Goal: Task Accomplishment & Management: Complete application form

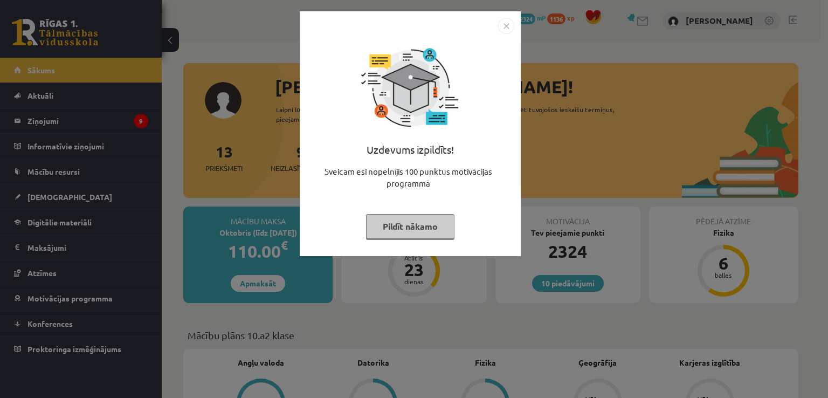
click at [408, 227] on button "Pildīt nākamo" at bounding box center [410, 226] width 88 height 25
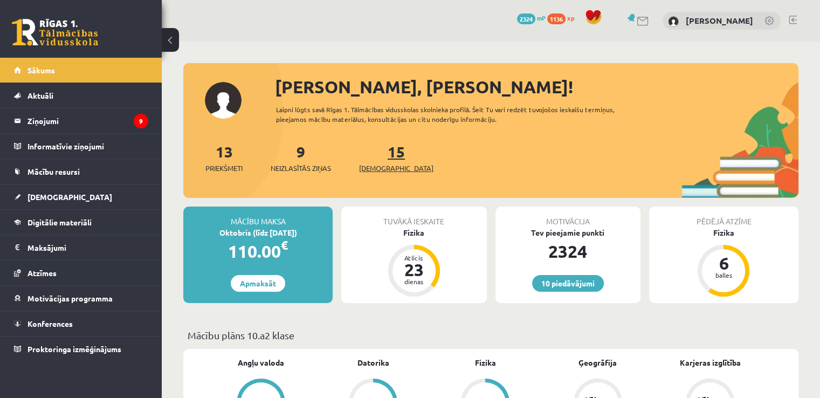
click at [383, 169] on span "[DEMOGRAPHIC_DATA]" at bounding box center [396, 168] width 74 height 11
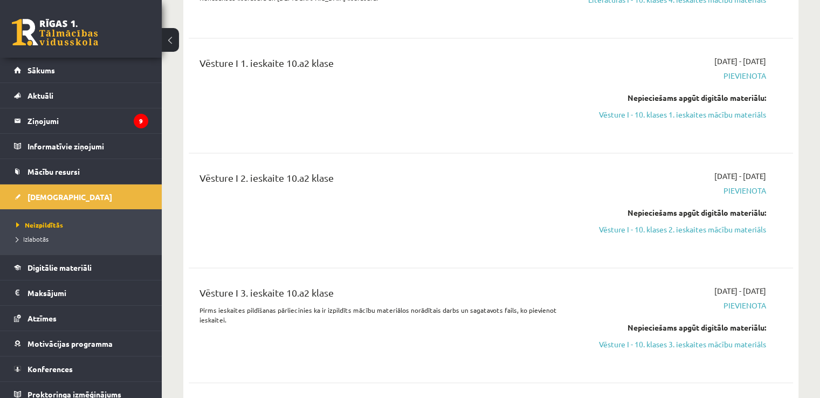
scroll to position [1640, 0]
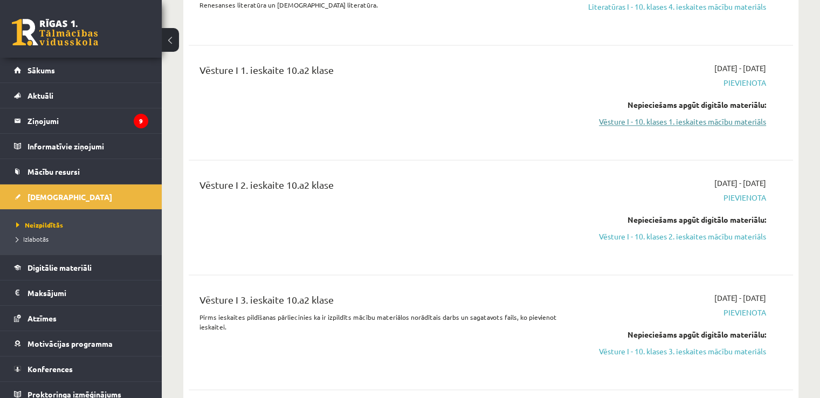
click at [717, 127] on link "Vēsture I - 10. klases 1. ieskaites mācību materiāls" at bounding box center [677, 121] width 178 height 11
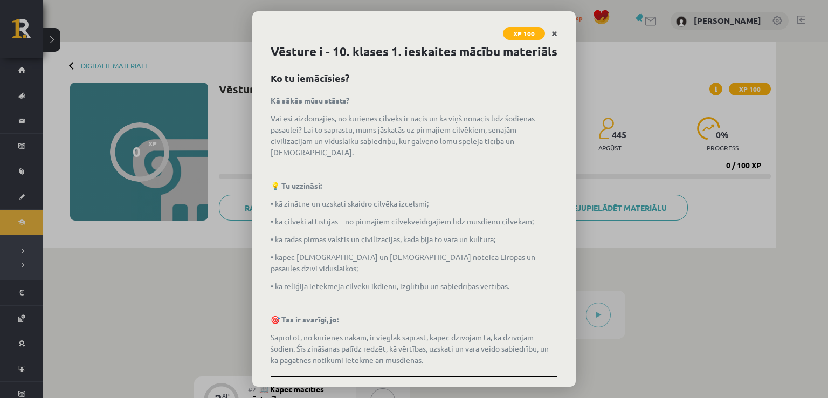
click at [556, 33] on icon "Close" at bounding box center [555, 34] width 6 height 8
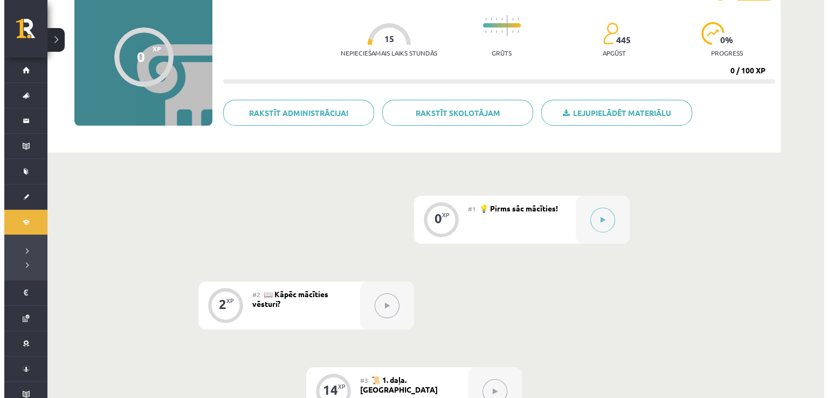
scroll to position [98, 0]
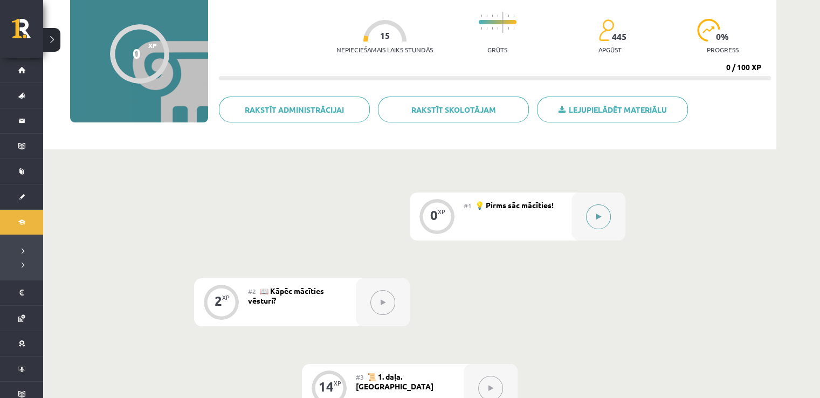
click at [591, 221] on button at bounding box center [598, 216] width 25 height 25
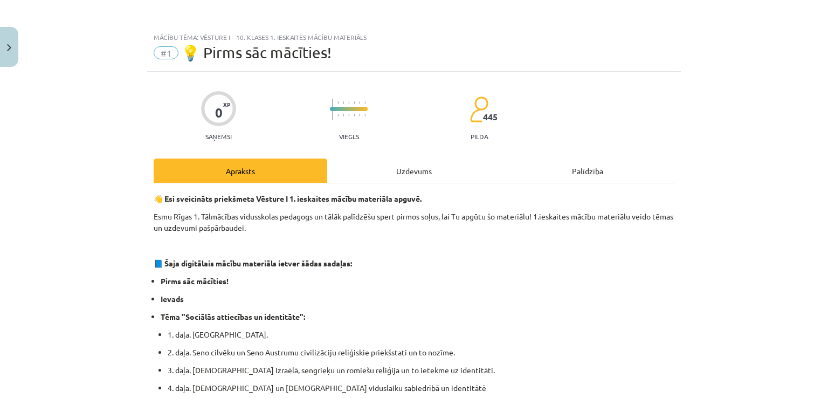
click at [418, 175] on div "Uzdevums" at bounding box center [414, 171] width 174 height 24
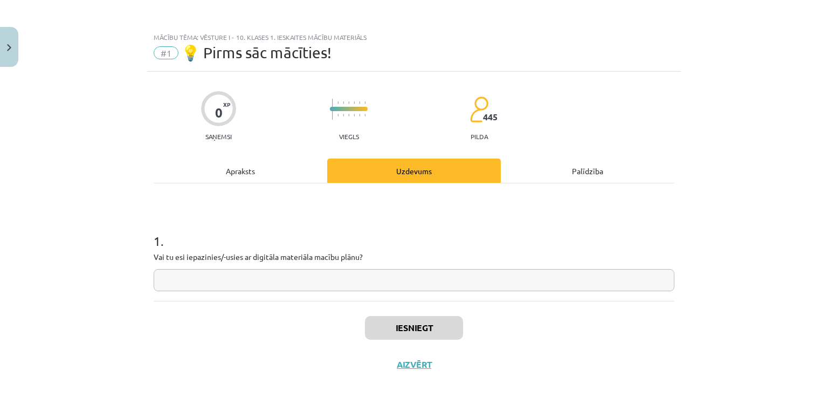
scroll to position [11, 0]
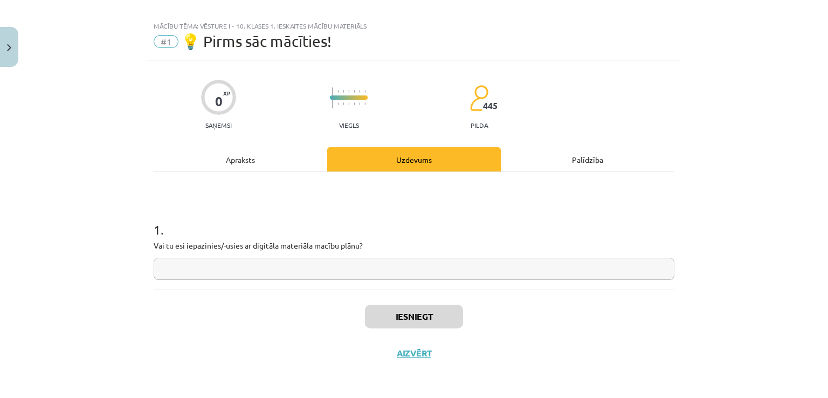
click at [319, 268] on input "text" at bounding box center [414, 269] width 521 height 22
type input "**"
click at [412, 320] on button "Iesniegt" at bounding box center [414, 317] width 98 height 24
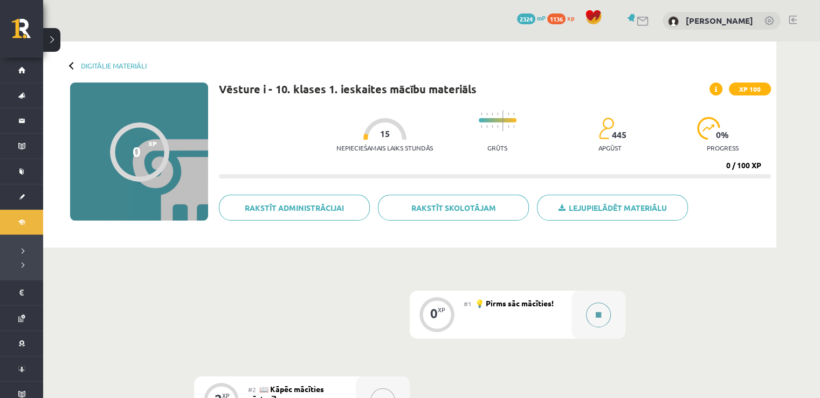
click at [608, 307] on div at bounding box center [599, 315] width 54 height 48
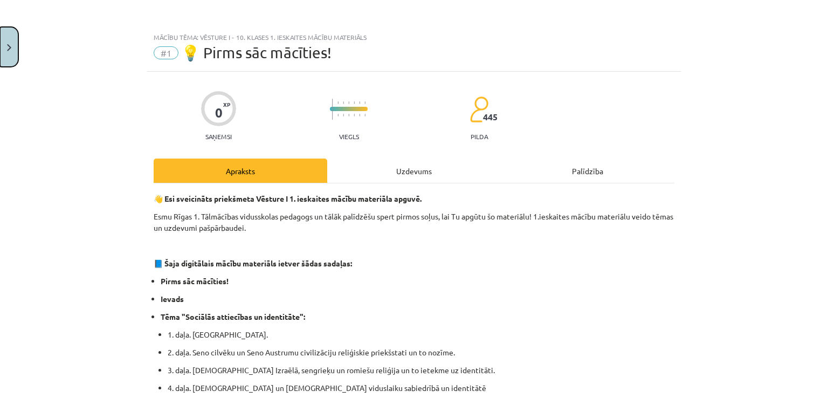
click at [10, 43] on button "Close" at bounding box center [9, 47] width 18 height 40
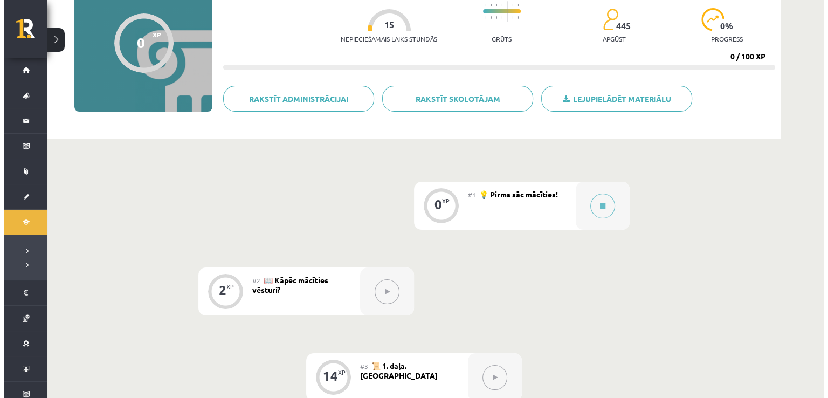
scroll to position [109, 0]
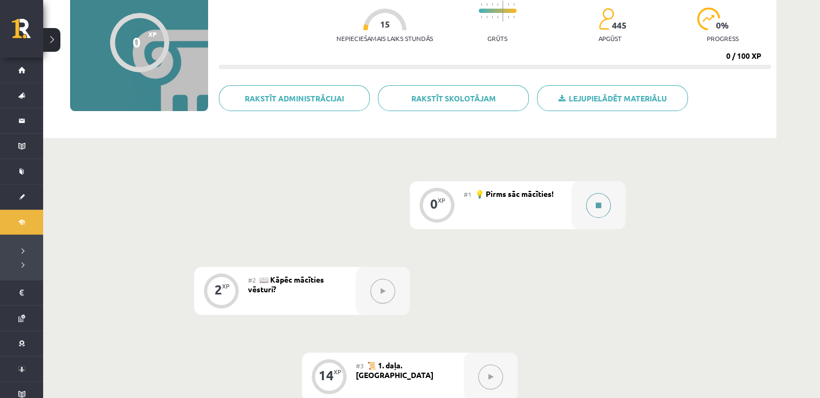
click at [603, 204] on button at bounding box center [598, 205] width 25 height 25
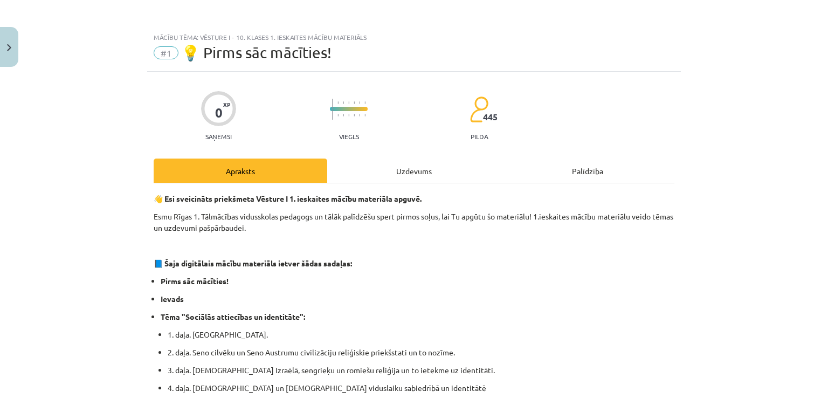
click at [405, 171] on div "Uzdevums" at bounding box center [414, 171] width 174 height 24
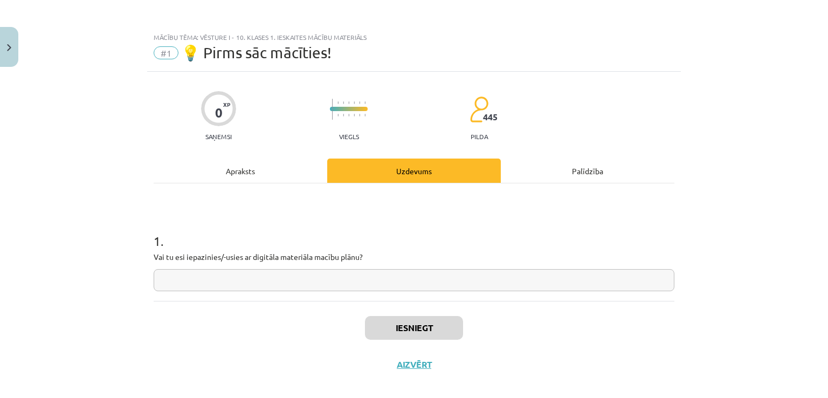
scroll to position [11, 0]
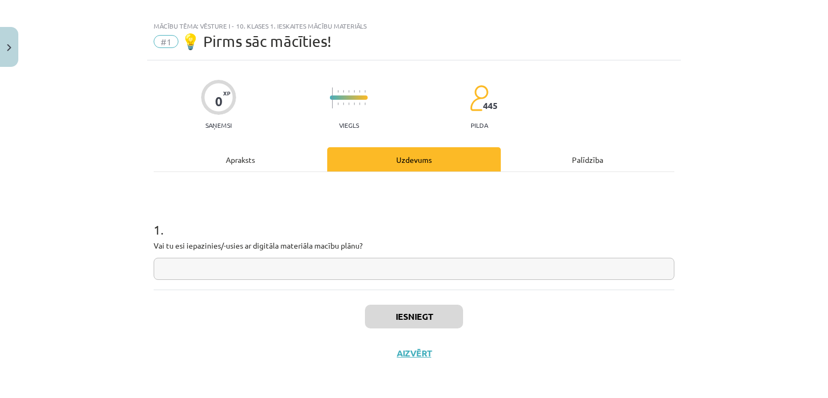
click at [386, 269] on input "text" at bounding box center [414, 269] width 521 height 22
type input "**"
click at [436, 308] on button "Iesniegt" at bounding box center [414, 317] width 98 height 24
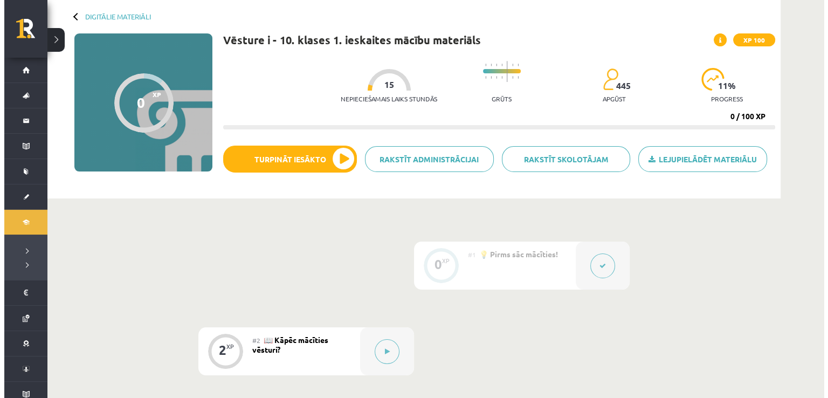
scroll to position [99, 0]
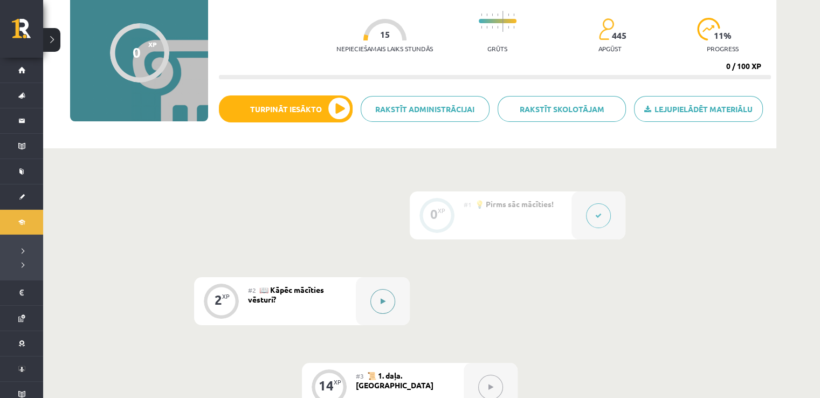
click at [378, 298] on button at bounding box center [382, 301] width 25 height 25
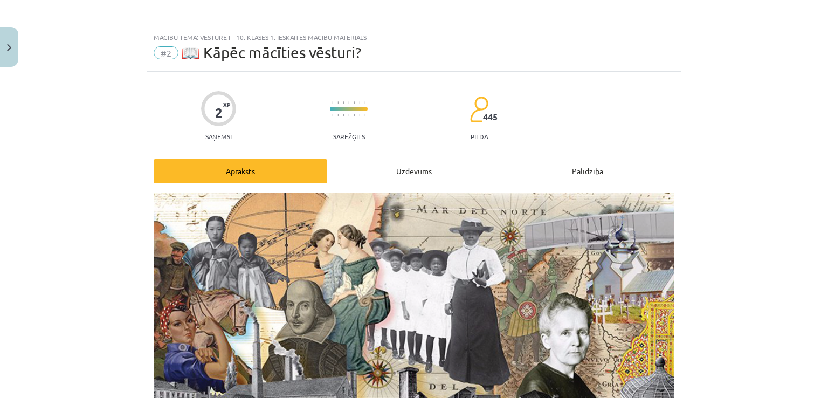
click at [403, 174] on div "Uzdevums" at bounding box center [414, 171] width 174 height 24
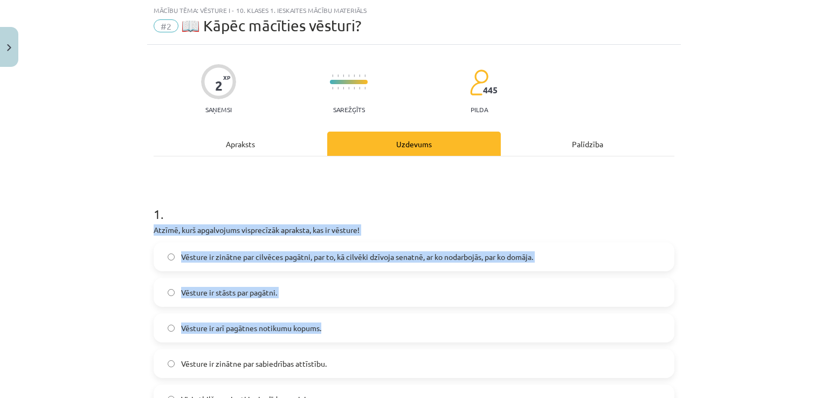
scroll to position [168, 0]
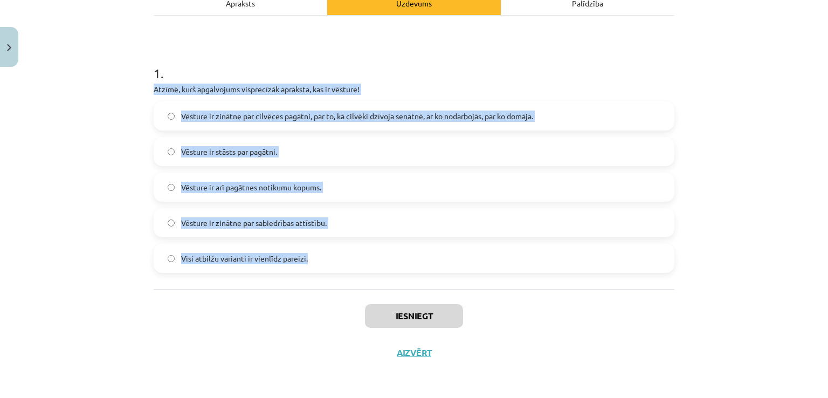
drag, startPoint x: 145, startPoint y: 231, endPoint x: 373, endPoint y: 274, distance: 232.6
click at [373, 274] on div "Mācību tēma: Vēsture i - 10. klases 1. ieskaites mācību materiāls #2 📖 Kāpēc mā…" at bounding box center [414, 199] width 828 height 398
copy div "Atzīmē, kurš apgalvojums visprecīzāk apraksta, kas ir vēsture! Vēsture ir zināt…"
drag, startPoint x: 263, startPoint y: 259, endPoint x: 321, endPoint y: 281, distance: 61.6
click at [263, 259] on span "Visi atbilžu varianti ir vienlīdz pareizi." at bounding box center [244, 258] width 127 height 11
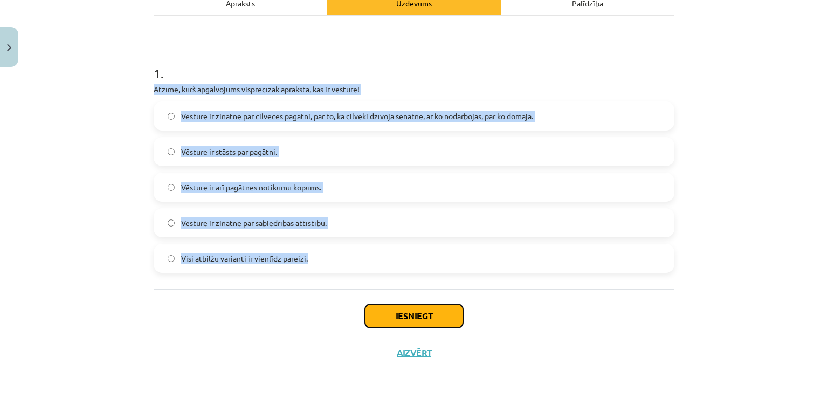
click at [394, 315] on button "Iesniegt" at bounding box center [414, 316] width 98 height 24
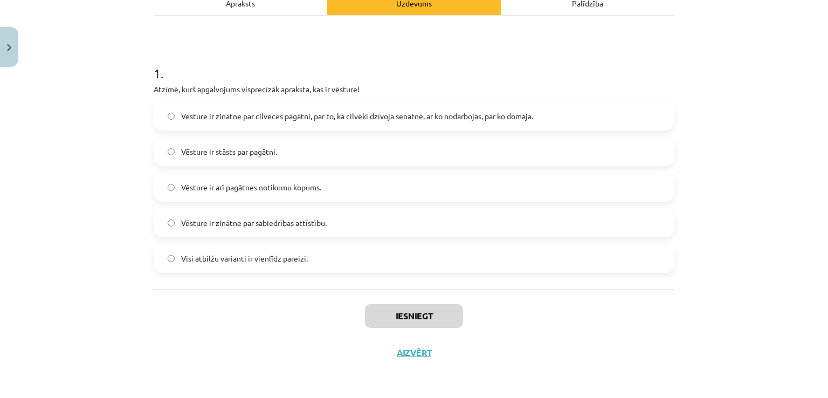
click at [251, 305] on div "Iesniegt Aizvērt" at bounding box center [414, 326] width 521 height 75
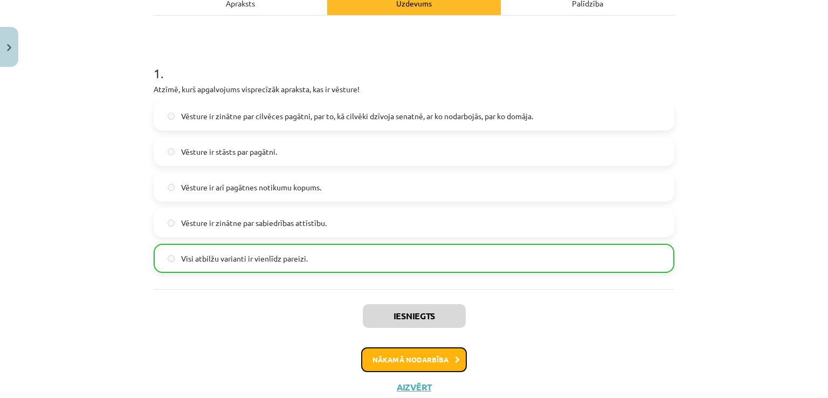
click at [390, 356] on button "Nākamā nodarbība" at bounding box center [414, 359] width 106 height 25
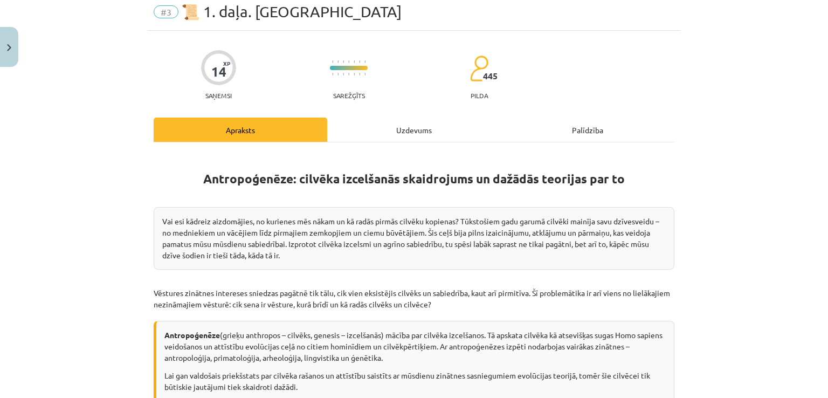
scroll to position [27, 0]
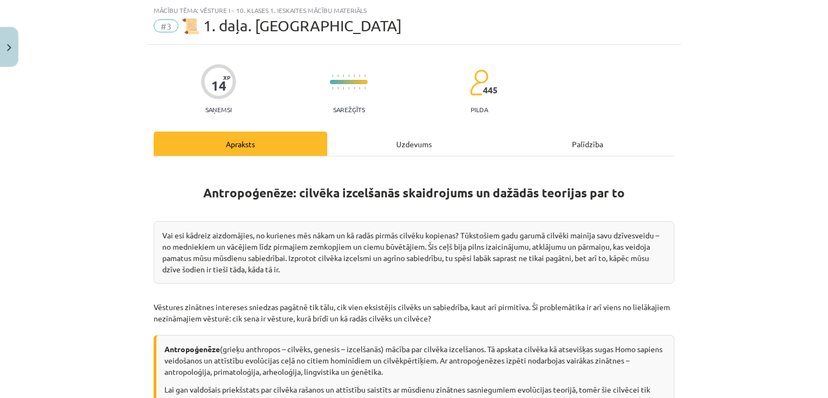
click at [367, 145] on div "Uzdevums" at bounding box center [414, 144] width 174 height 24
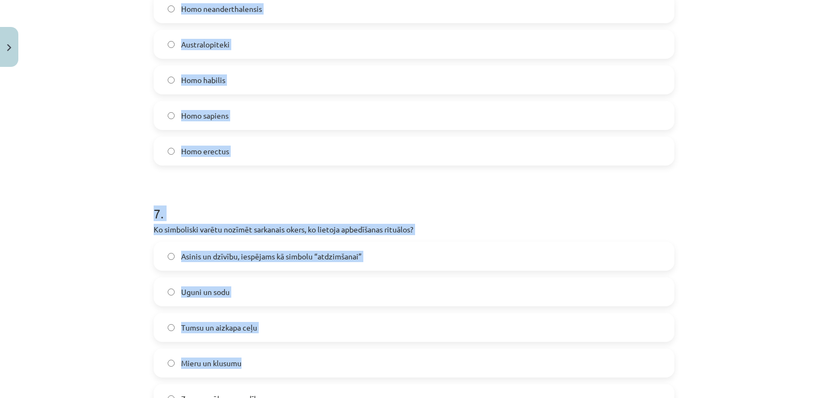
scroll to position [1617, 0]
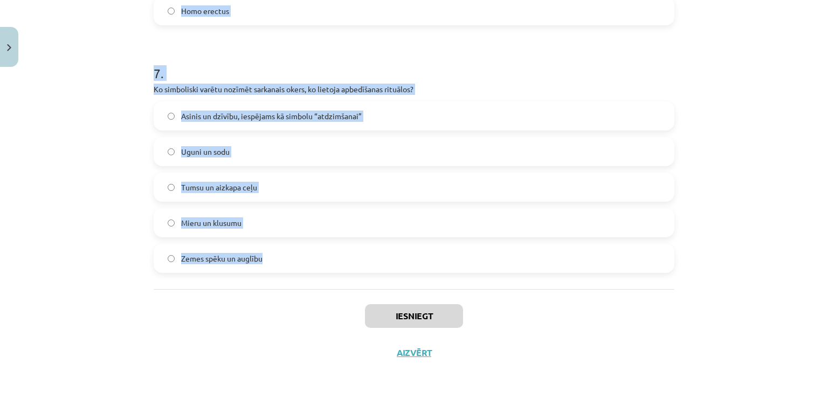
drag, startPoint x: 147, startPoint y: 224, endPoint x: 353, endPoint y: 285, distance: 215.5
click at [353, 285] on div "Mācību tēma: Vēsture i - 10. klases 1. ieskaites mācību materiāls #3 📜 1. daļa.…" at bounding box center [414, 199] width 828 height 398
copy form "Ar antropoģenēzes izpēti nodarbojas: primatoloģija arheoloģija visas atbildes i…"
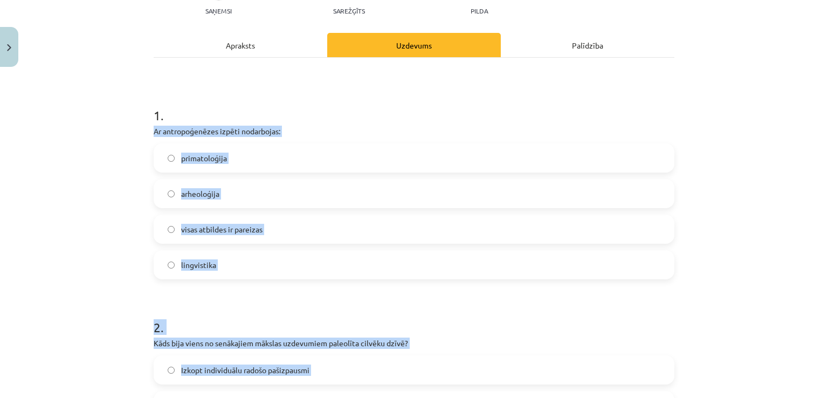
scroll to position [0, 0]
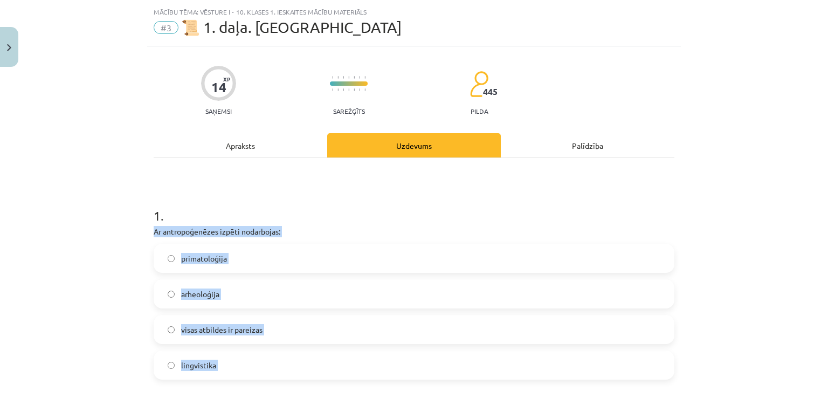
click at [248, 329] on span "visas atbildes ir pareizas" at bounding box center [221, 329] width 81 height 11
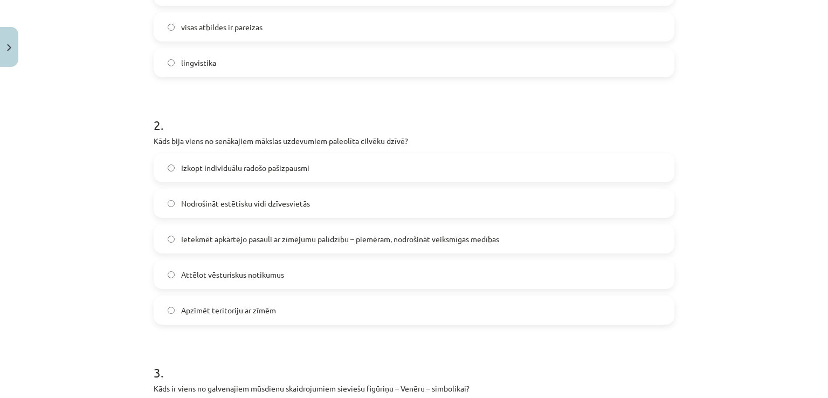
scroll to position [329, 0]
click at [237, 245] on label "Ietekmēt apkārtējo pasauli ar zīmējumu palīdzību – piemēram, nodrošināt veiksmī…" at bounding box center [414, 237] width 519 height 27
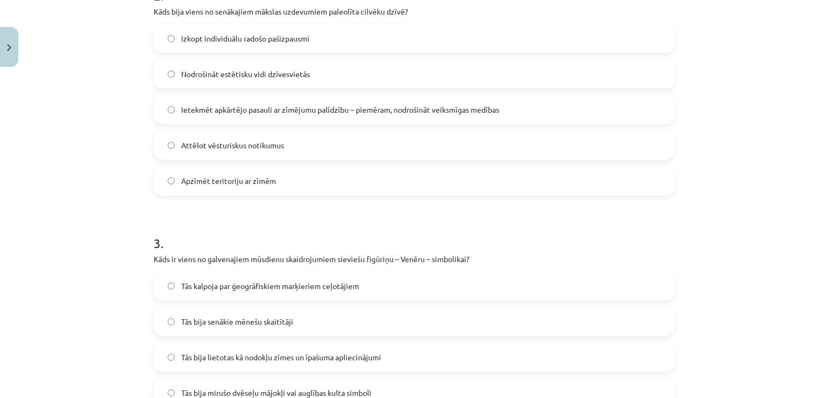
scroll to position [578, 0]
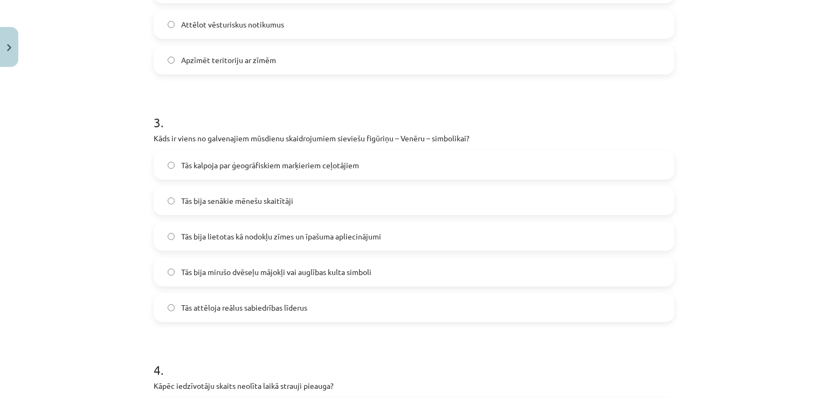
click at [306, 277] on span "Tās bija mirušo dvēseļu mājokļi vai auglības kulta simboli" at bounding box center [276, 271] width 190 height 11
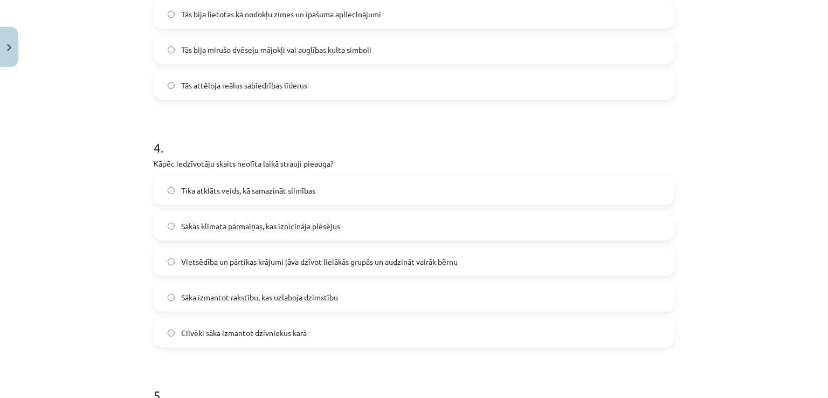
scroll to position [801, 0]
click at [235, 271] on label "Vietsēdība un pārtikas krājumi ļāva dzīvot lielākās grupās un audzināt vairāk b…" at bounding box center [414, 260] width 519 height 27
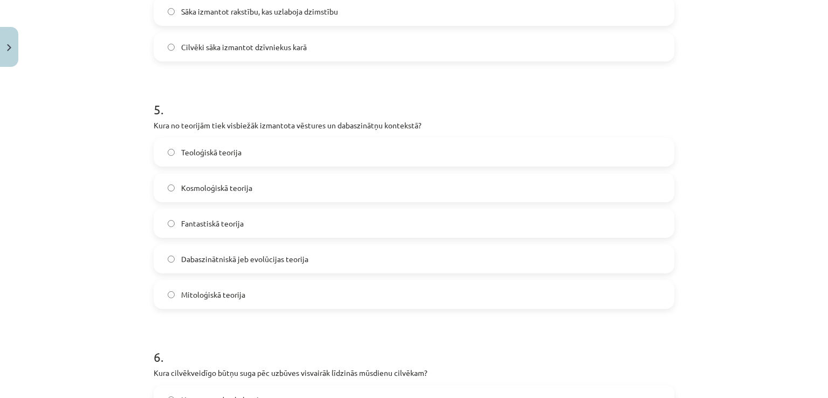
scroll to position [1084, 0]
click at [250, 259] on span "Dabaszinātniskā jeb evolūcijas teorija" at bounding box center [244, 260] width 127 height 11
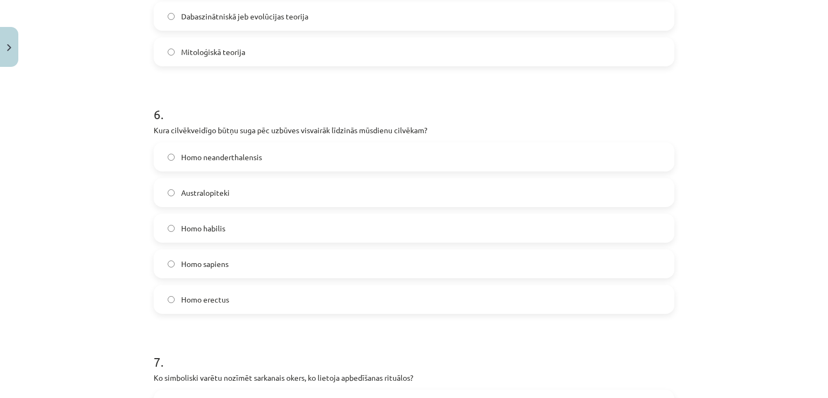
scroll to position [1329, 0]
click at [215, 267] on span "Homo sapiens" at bounding box center [204, 263] width 47 height 11
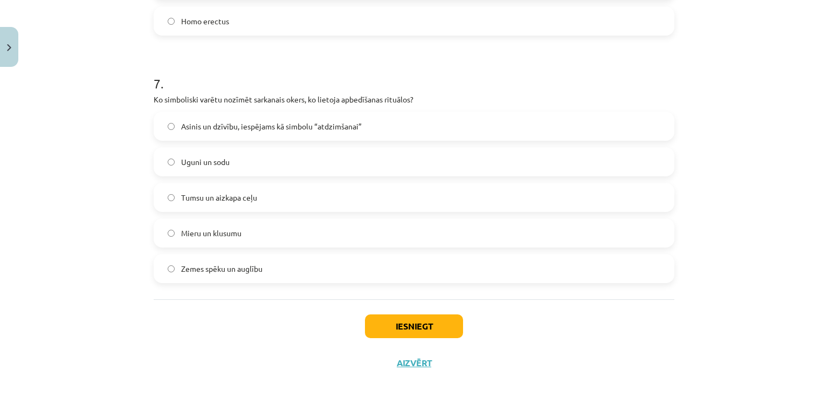
scroll to position [1615, 0]
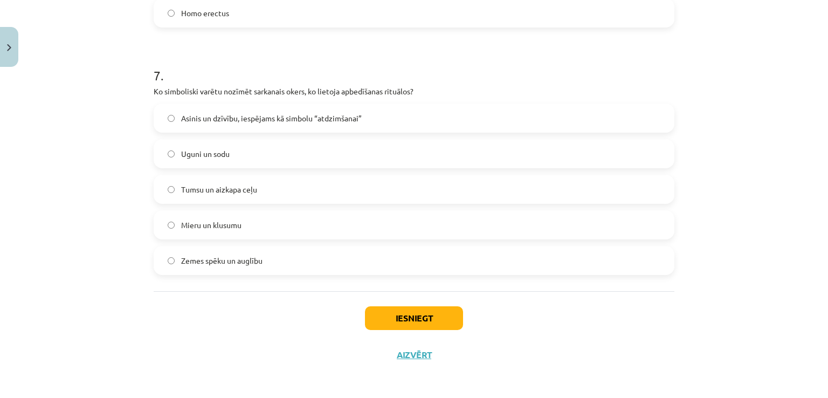
click at [223, 129] on label "Asinis un dzīvību, iespējams kā simbolu “atdzimšanai”" at bounding box center [414, 118] width 519 height 27
click at [394, 318] on button "Iesniegt" at bounding box center [414, 318] width 98 height 24
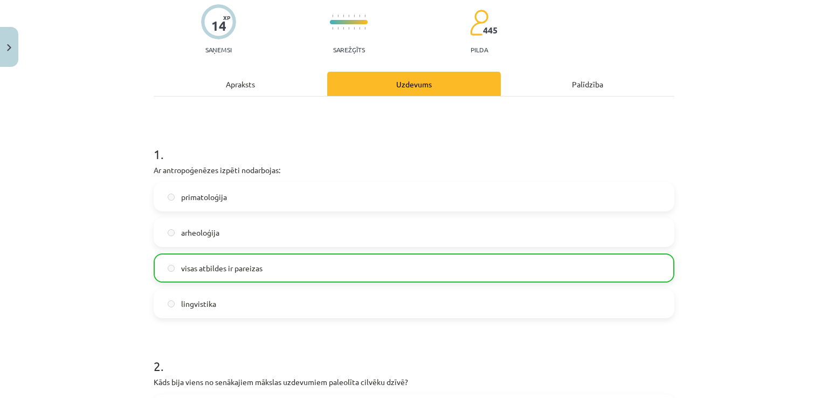
scroll to position [0, 0]
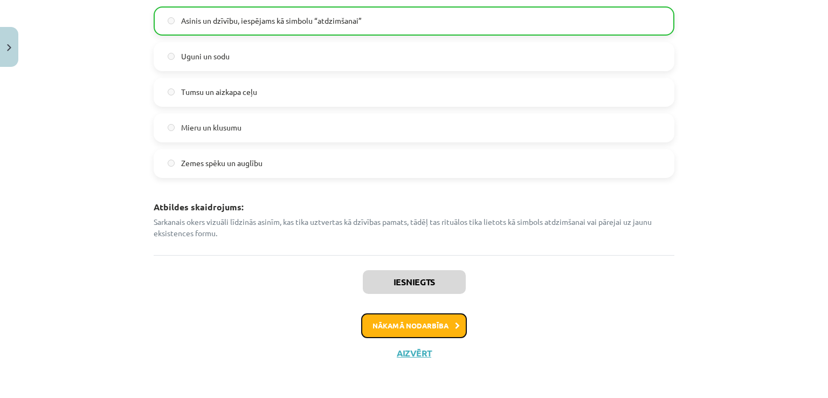
click at [402, 322] on button "Nākamā nodarbība" at bounding box center [414, 325] width 106 height 25
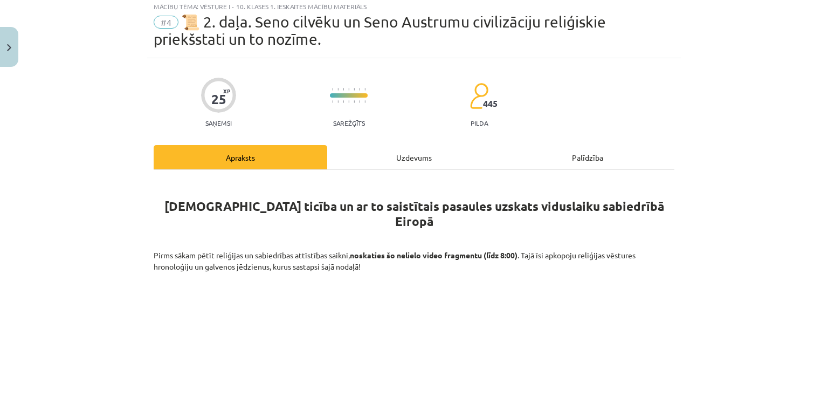
scroll to position [27, 0]
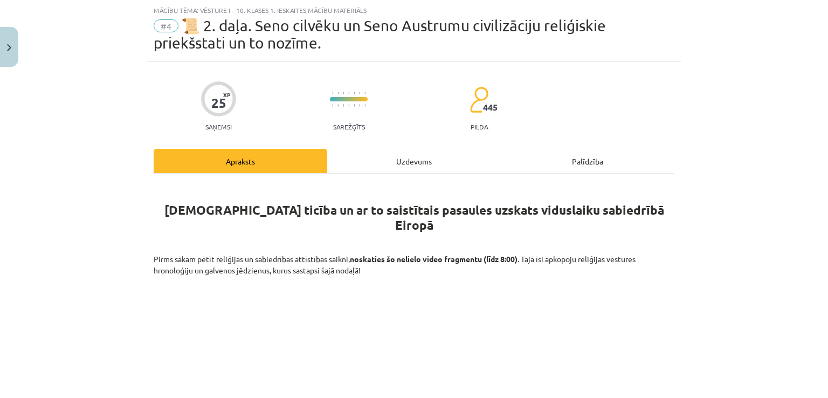
click at [389, 159] on div "Uzdevums" at bounding box center [414, 161] width 174 height 24
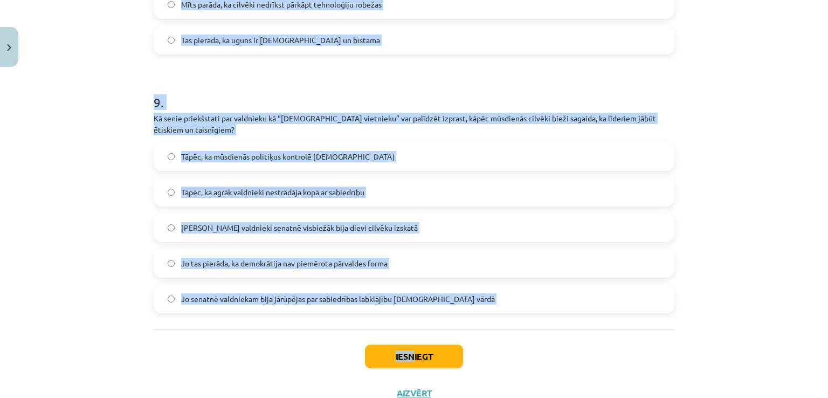
scroll to position [2196, 0]
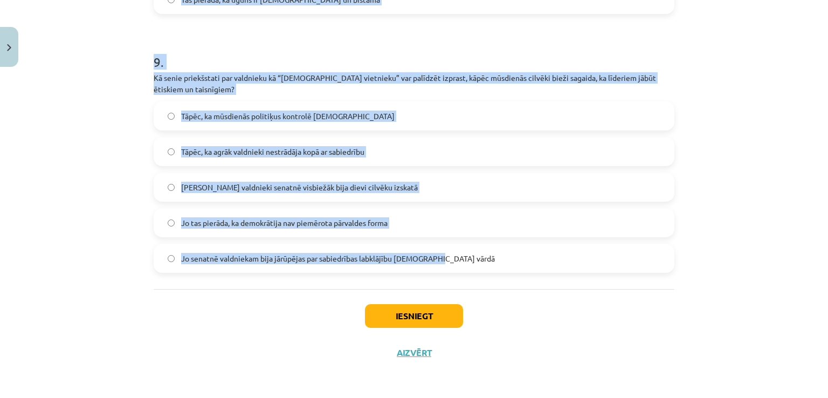
drag, startPoint x: 146, startPoint y: 240, endPoint x: 456, endPoint y: 265, distance: 311.6
copy form "Kā sengrieķu priekšstats par dieviem kā cilvēkiem līdzīgām būtnēm (antropomorfi…"
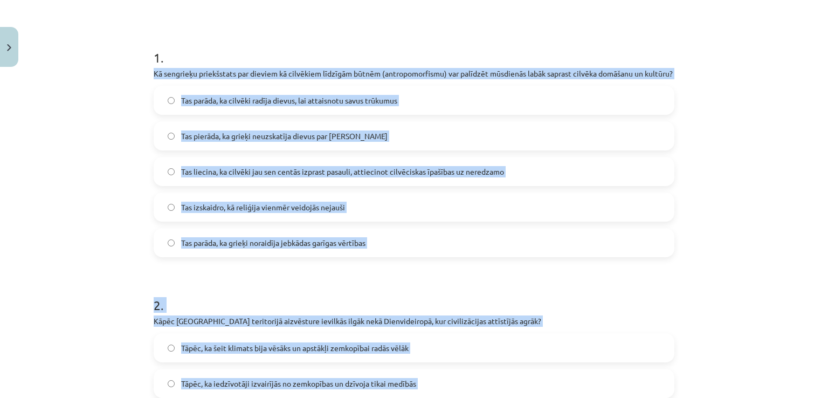
scroll to position [203, 0]
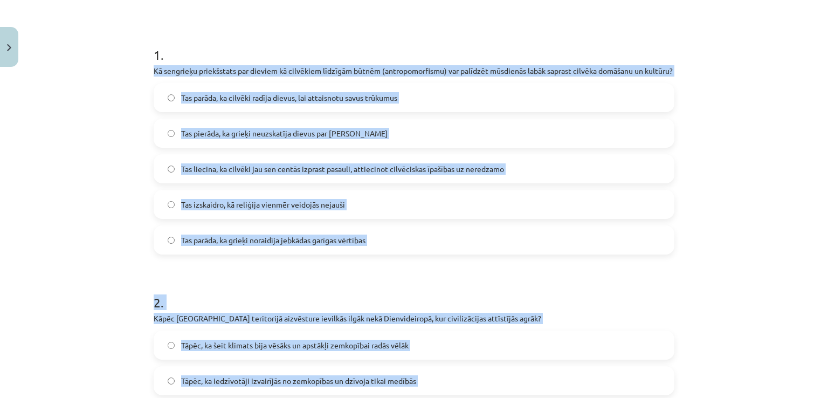
click at [267, 182] on label "Tas liecina, ka cilvēki jau sen centās izprast pasauli, attiecinot cilvēciskas …" at bounding box center [414, 168] width 519 height 27
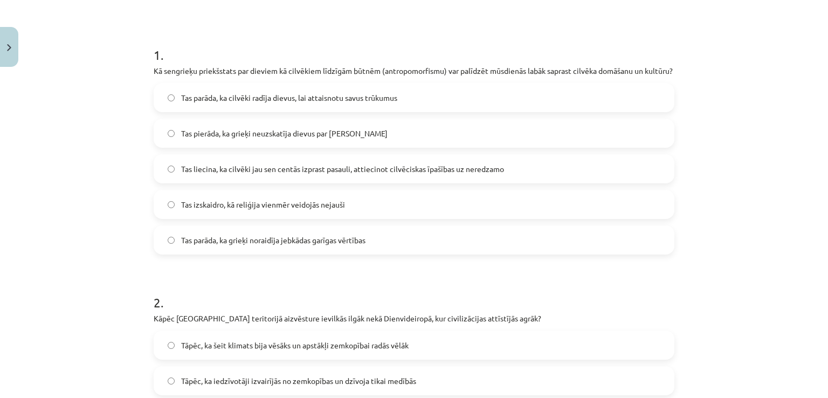
drag, startPoint x: 820, startPoint y: 67, endPoint x: 828, endPoint y: 76, distance: 11.8
click at [828, 76] on div "Mācību tēma: Vēsture i - 10. klases 1. ieskaites mācību materiāls #4 📜 2. daļa.…" at bounding box center [414, 199] width 828 height 398
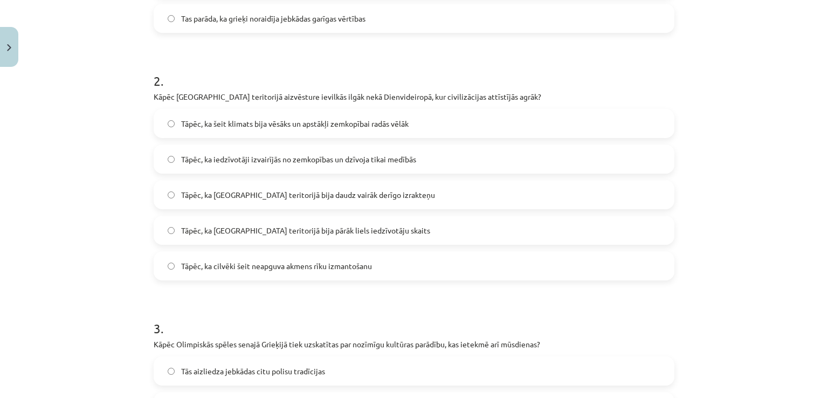
scroll to position [484, 0]
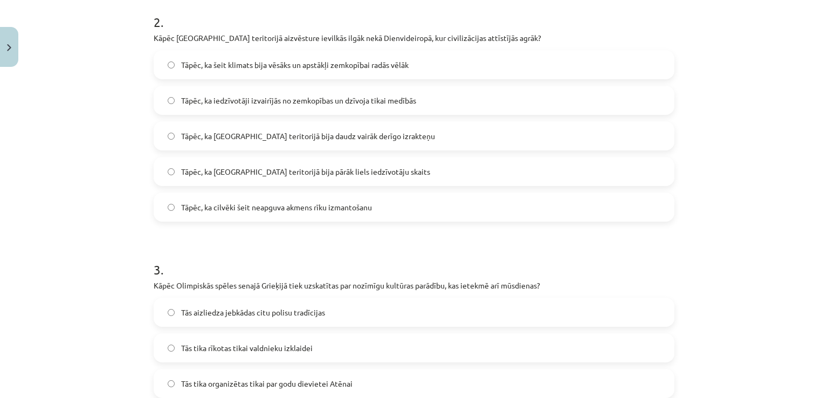
click at [235, 65] on label "Tāpēc, ka šeit klimats bija vēsāks un apstākļi zemkopībai radās vēlāk" at bounding box center [414, 64] width 519 height 27
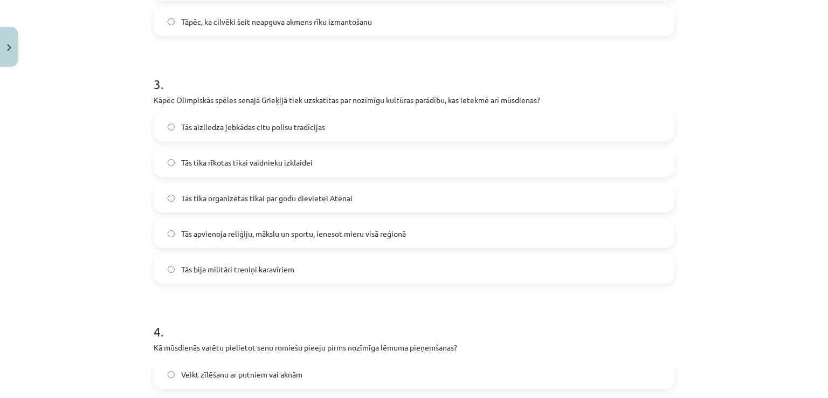
scroll to position [701, 0]
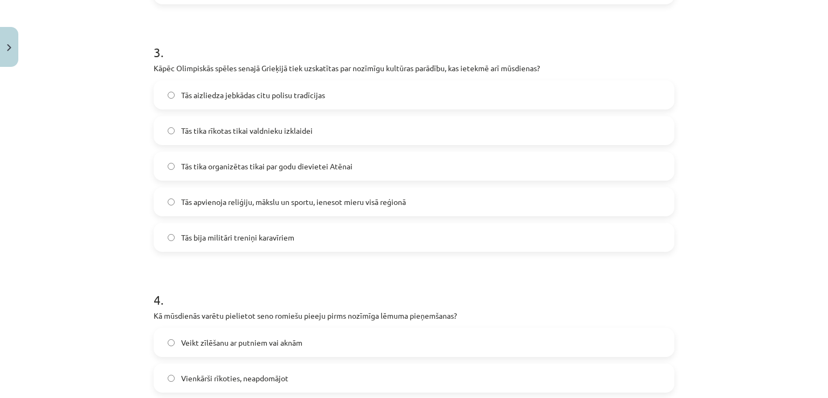
click at [245, 208] on span "Tās apvienoja reliģiju, mākslu un sportu, ienesot mieru visā reģionā" at bounding box center [293, 201] width 225 height 11
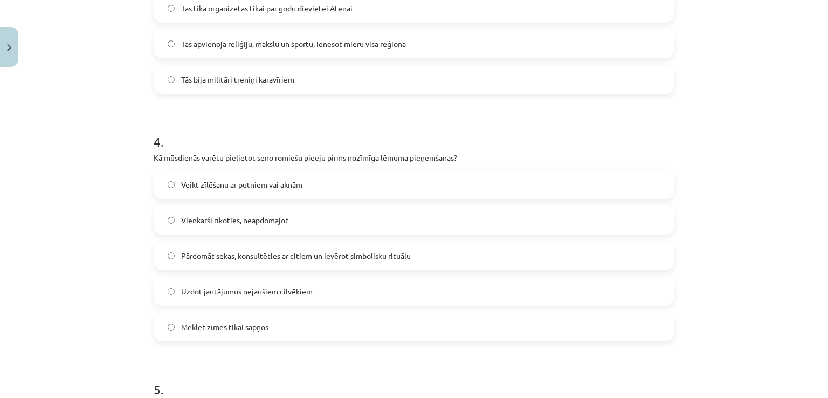
scroll to position [862, 0]
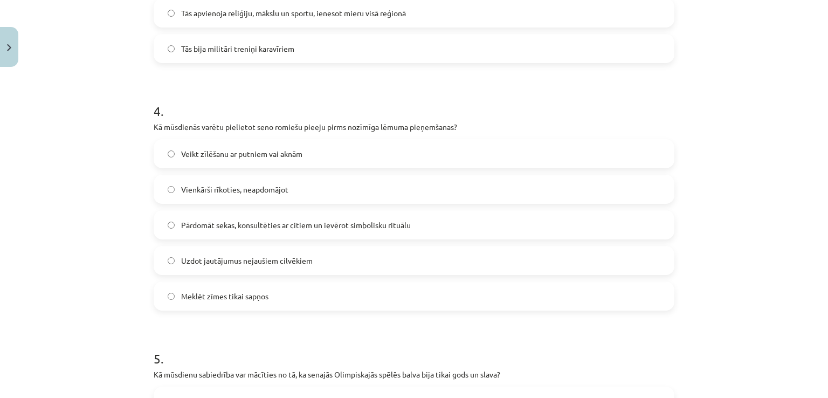
click at [214, 231] on span "Pārdomāt sekas, konsultēties ar citiem un ievērot simbolisku rituālu" at bounding box center [296, 224] width 230 height 11
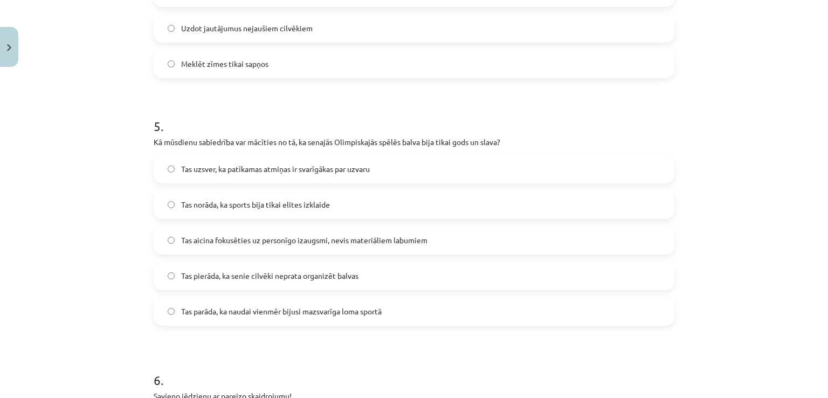
scroll to position [1123, 0]
click at [210, 245] on span "Tas aicina fokusēties uz personīgo izaugsmi, nevis materiāliem labumiem" at bounding box center [304, 239] width 246 height 11
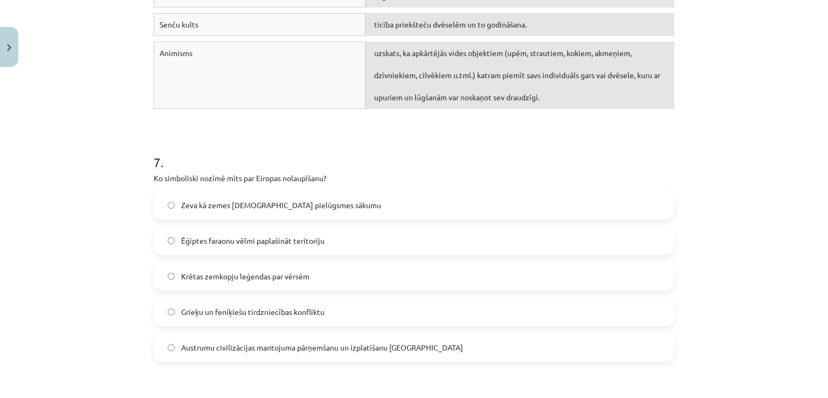
scroll to position [1592, 0]
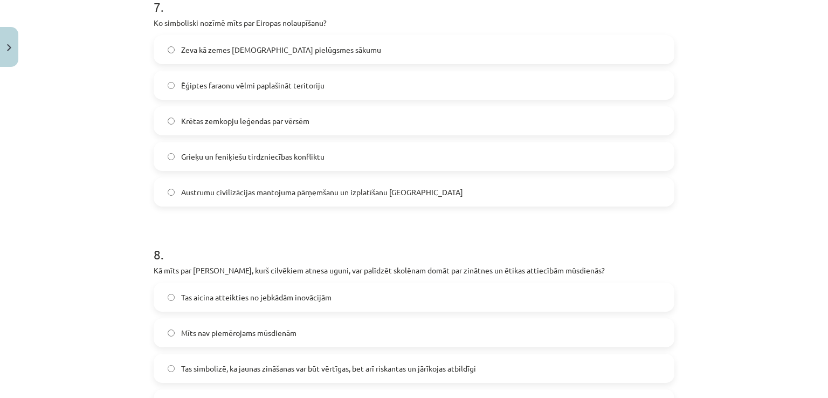
click at [210, 198] on span "Austrumu civilizācijas mantojuma pārņemšanu un izplatīšanu Eiropā" at bounding box center [322, 192] width 282 height 11
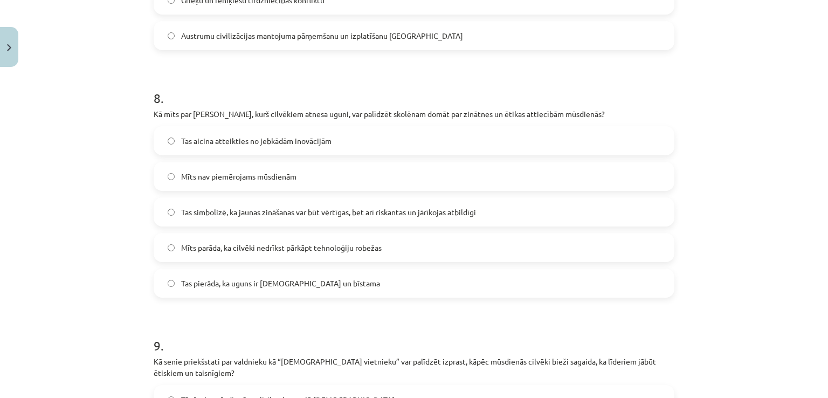
scroll to position [1901, 0]
click at [261, 218] on span "Tas simbolizē, ka jaunas zināšanas var būt vērtīgas, bet arī riskantas un jārīk…" at bounding box center [328, 212] width 295 height 11
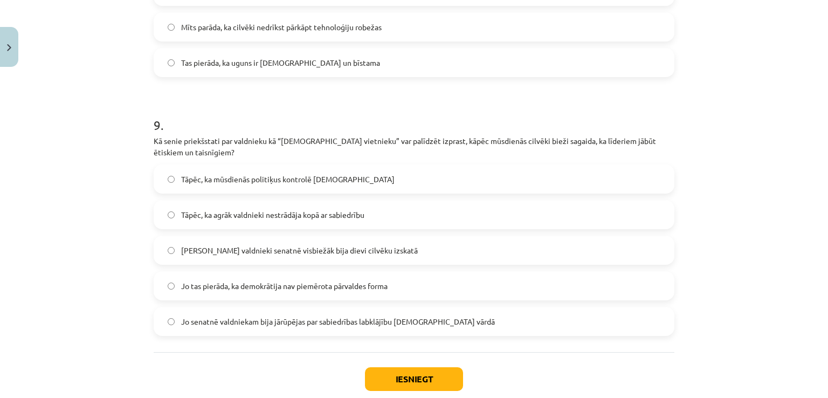
scroll to position [2153, 0]
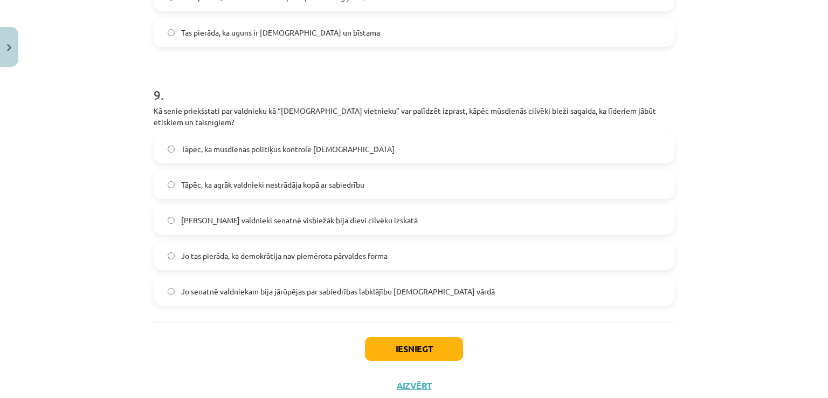
click at [250, 226] on span "Jo valdnieki senatnē visbiežāk bija dievi cilvēku izskatā" at bounding box center [299, 220] width 237 height 11
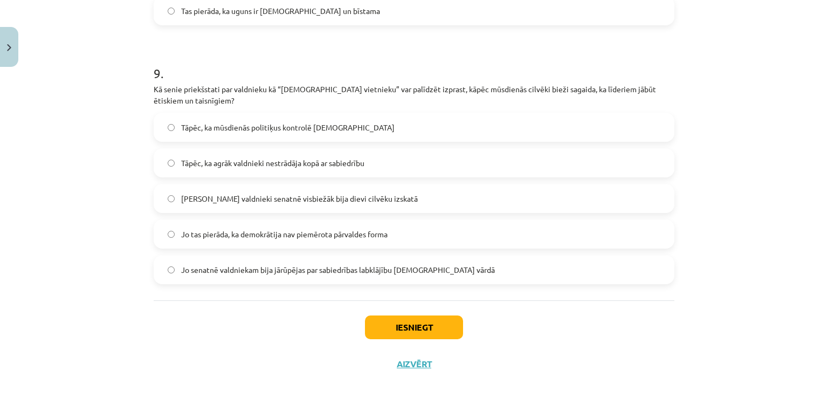
click at [222, 283] on label "Jo senatnē valdniekam bija jārūpējas par sabiedrības labklājību dievu vārdā" at bounding box center [414, 269] width 519 height 27
click at [406, 350] on div "Iesniegt Aizvērt" at bounding box center [414, 337] width 521 height 75
click at [410, 339] on button "Iesniegt" at bounding box center [414, 327] width 98 height 24
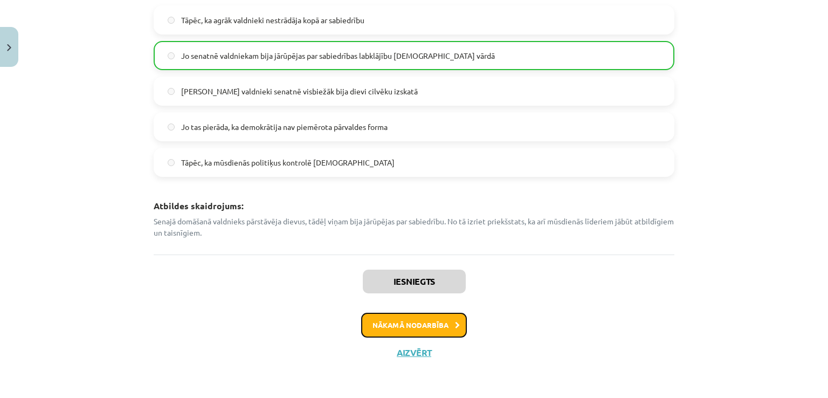
click at [427, 324] on button "Nākamā nodarbība" at bounding box center [414, 325] width 106 height 25
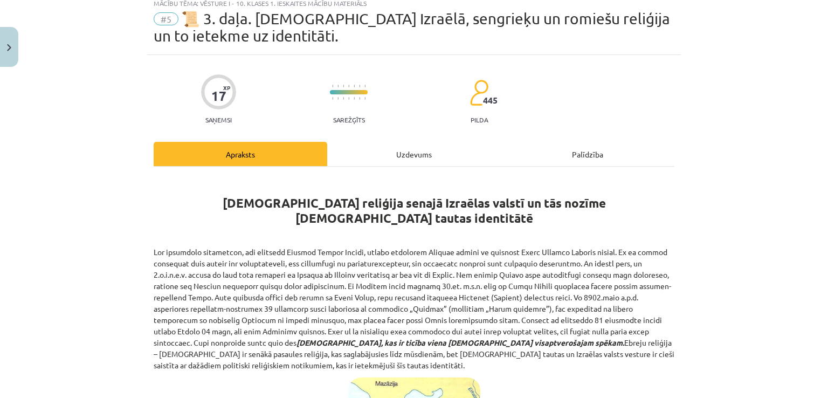
scroll to position [27, 0]
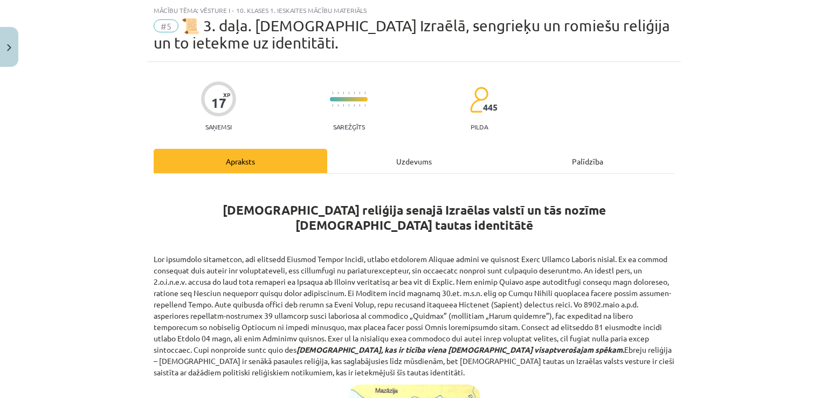
click at [379, 167] on div "Uzdevums" at bounding box center [414, 161] width 174 height 24
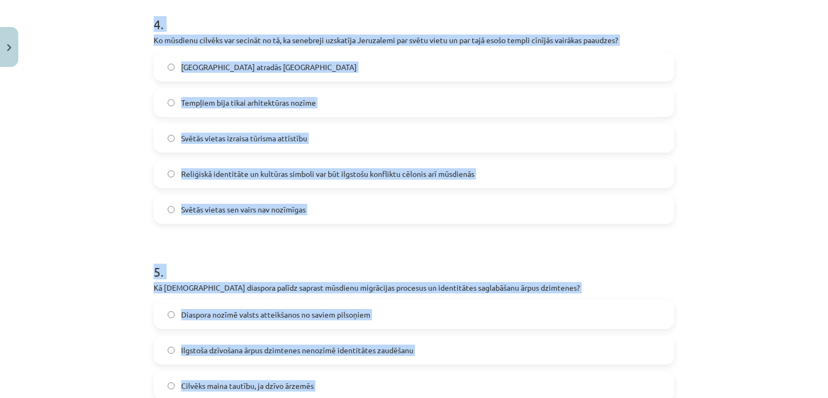
scroll to position [1171, 0]
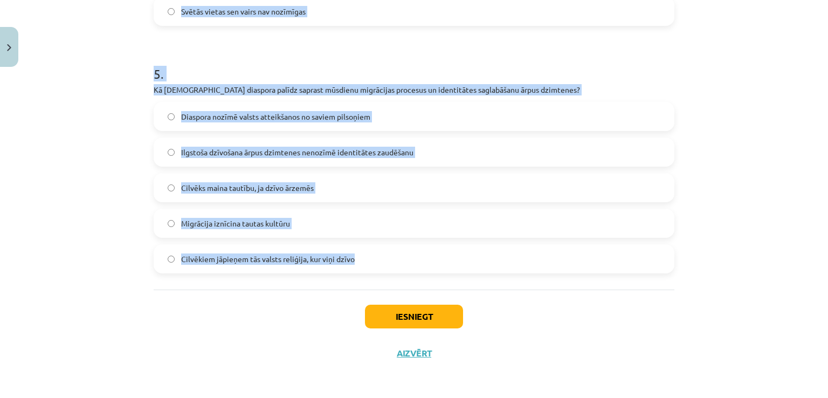
drag, startPoint x: 132, startPoint y: 239, endPoint x: 390, endPoint y: 267, distance: 260.3
click at [390, 267] on div "Mācību tēma: Vēsture i - 10. klases 1. ieskaites mācību materiāls #5 📜 3. daļa.…" at bounding box center [414, 199] width 828 height 398
copy form "Ko mūsdienu cilvēks var secināt no tā, ka senebreji uzskatīja Jeruzalemi par sv…"
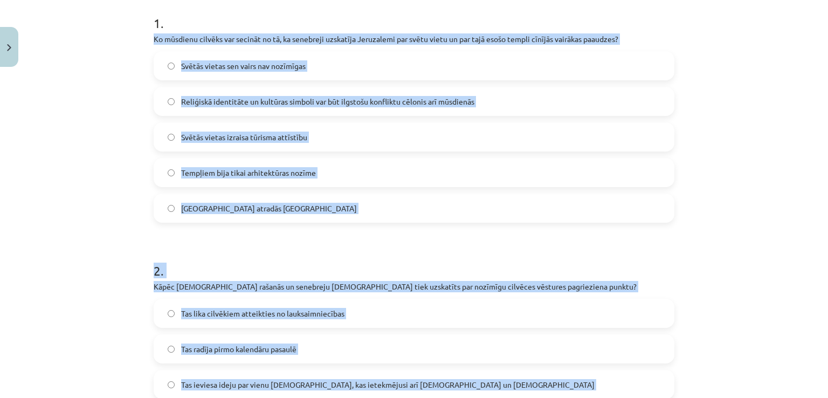
scroll to position [0, 0]
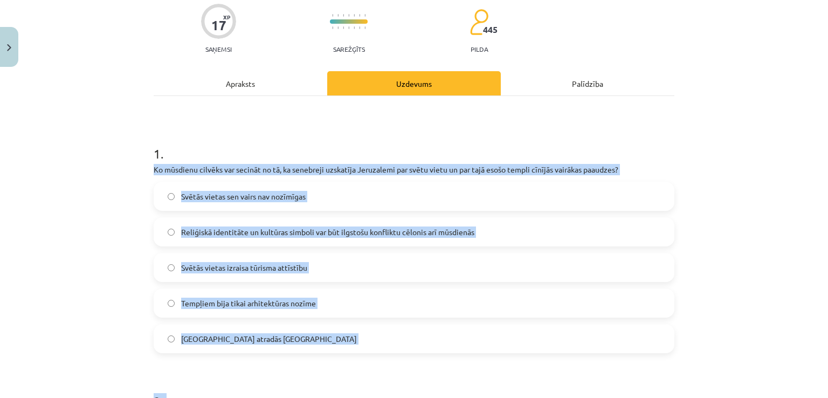
click at [246, 239] on label "Reliģiskā identitāte un kultūras simboli var būt ilgstošu konfliktu cēlonis arī…" at bounding box center [414, 231] width 519 height 27
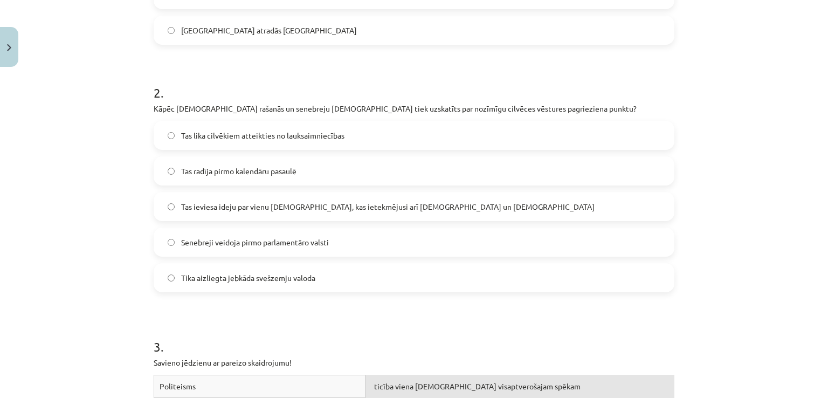
scroll to position [417, 0]
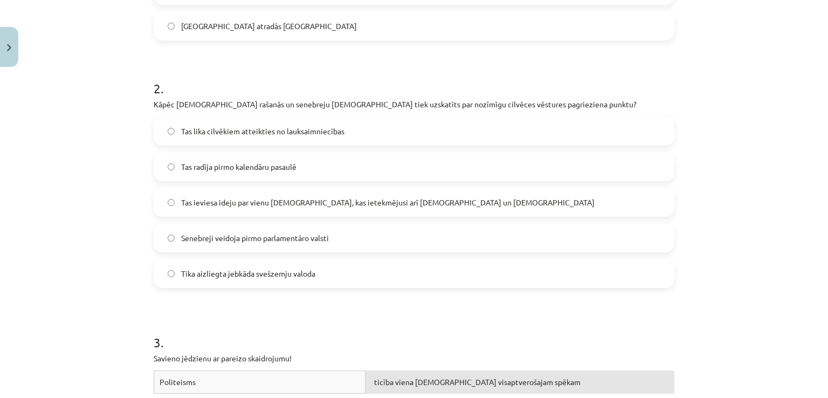
click at [218, 197] on span "Tas ieviesa ideju par vienu Dievu, kas ietekmējusi arī kristietību un islāmu" at bounding box center [388, 202] width 414 height 11
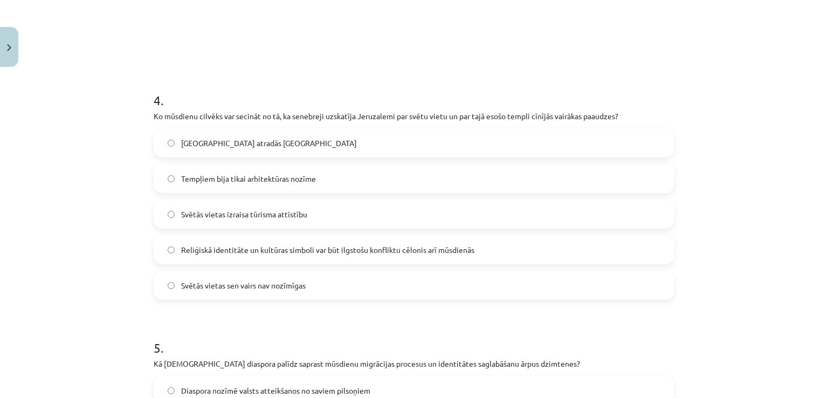
scroll to position [947, 0]
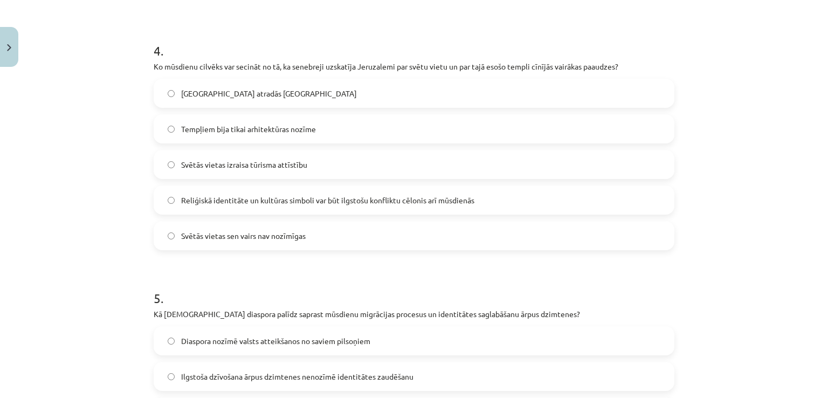
click at [240, 208] on label "Reliģiskā identitāte un kultūras simboli var būt ilgstošu konfliktu cēlonis arī…" at bounding box center [414, 200] width 519 height 27
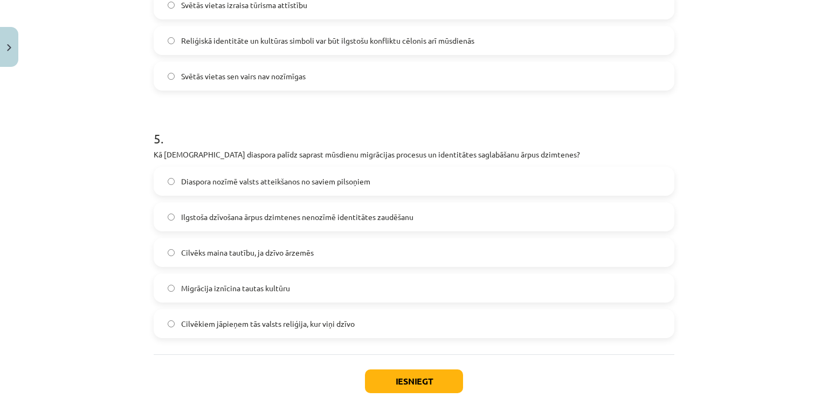
scroll to position [1106, 0]
click at [224, 209] on label "Ilgstoša dzīvošana ārpus dzimtenes nenozīmē identitātes zaudēšanu" at bounding box center [414, 216] width 519 height 27
click at [399, 379] on button "Iesniegt" at bounding box center [414, 381] width 98 height 24
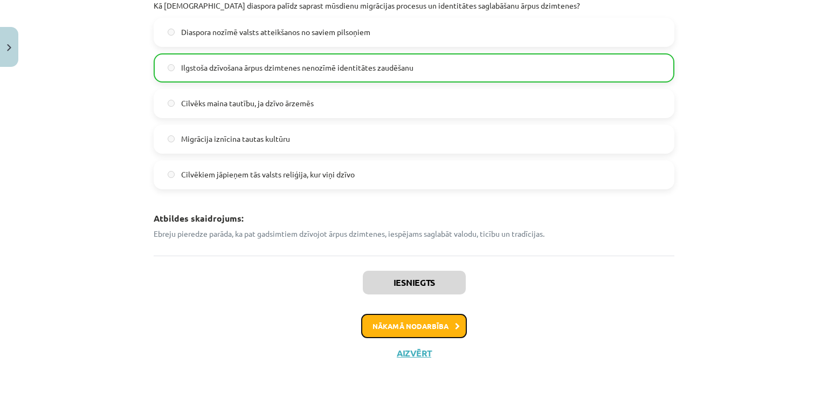
click at [380, 328] on button "Nākamā nodarbība" at bounding box center [414, 326] width 106 height 25
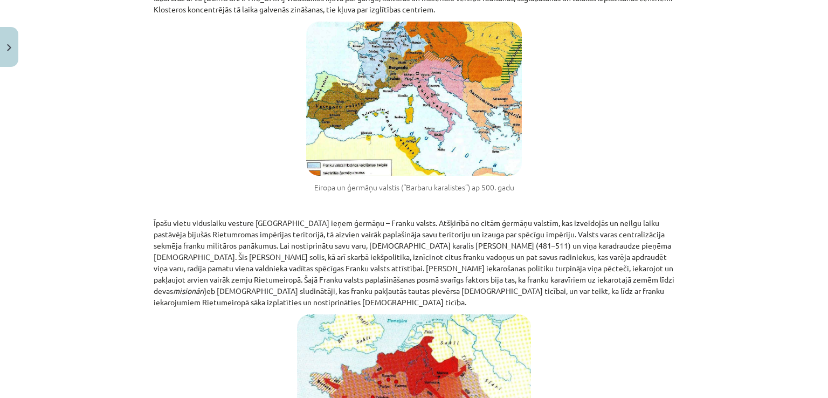
scroll to position [164, 0]
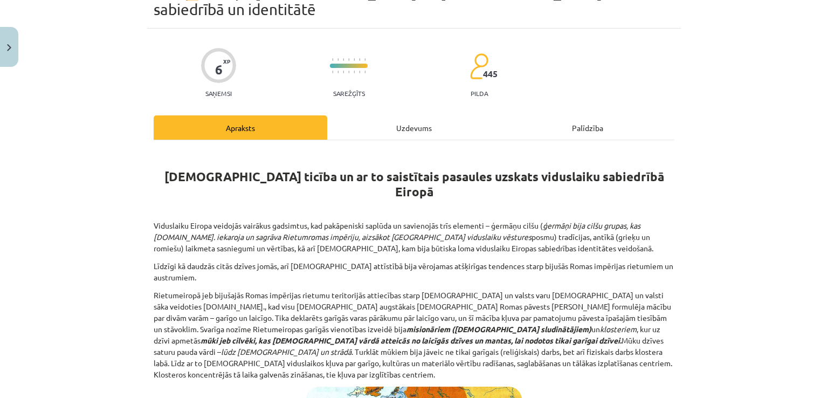
click at [379, 115] on div "Uzdevums" at bounding box center [414, 127] width 174 height 24
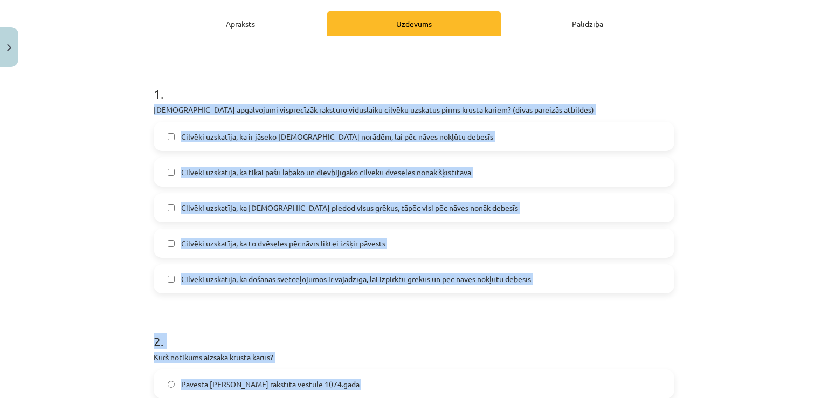
scroll to position [556, 0]
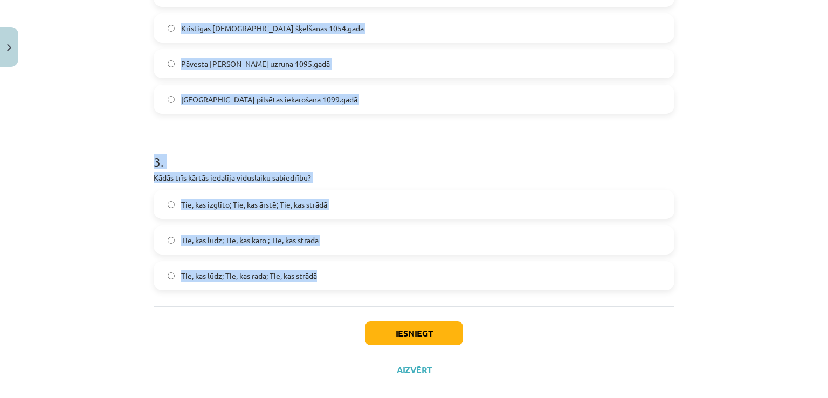
drag, startPoint x: 130, startPoint y: 223, endPoint x: 406, endPoint y: 253, distance: 277.8
click at [406, 253] on div "Mācību tēma: Vēsture i - 10. klases 1. ieskaites mācību materiāls #6 📜 4. daļa.…" at bounding box center [414, 199] width 828 height 398
copy form "Kuri apgalvojumi visprecīzāk raksturo viduslaiku cilvēku uzskatus pirms krusta …"
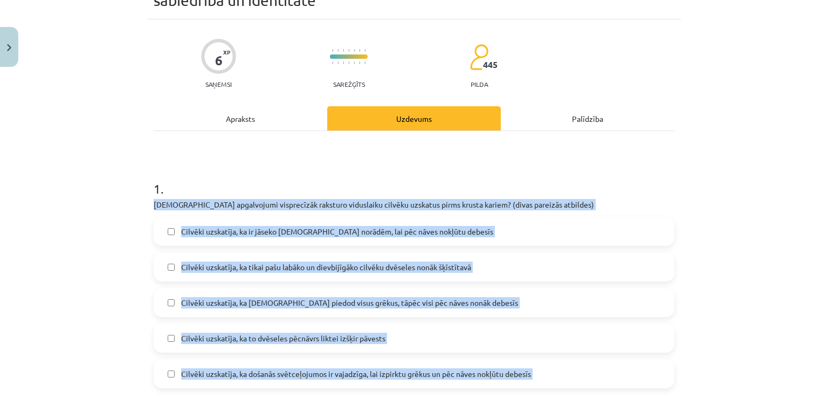
scroll to position [0, 0]
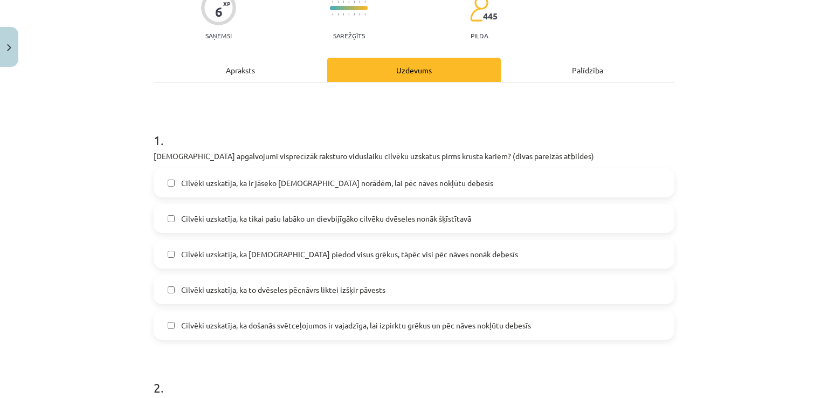
scroll to position [118, 0]
click at [263, 178] on span "Cilvēki uzskatīja, ka ir jāseko kristīgās baznīcas norādēm, lai pēc nāves nokļū…" at bounding box center [337, 183] width 312 height 11
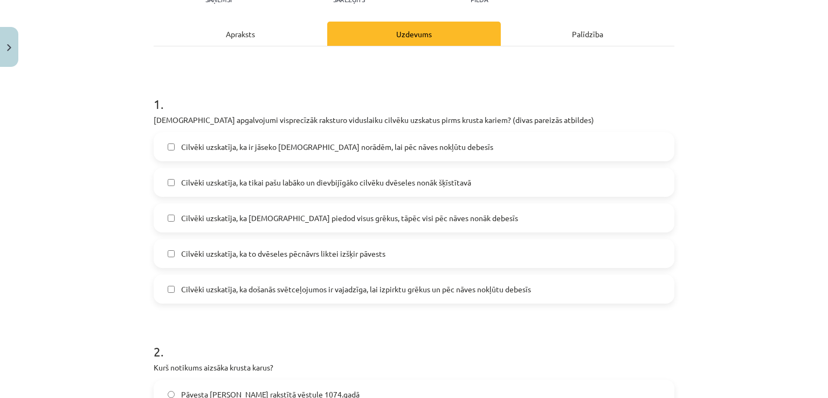
scroll to position [154, 0]
click at [231, 284] on span "Cilvēki uzskatīja, ka došanās svētceļojumos ir vajadzīga, lai izpirktu grēkus u…" at bounding box center [356, 289] width 350 height 11
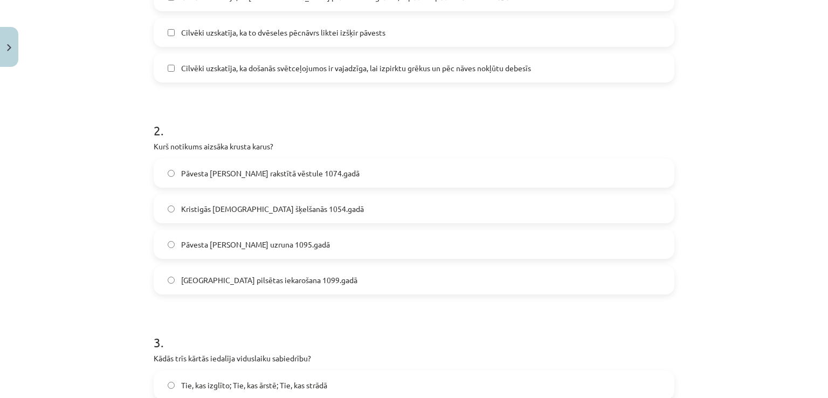
scroll to position [386, 0]
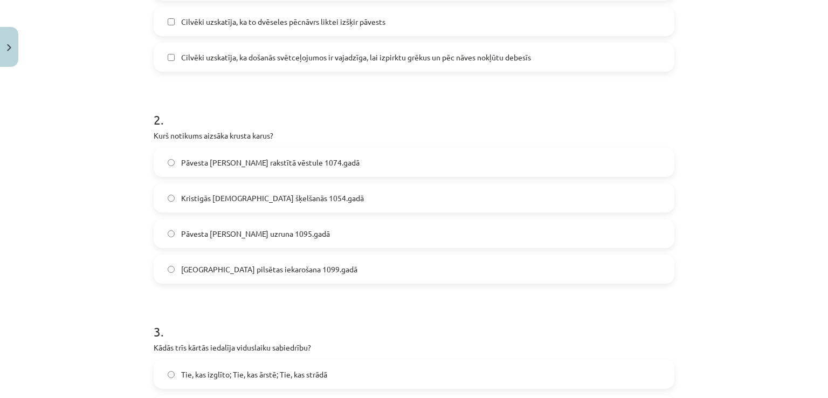
click at [225, 221] on label "Pāvesta Urbāna II uzruna 1095.gadā" at bounding box center [414, 233] width 519 height 27
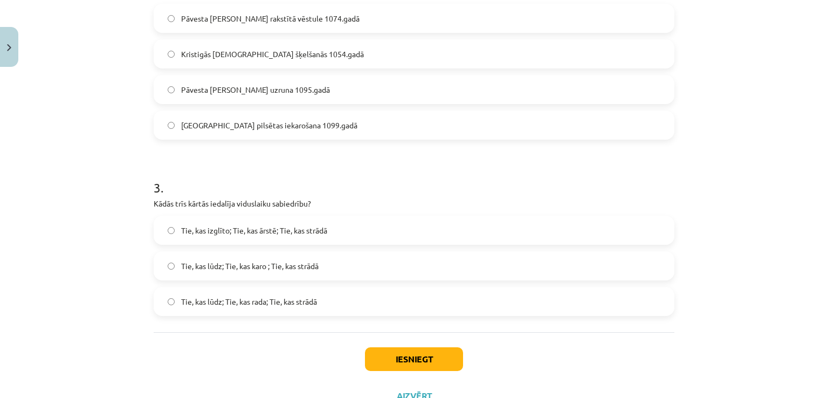
scroll to position [531, 0]
click at [251, 260] on span "Tie, kas lūdz; Tie, kas karo ; Tie, kas strādā" at bounding box center [250, 265] width 138 height 11
click at [430, 347] on button "Iesniegt" at bounding box center [414, 359] width 98 height 24
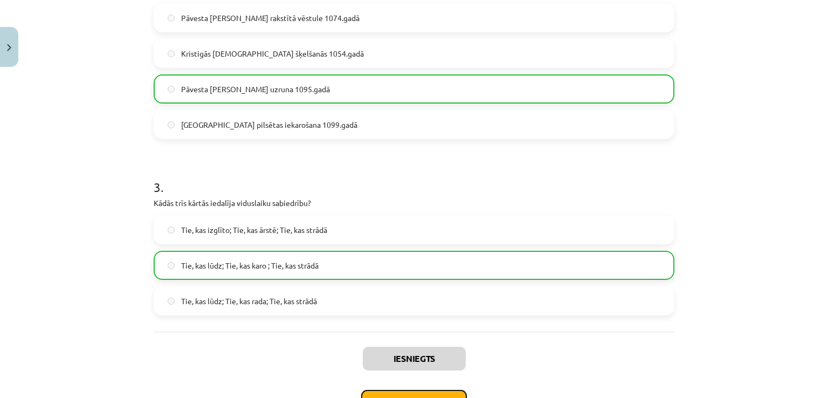
click at [401, 390] on button "Nākamā nodarbība" at bounding box center [414, 402] width 106 height 25
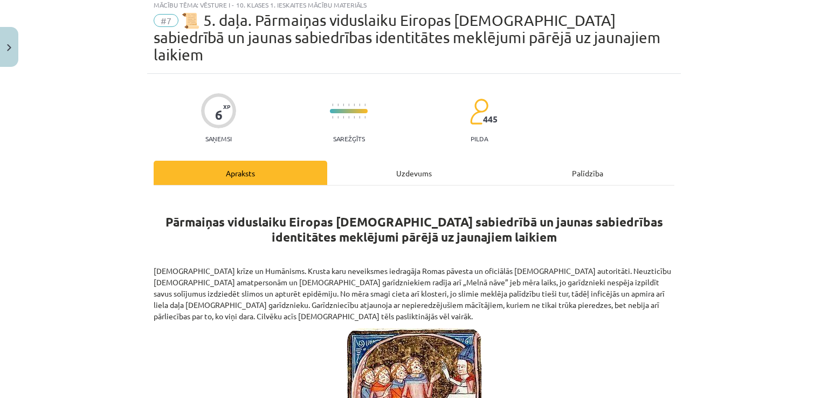
scroll to position [27, 0]
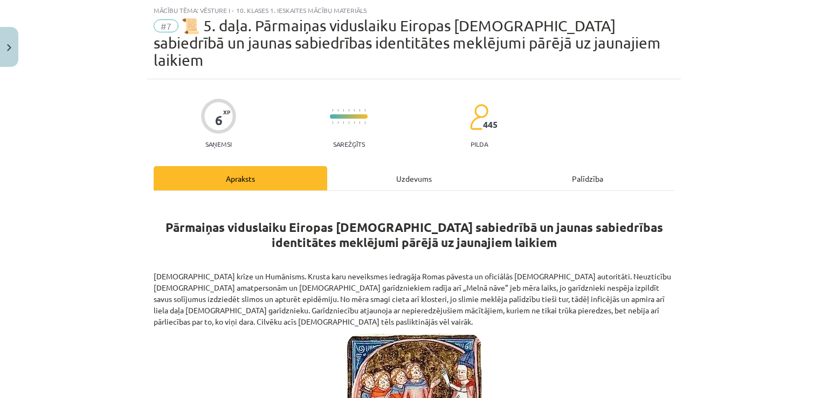
click at [421, 171] on div "Uzdevums" at bounding box center [414, 178] width 174 height 24
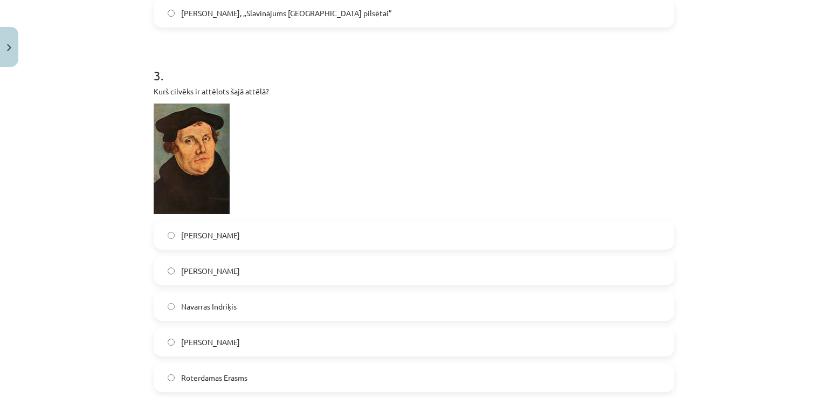
scroll to position [726, 0]
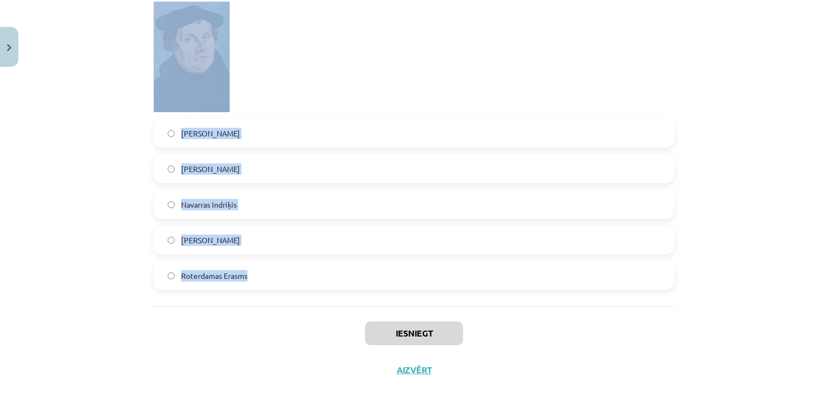
drag, startPoint x: 136, startPoint y: 240, endPoint x: 429, endPoint y: 266, distance: 294.5
click at [429, 266] on div "Mācību tēma: Vēsture i - 10. klases 1. ieskaites mācību materiāls #7 📜 5. daļa.…" at bounding box center [414, 199] width 828 height 398
copy form "Kurš skaidrojums vislabāk apraksta jēdzienu HUMĀNISMS? Mācība par cilvēka perso…"
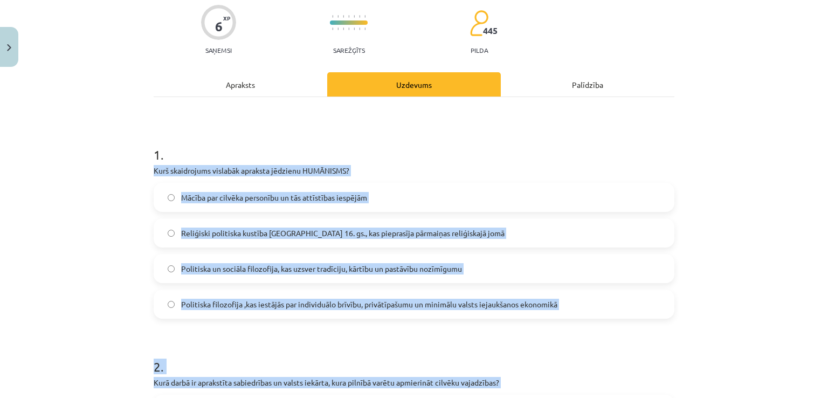
scroll to position [0, 0]
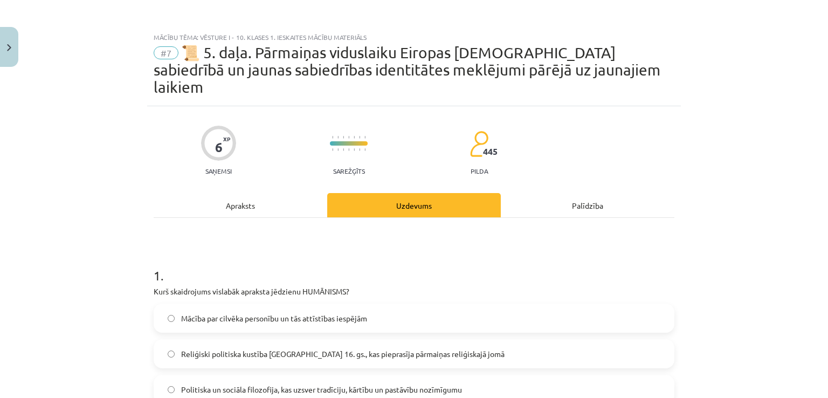
click at [223, 249] on h1 "1 ." at bounding box center [414, 265] width 521 height 33
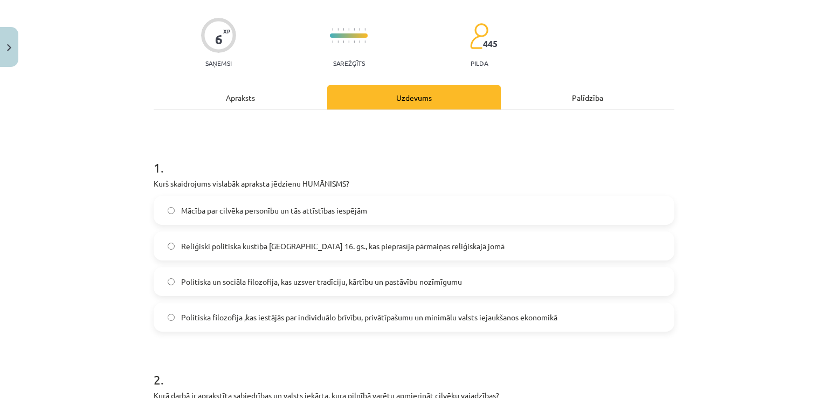
click at [205, 197] on label "Mācība par cilvēka personību un tās attīstības iespējām" at bounding box center [414, 210] width 519 height 27
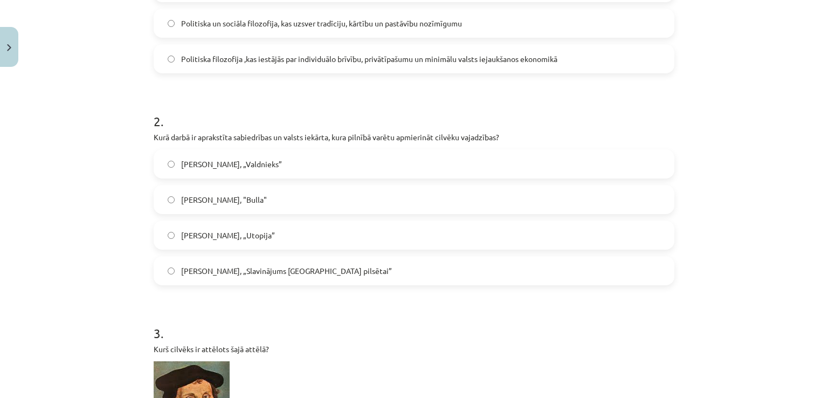
scroll to position [367, 0]
click at [252, 223] on label "Tomass Mors, „Utopija”" at bounding box center [414, 234] width 519 height 27
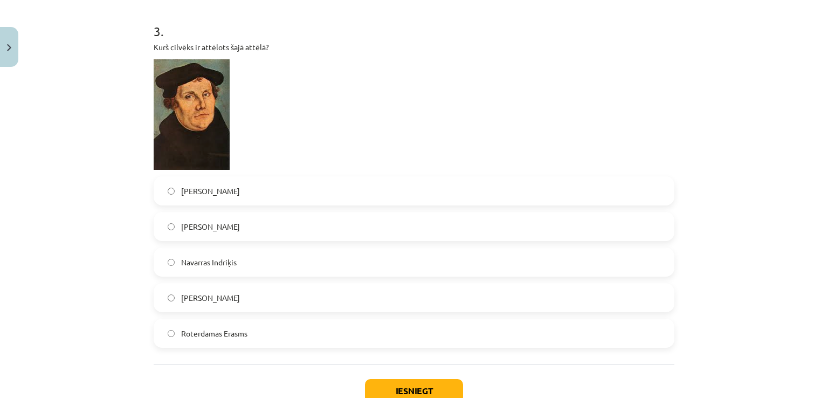
scroll to position [668, 0]
click at [224, 213] on label "Henrijs VIII" at bounding box center [414, 226] width 519 height 27
click at [278, 320] on label "Roterdamas Erasms" at bounding box center [414, 333] width 519 height 27
click at [384, 379] on button "Iesniegt" at bounding box center [414, 391] width 98 height 24
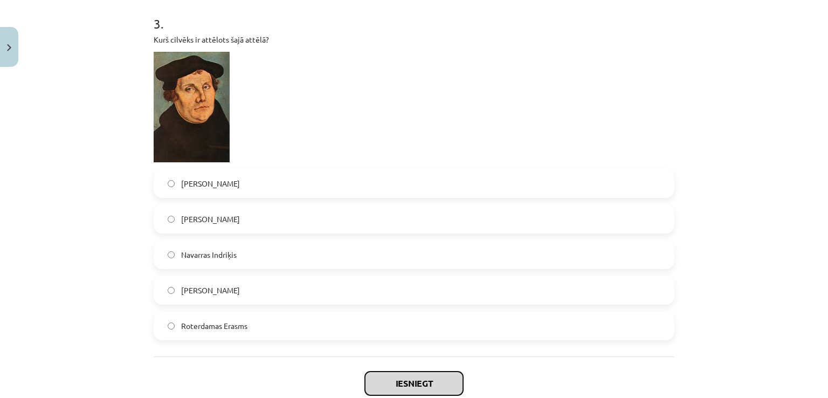
scroll to position [664, 0]
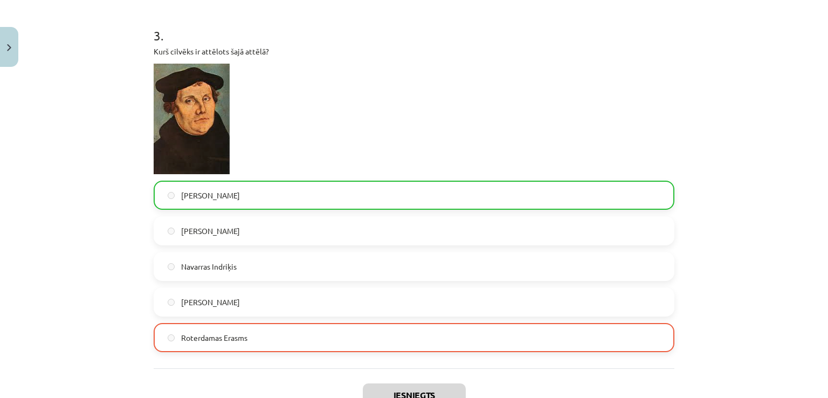
click at [280, 184] on label "Martiņš Luters" at bounding box center [414, 195] width 519 height 27
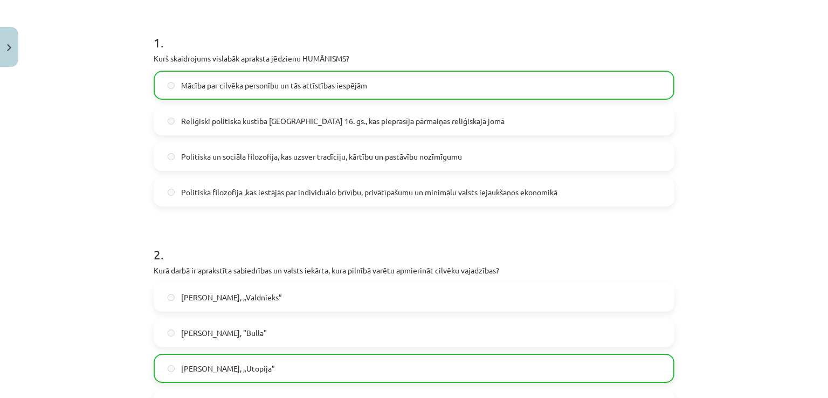
scroll to position [0, 0]
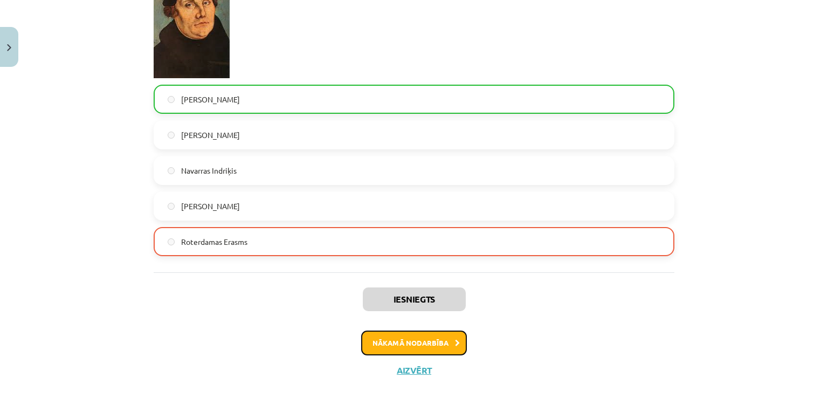
click at [401, 331] on button "Nākamā nodarbība" at bounding box center [414, 343] width 106 height 25
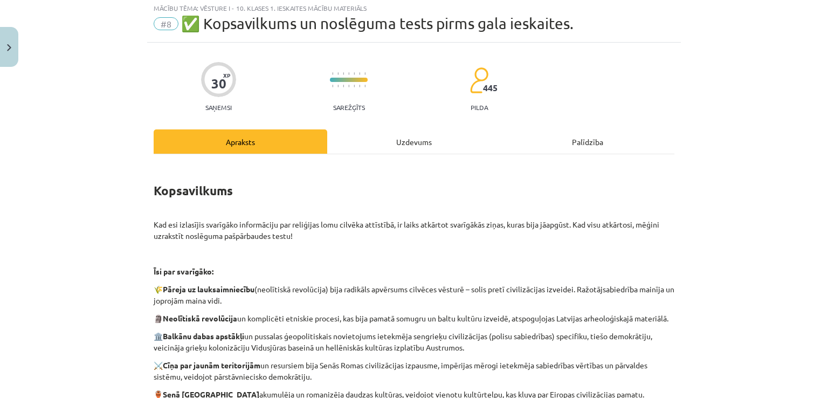
scroll to position [27, 0]
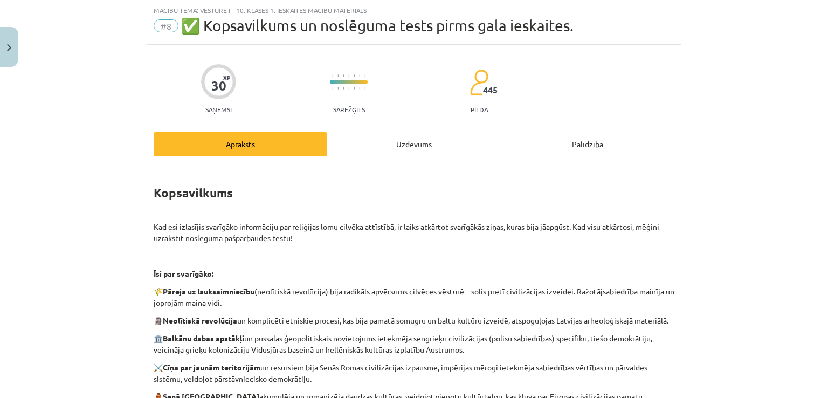
click at [375, 143] on div "Uzdevums" at bounding box center [414, 144] width 174 height 24
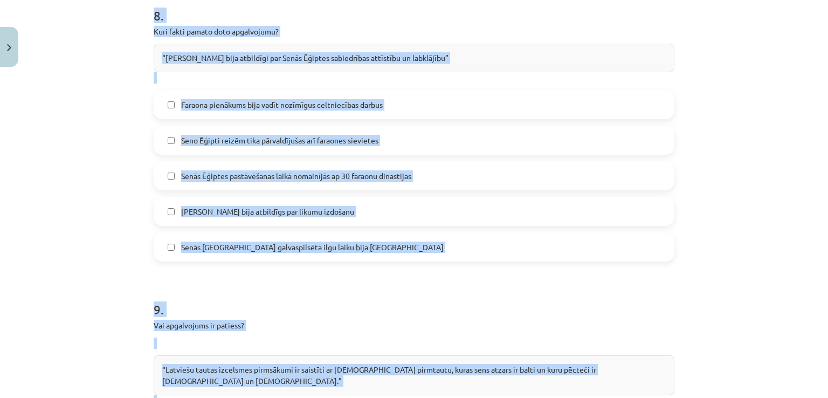
scroll to position [2422, 0]
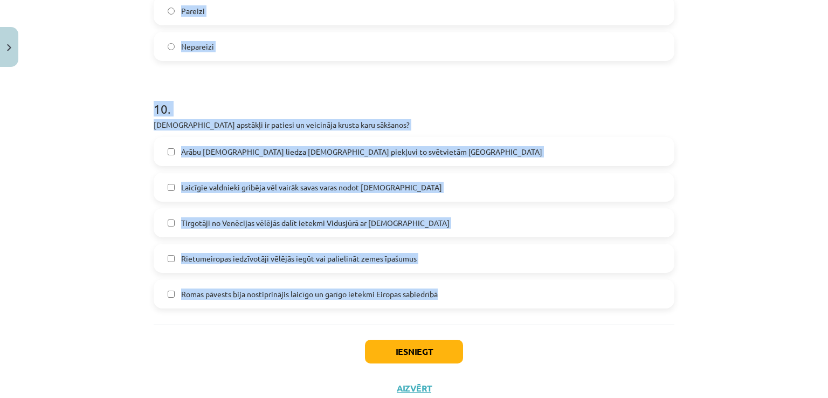
drag, startPoint x: 153, startPoint y: 223, endPoint x: 509, endPoint y: 270, distance: 359.6
click at [509, 270] on div "Mācību tēma: Vēsture i - 10. klases 1. ieskaites mācību materiāls #8 ✅ ​Kopsavi…" at bounding box center [414, 199] width 828 height 398
copy form "Kādas ietekmes uz senāko cilvēku ikdienu ir minētas tekstā? “Cilvēki spēja piel…"
drag, startPoint x: 601, startPoint y: 245, endPoint x: 614, endPoint y: 253, distance: 15.3
click at [602, 280] on label "Romas pāvests bija nostiprinājis laicīgo un garīgo ietekmi Eiropas sabiedrībā" at bounding box center [414, 293] width 519 height 27
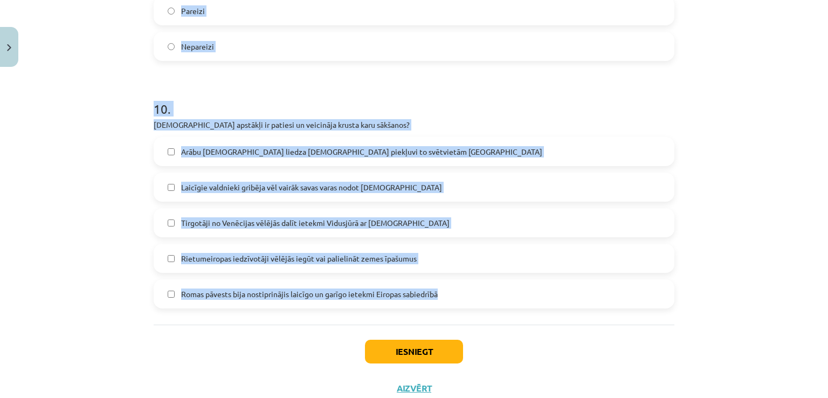
click at [705, 283] on div "Mācību tēma: Vēsture i - 10. klases 1. ieskaites mācību materiāls #8 ✅ ​Kopsavi…" at bounding box center [414, 199] width 828 height 398
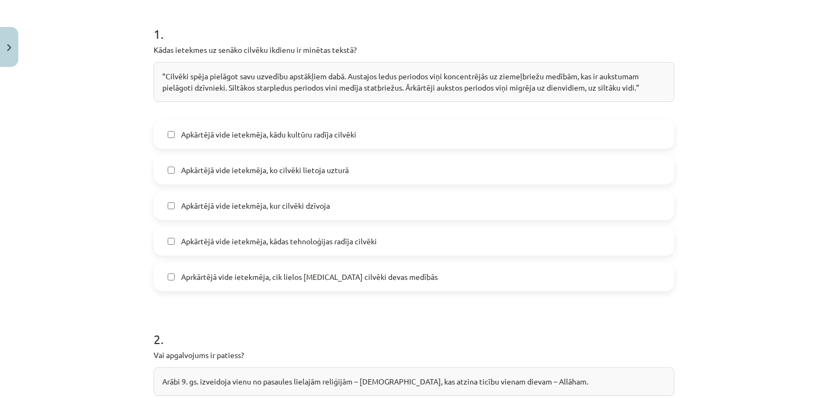
scroll to position [207, 0]
click at [203, 130] on span "Apkārtējā vide ietekmēja, kādu kultūru radīja cilvēki" at bounding box center [268, 134] width 175 height 11
drag, startPoint x: 252, startPoint y: 136, endPoint x: 259, endPoint y: 149, distance: 14.5
click at [252, 137] on span "Apkārtējā vide ietekmēja, kādu kultūru radīja cilvēki" at bounding box center [268, 134] width 175 height 11
click at [287, 220] on div "Apkārtējā vide ietekmēja, kādu kultūru radīja cilvēki Apkārtējā vide ietekmēja,…" at bounding box center [414, 205] width 521 height 171
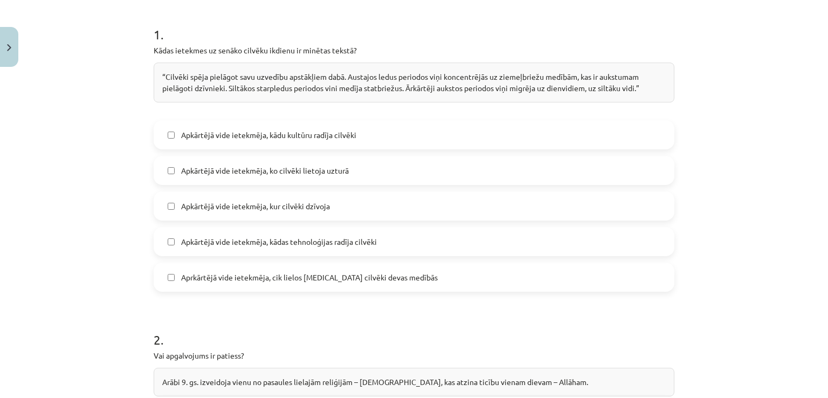
click at [289, 210] on span "Apkārtējā vide ietekmēja, kur cilvēki dzīvoja" at bounding box center [255, 206] width 149 height 11
click at [277, 171] on span "Apkārtējā vide ietekmēja, ko cilvēki lietoja uzturā" at bounding box center [265, 170] width 168 height 11
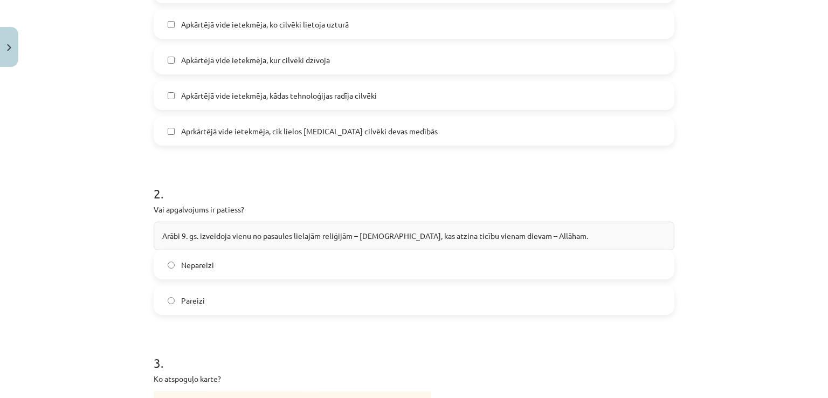
scroll to position [355, 0]
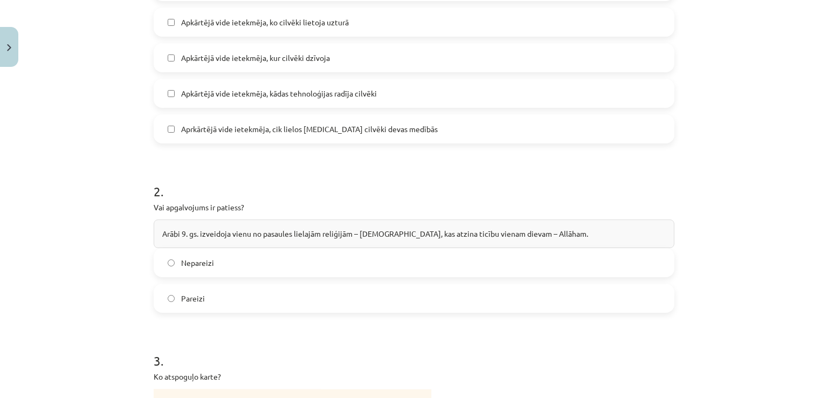
click at [214, 255] on label "Nepareizi" at bounding box center [414, 262] width 519 height 27
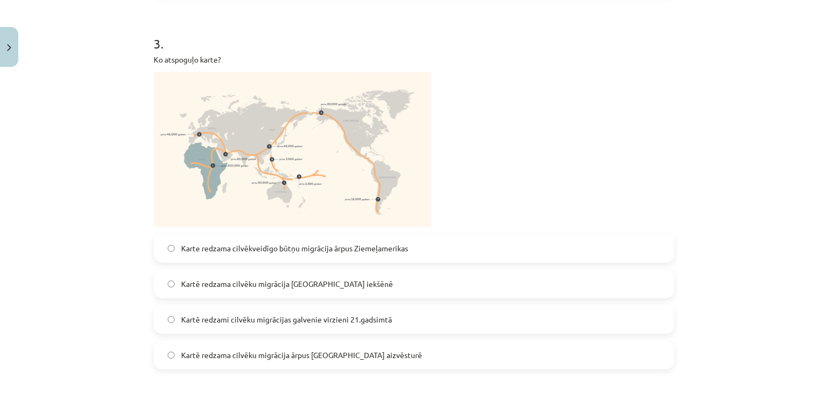
scroll to position [679, 0]
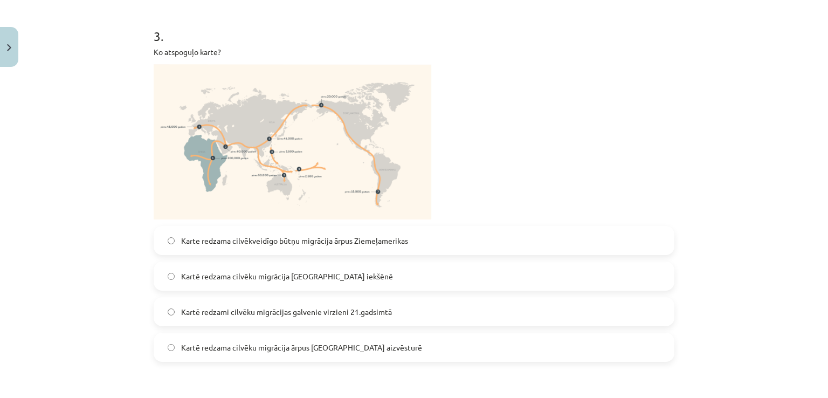
click at [283, 168] on img at bounding box center [293, 141] width 278 height 155
click at [281, 277] on span "Kartē redzama cilvēku migrācija Āfrikas iekšēnē" at bounding box center [287, 276] width 212 height 11
click at [242, 352] on label "Kartē redzama cilvēku migrācija ārpus Āfrikas aizvēsturē" at bounding box center [414, 347] width 519 height 27
click at [324, 143] on img at bounding box center [293, 141] width 278 height 155
click at [272, 244] on span "Karte redzama cilvēkveidīgo būtņu migrācija ārpus Ziemeļamerikas" at bounding box center [294, 240] width 227 height 11
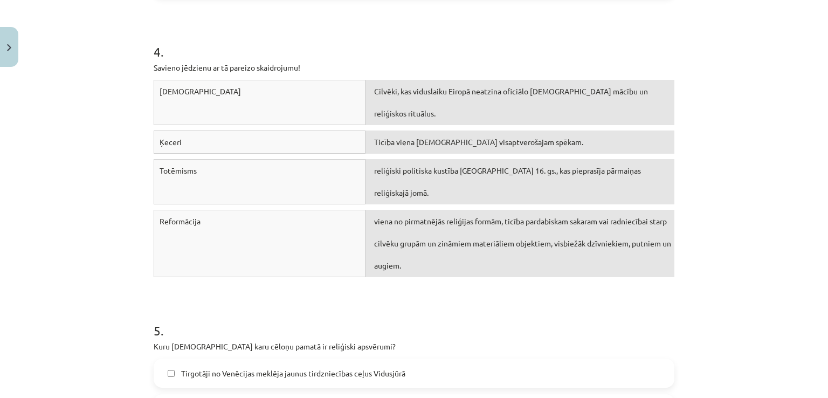
scroll to position [1044, 0]
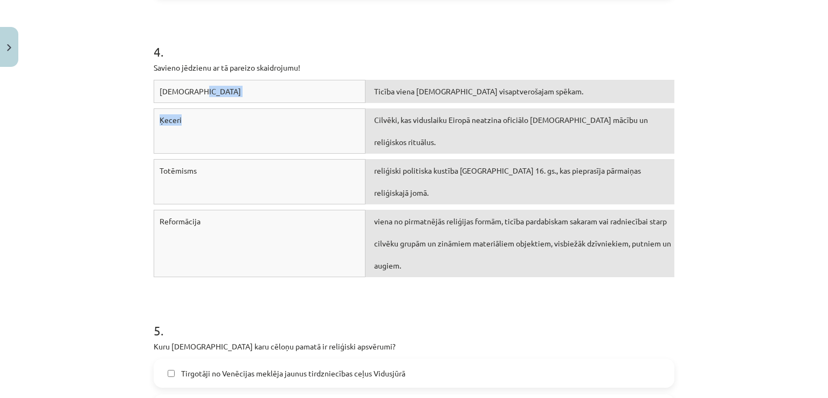
drag, startPoint x: 315, startPoint y: 116, endPoint x: 313, endPoint y: 96, distance: 20.0
click at [313, 96] on div "Monoteisms Ticība viena Dieva visaptverošajam spēkam. Ķeceri Cilvēki, kas vidus…" at bounding box center [414, 181] width 521 height 203
click at [308, 105] on div "Monoteisms Ticība viena Dieva visaptverošajam spēkam." at bounding box center [414, 94] width 521 height 29
click at [473, 33] on h1 "4 ." at bounding box center [414, 41] width 521 height 33
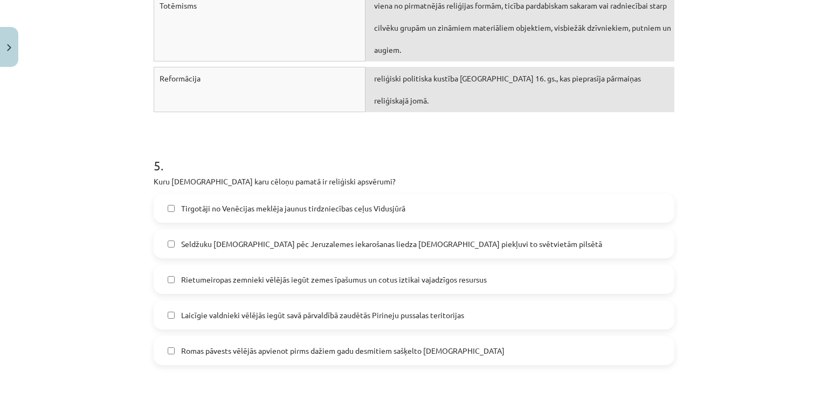
scroll to position [1219, 0]
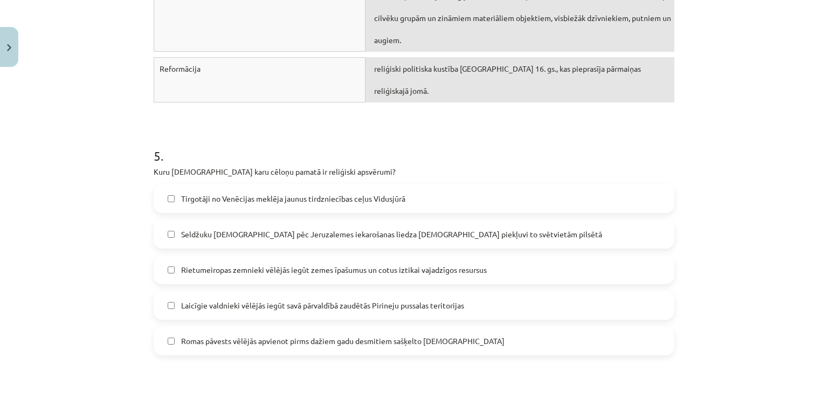
click at [216, 221] on label "Seldžuku musulmaņi pēc Jeruzalemes iekarošanas liedza kristiešiem piekļuvi to s…" at bounding box center [414, 234] width 519 height 27
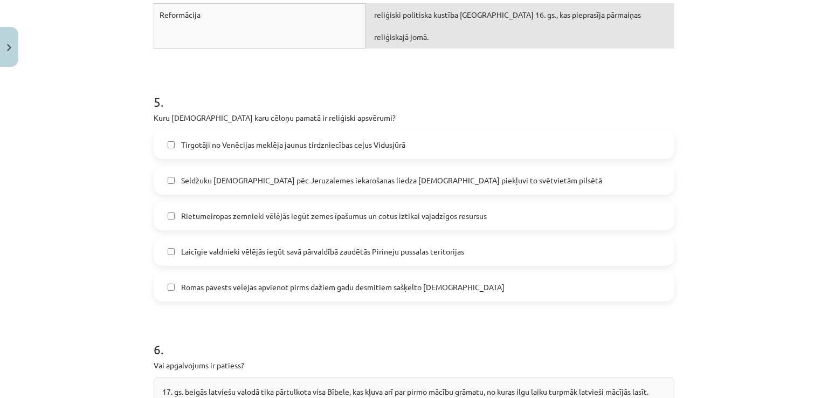
scroll to position [1273, 0]
click at [218, 281] on span "Romas pāvests vēlējās apvienot pirms dažiem gadu desmitiem sašķelto kristīgo ba…" at bounding box center [343, 286] width 324 height 11
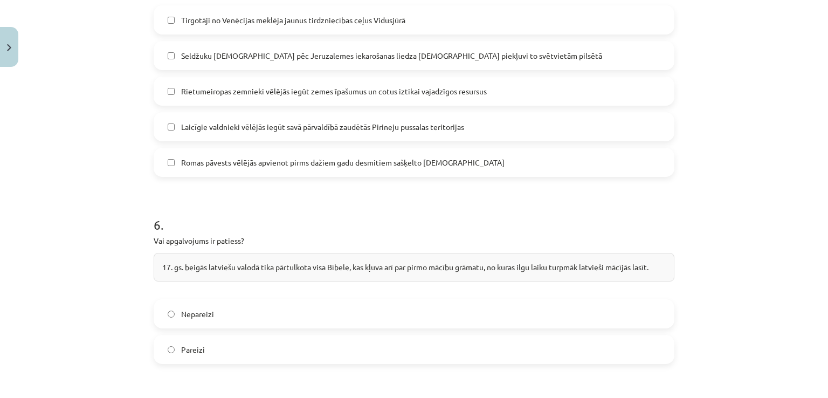
scroll to position [1449, 0]
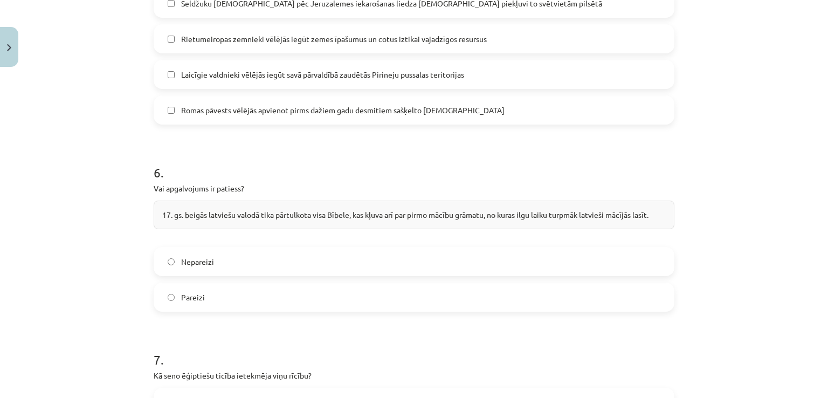
click at [196, 284] on label "Pareizi" at bounding box center [414, 297] width 519 height 27
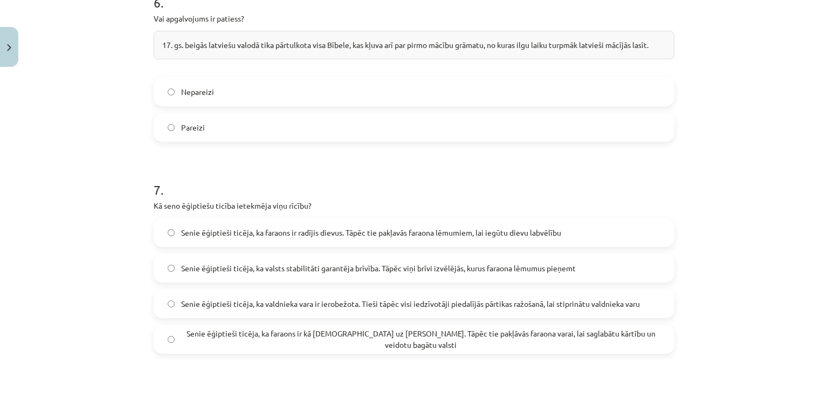
scroll to position [1620, 0]
click at [339, 325] on label "Senie ēģiptieši ticēja, ka faraons ir kā dievs uz Zemes. Tāpēc tie pakļāvās far…" at bounding box center [414, 338] width 519 height 27
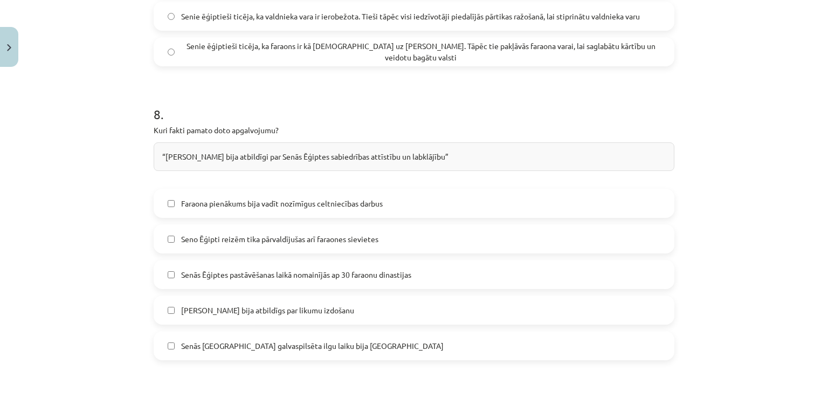
scroll to position [1907, 0]
click at [306, 198] on span "Faraona pienākums bija vadīt nozīmīgus celtniecības darbus" at bounding box center [282, 203] width 202 height 11
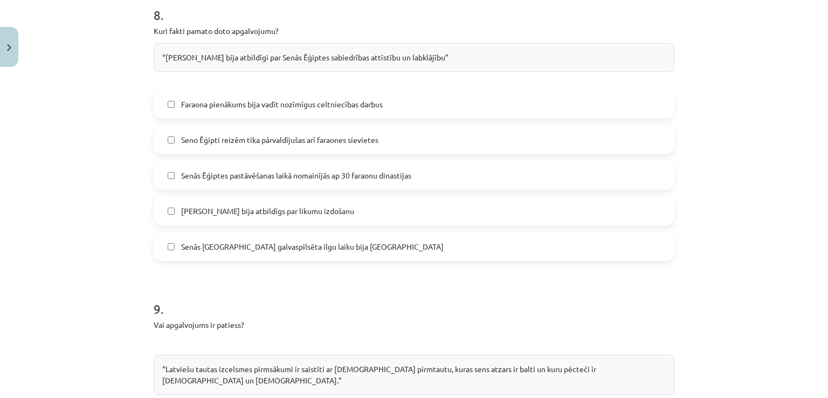
click at [376, 99] on span "Faraona pienākums bija vadīt nozīmīgus celtniecības darbus" at bounding box center [282, 104] width 202 height 11
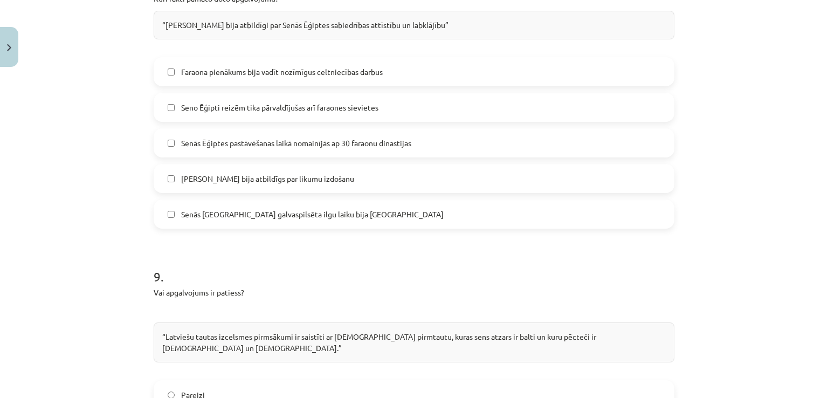
scroll to position [2037, 0]
click at [212, 174] on span "Faraons bija atbildīgs par likumu izdošanu" at bounding box center [267, 179] width 173 height 11
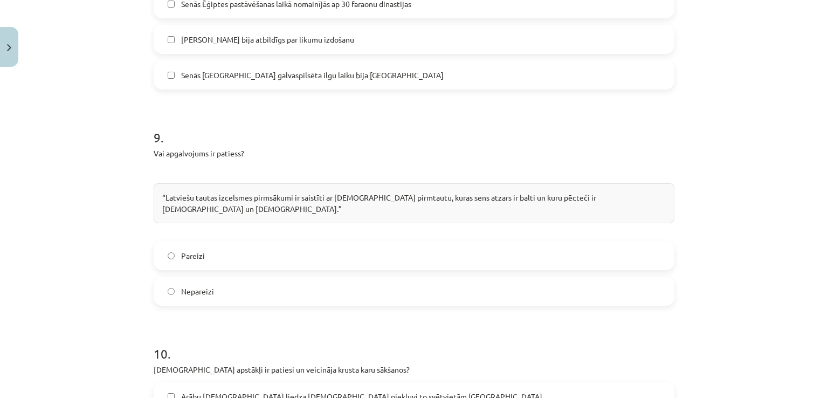
scroll to position [2180, 0]
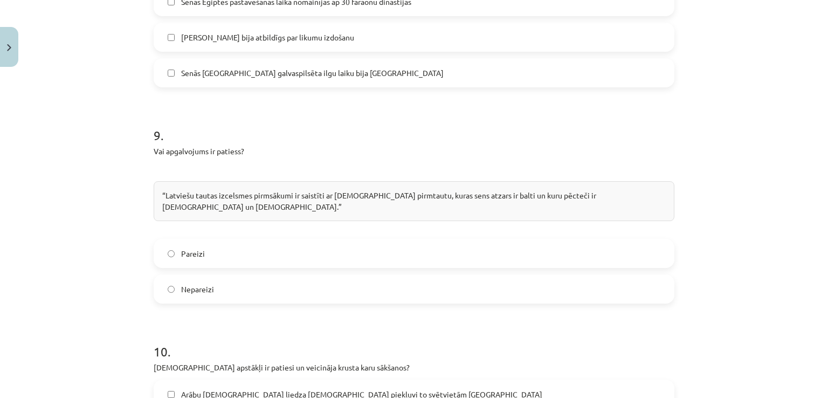
click at [281, 276] on label "Nepareizi" at bounding box center [414, 289] width 519 height 27
click at [269, 240] on label "Pareizi" at bounding box center [414, 253] width 519 height 27
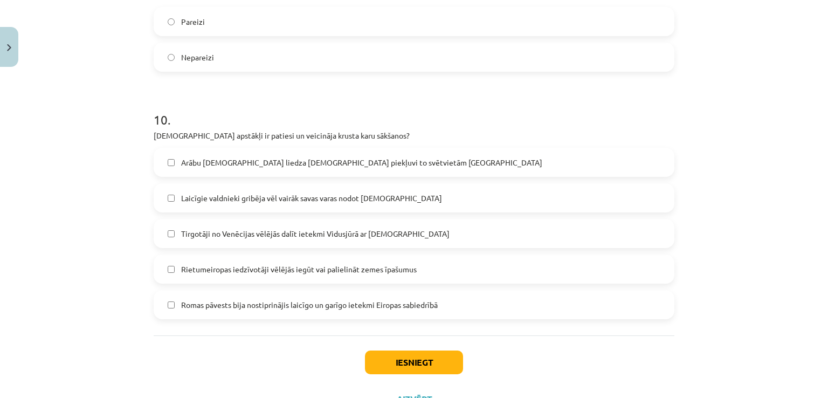
scroll to position [2422, 0]
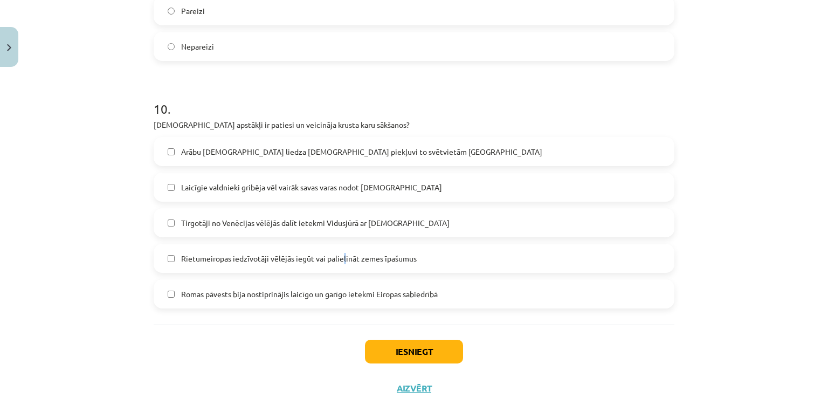
click at [339, 253] on span "Rietumeiropas iedzīvotāji vēlējās iegūt vai palielināt zemes īpašumus" at bounding box center [299, 258] width 236 height 11
click at [340, 253] on span "Rietumeiropas iedzīvotāji vēlējās iegūt vai palielināt zemes īpašumus" at bounding box center [299, 258] width 236 height 11
click at [226, 138] on label "Arābu musulmaņi liedza kristiešiem piekļuvi to svētvietām Jeruzālemē" at bounding box center [414, 151] width 519 height 27
click at [407, 340] on button "Iesniegt" at bounding box center [414, 352] width 98 height 24
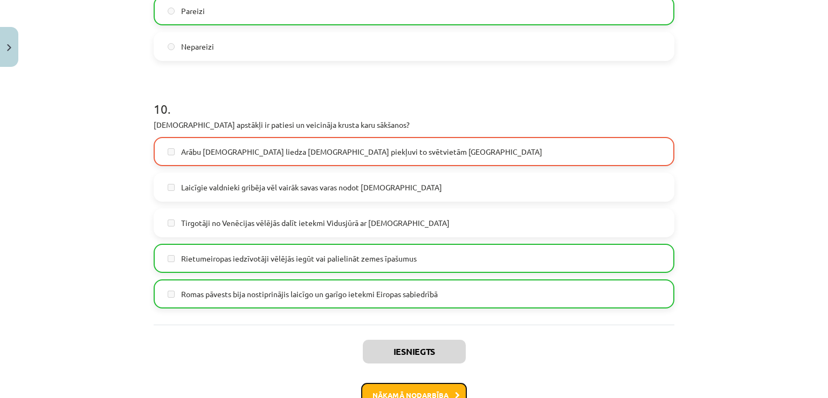
click at [416, 383] on button "Nākamā nodarbība" at bounding box center [414, 395] width 106 height 25
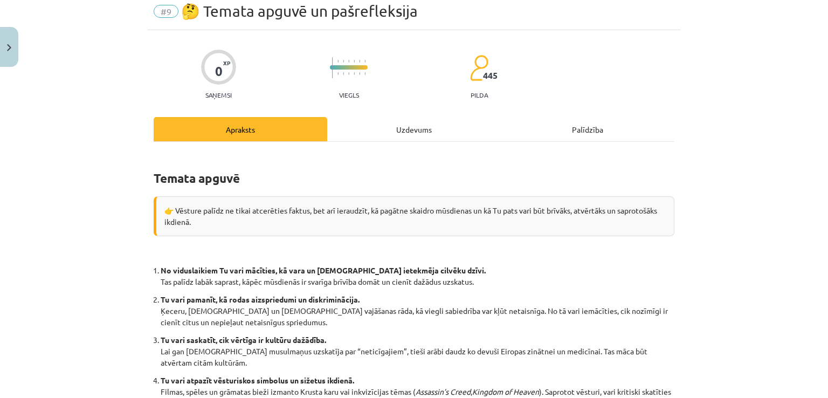
scroll to position [27, 0]
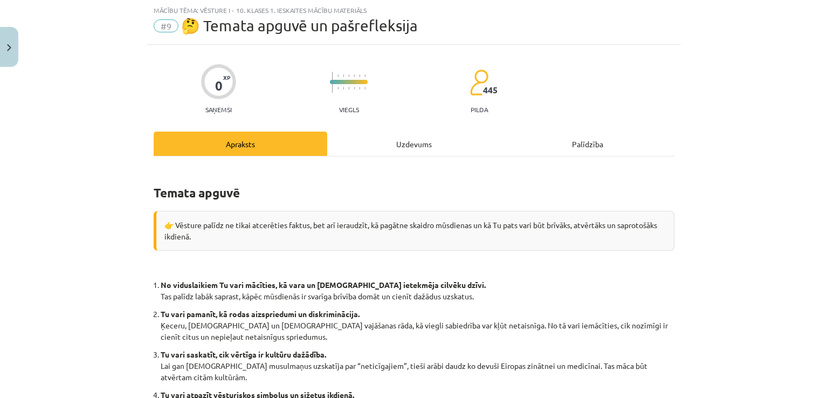
drag, startPoint x: 393, startPoint y: 133, endPoint x: 354, endPoint y: 164, distance: 50.6
click at [394, 133] on div "Uzdevums" at bounding box center [414, 144] width 174 height 24
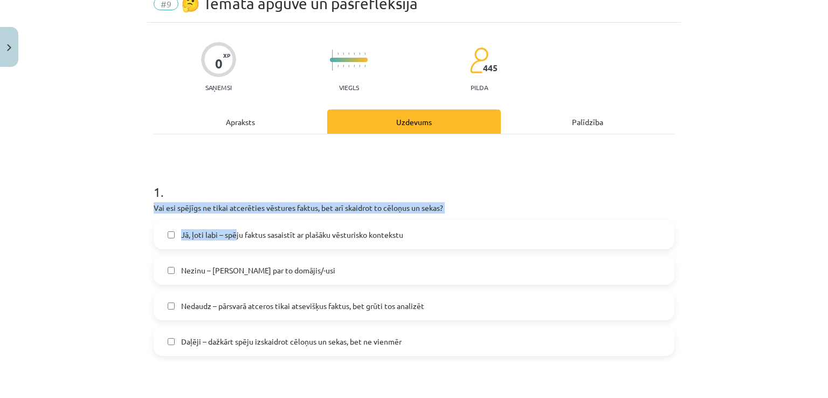
drag, startPoint x: 127, startPoint y: 225, endPoint x: 233, endPoint y: 233, distance: 106.0
click at [233, 233] on div "Mācību tēma: Vēsture i - 10. klases 1. ieskaites mācību materiāls #9 🤔 Temata a…" at bounding box center [414, 199] width 828 height 398
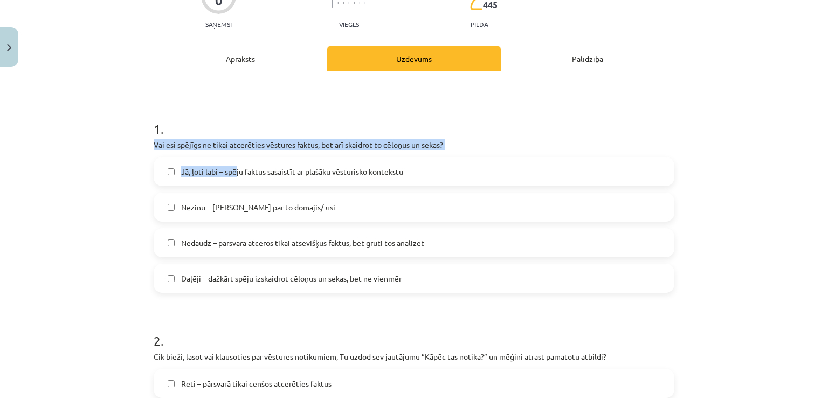
scroll to position [131, 0]
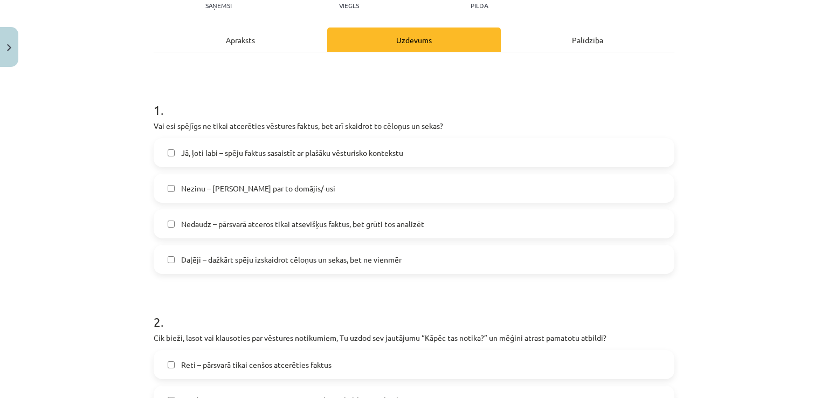
click at [255, 149] on span "Jā, ļoti labi – spēju faktus sasaistīt ar plašāku vēsturisko kontekstu" at bounding box center [292, 152] width 222 height 11
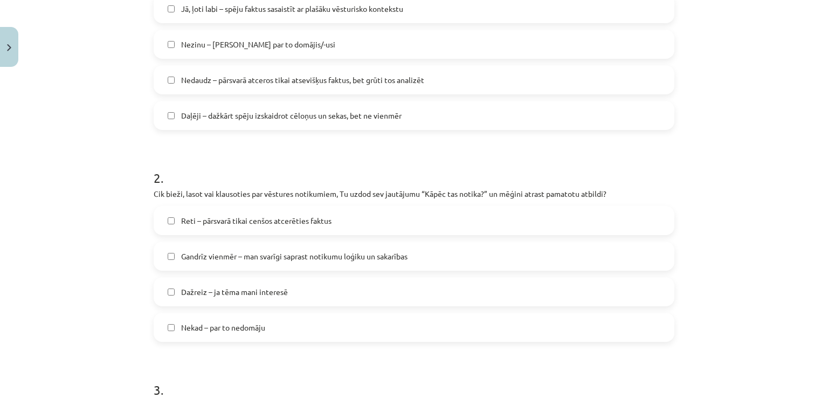
scroll to position [277, 0]
click at [284, 269] on div "Reti – pārsvarā tikai cenšos atcerēties faktus Gandrīz vienmēr – man svarīgi sa…" at bounding box center [414, 272] width 521 height 136
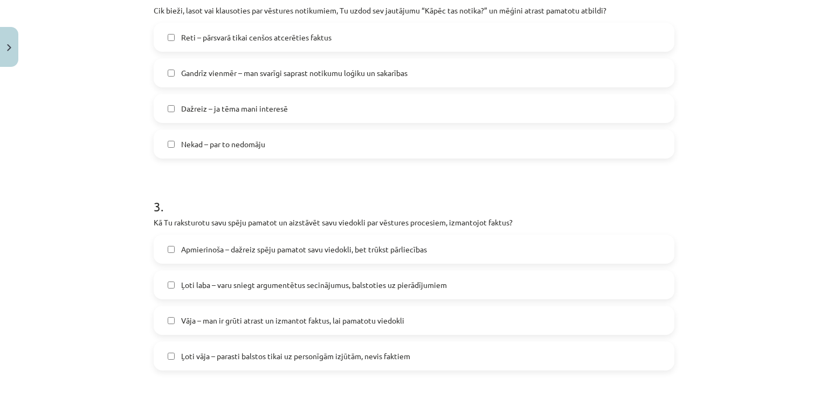
click at [261, 142] on span "Nekad – par to nedomāju" at bounding box center [223, 144] width 84 height 11
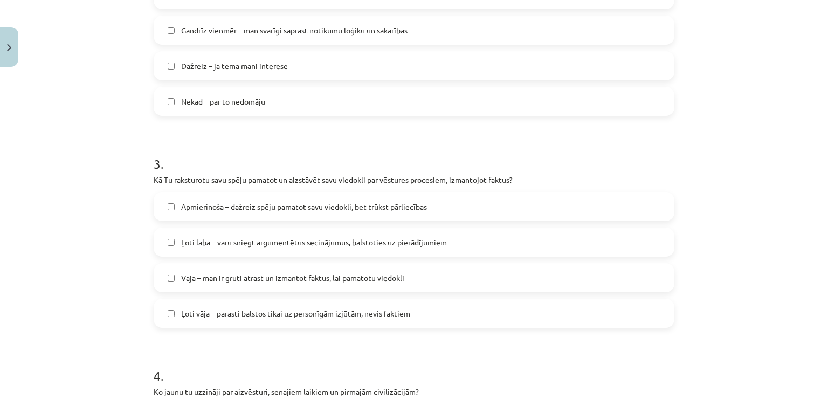
click at [272, 285] on label "Vāja – man ir grūti atrast un izmantot faktus, lai pamatotu viedokli" at bounding box center [414, 277] width 519 height 27
click at [265, 210] on span "Apmierinoša – dažreiz spēju pamatot savu viedokli, bet trūkst pārliecības" at bounding box center [304, 207] width 246 height 11
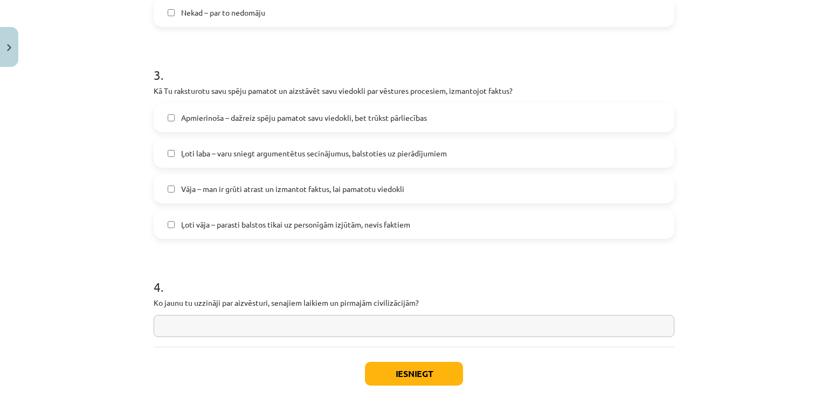
click at [237, 185] on span "Vāja – man ir grūti atrast un izmantot faktus, lai pamatotu viedokli" at bounding box center [292, 188] width 223 height 11
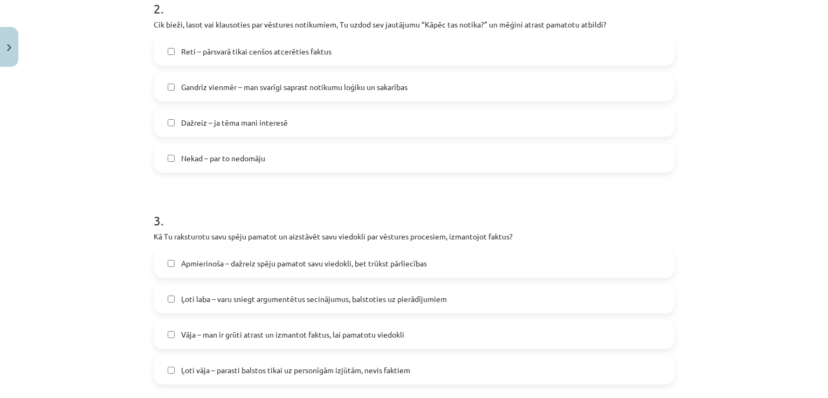
scroll to position [437, 0]
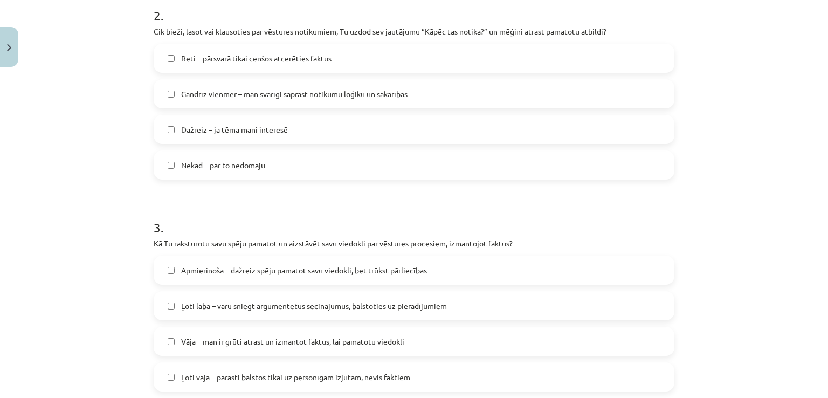
click at [237, 283] on label "Apmierinoša – dažreiz spēju pamatot savu viedokli, bet trūkst pārliecības" at bounding box center [414, 270] width 519 height 27
click at [216, 306] on span "Ļoti laba – varu sniegt argumentētus secinājumus, balstoties uz pierādījumiem" at bounding box center [314, 305] width 266 height 11
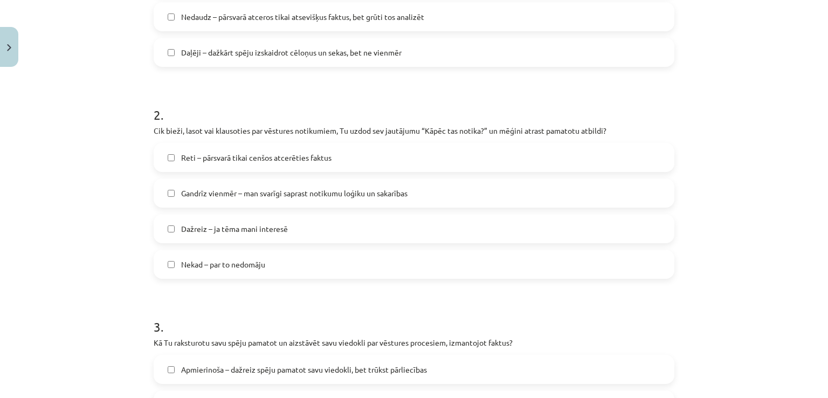
scroll to position [339, 0]
click at [206, 262] on span "Nekad – par to nedomāju" at bounding box center [223, 263] width 84 height 11
click at [240, 200] on label "Gandrīz vienmēr – man svarīgi saprast notikumu loģiku un sakarības" at bounding box center [414, 192] width 519 height 27
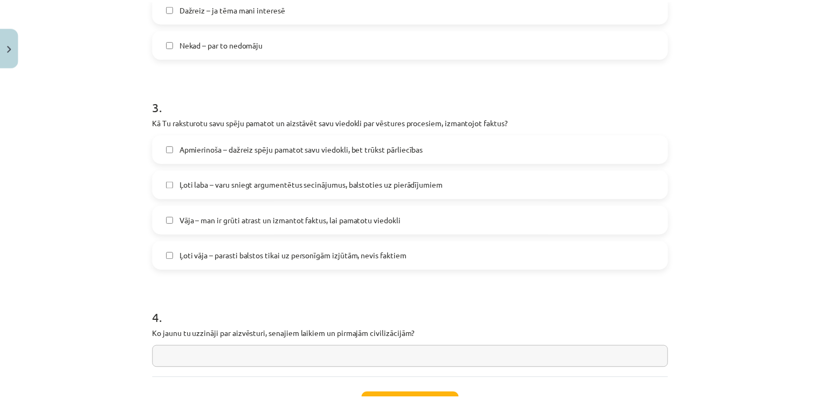
scroll to position [647, 0]
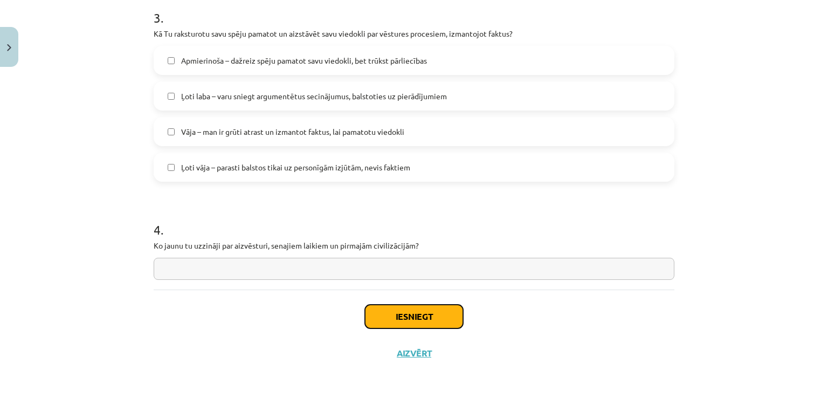
click at [395, 317] on button "Iesniegt" at bounding box center [414, 317] width 98 height 24
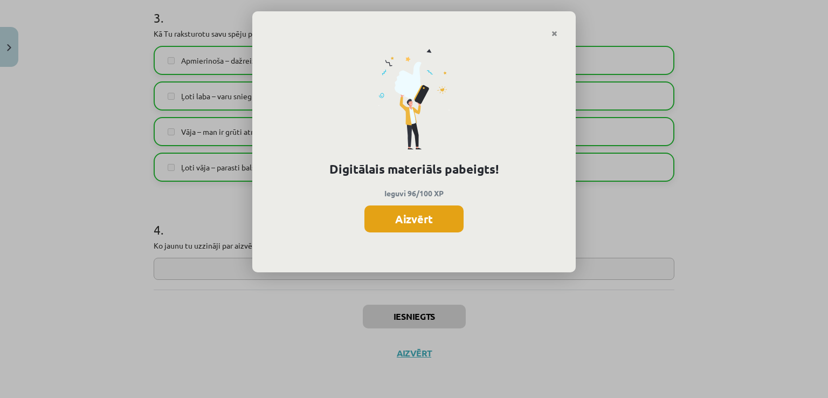
click at [425, 226] on button "Aizvērt" at bounding box center [414, 218] width 99 height 27
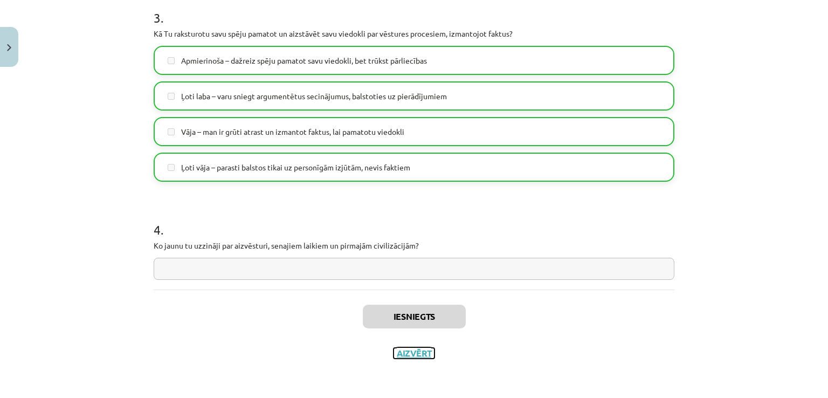
click at [408, 354] on button "Aizvērt" at bounding box center [414, 353] width 41 height 11
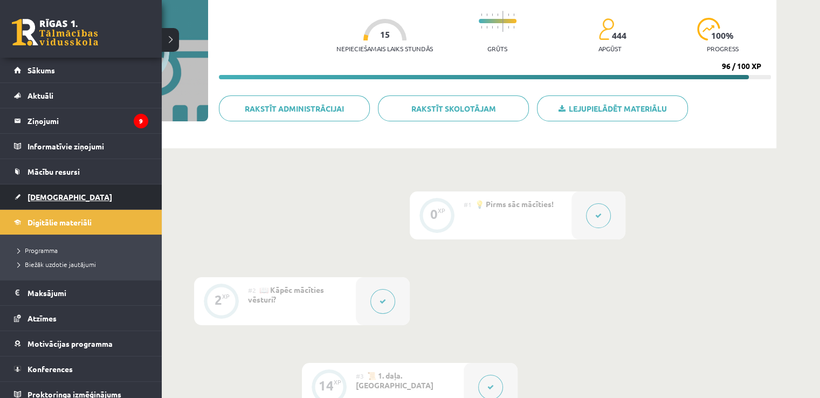
click at [38, 197] on span "[DEMOGRAPHIC_DATA]" at bounding box center [70, 197] width 85 height 10
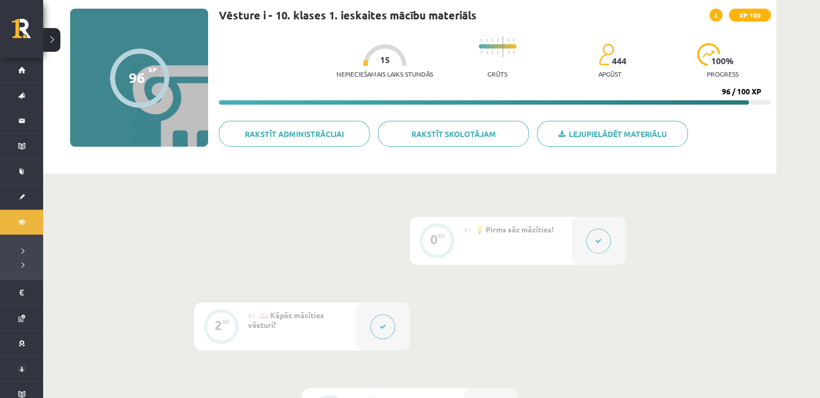
scroll to position [80, 0]
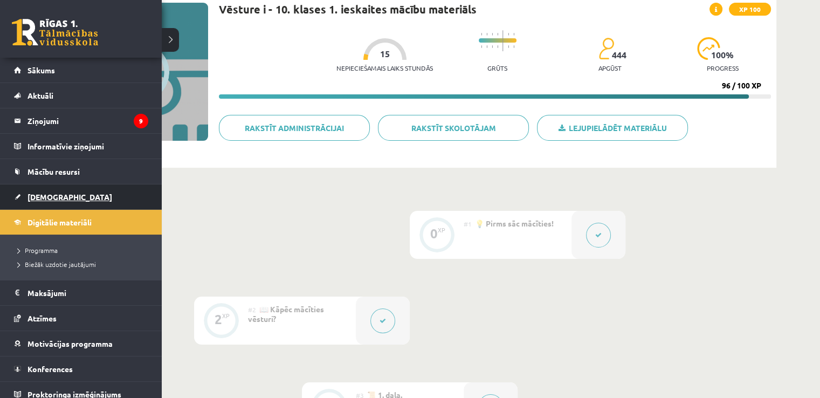
click at [40, 190] on link "[DEMOGRAPHIC_DATA]" at bounding box center [81, 196] width 134 height 25
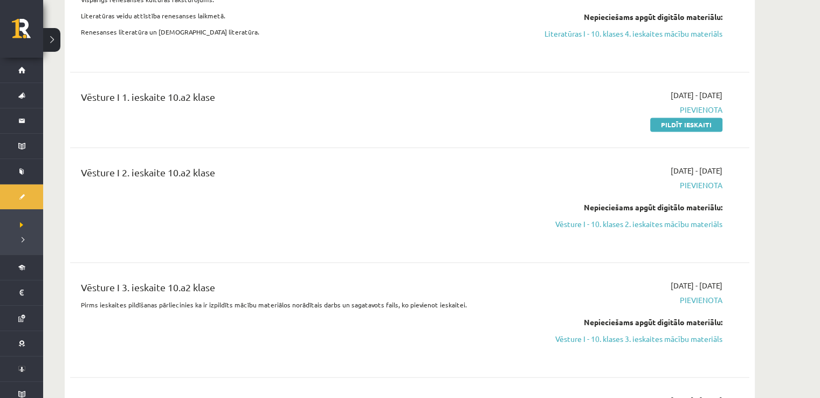
scroll to position [1584, 0]
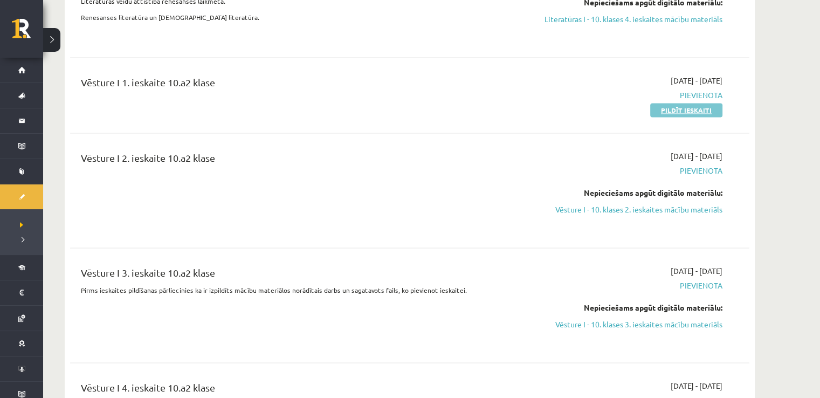
click at [689, 103] on link "Pildīt ieskaiti" at bounding box center [686, 110] width 72 height 14
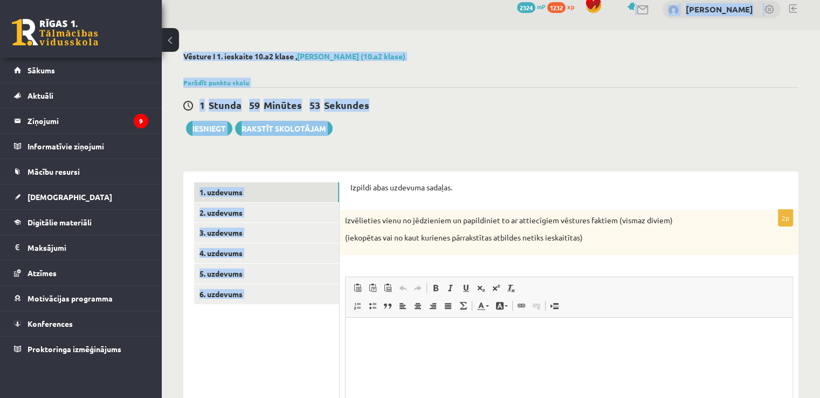
drag, startPoint x: 345, startPoint y: 197, endPoint x: 604, endPoint y: 17, distance: 315.8
click at [602, 0] on html "0 Dāvanas 2324 mP 1232 xp Bernards Zariņš Sākums Aktuāli Kā mācīties eSKOLĀ Kon…" at bounding box center [410, 188] width 820 height 398
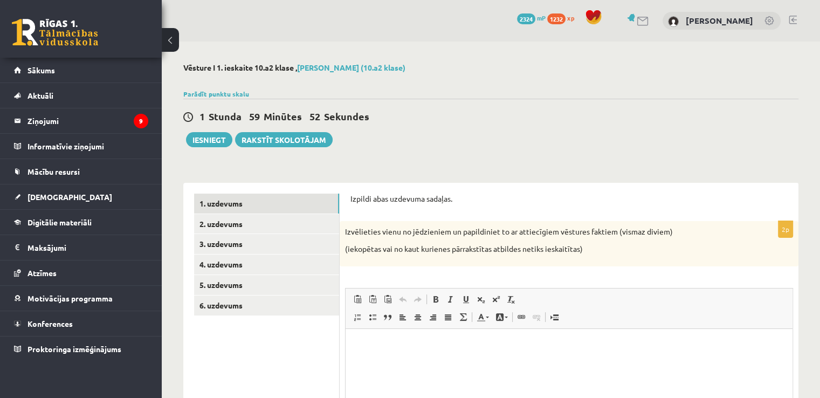
click at [545, 195] on p "Izpildi abas uzdevuma sadaļas." at bounding box center [568, 199] width 437 height 11
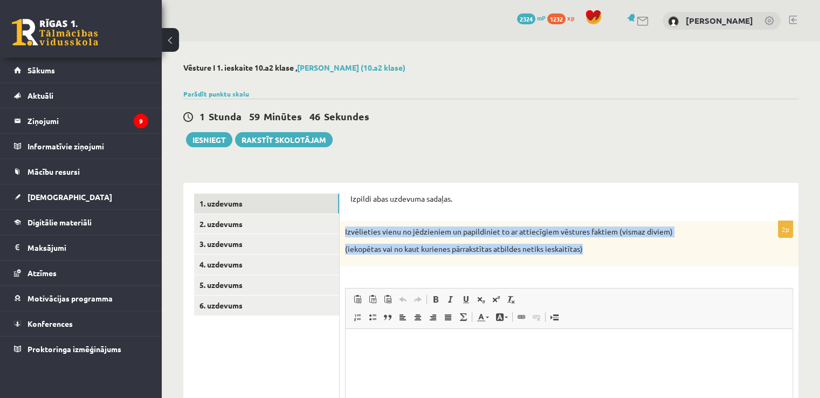
drag, startPoint x: 381, startPoint y: 229, endPoint x: 603, endPoint y: 259, distance: 224.7
click at [603, 259] on div "Izvēlieties vienu no jēdzieniem un papildiniet to ar attiecīgiem vēstures fakti…" at bounding box center [569, 243] width 459 height 45
click at [602, 256] on div "Izvēlieties vienu no jēdzieniem un papildiniet to ar attiecīgiem vēstures fakti…" at bounding box center [569, 243] width 459 height 45
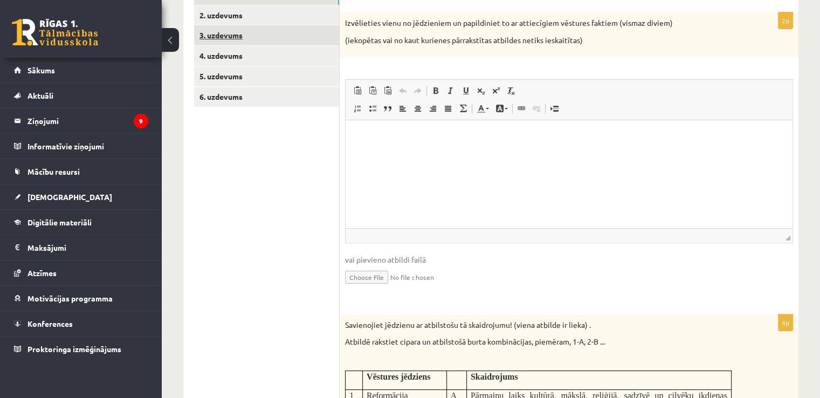
scroll to position [209, 0]
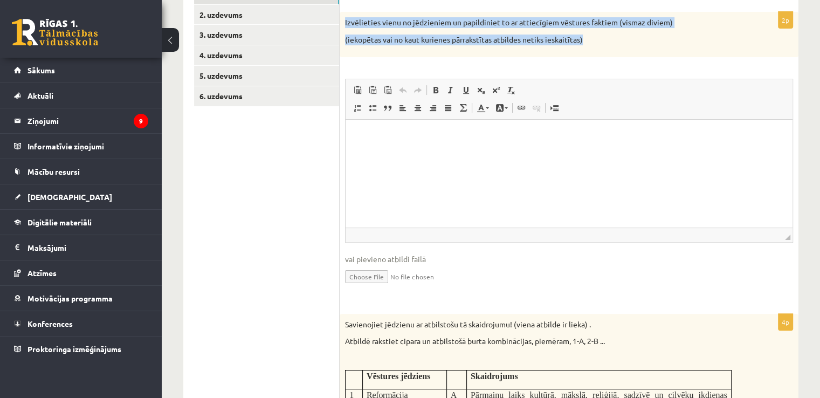
drag, startPoint x: 343, startPoint y: 19, endPoint x: 607, endPoint y: 39, distance: 264.4
click at [607, 39] on div "Izvēlieties vienu no jēdzieniem un papildiniet to ar attiecīgiem vēstures fakti…" at bounding box center [569, 34] width 459 height 45
copy div "Izvēlieties vienu no jēdzieniem un papildiniet to ar attiecīgiem vēstures fakti…"
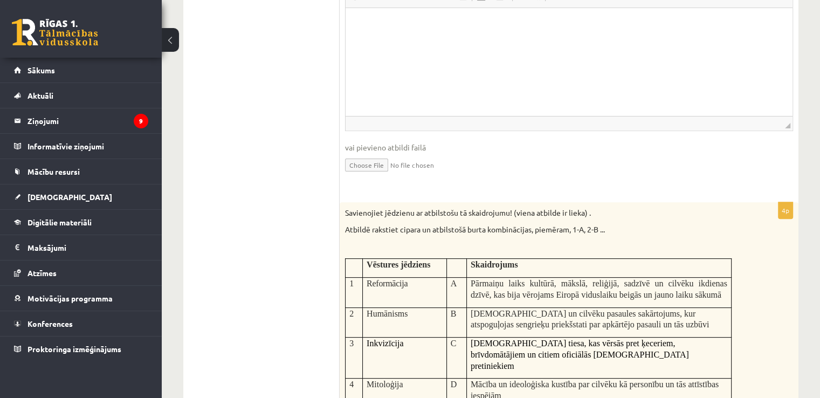
scroll to position [321, 0]
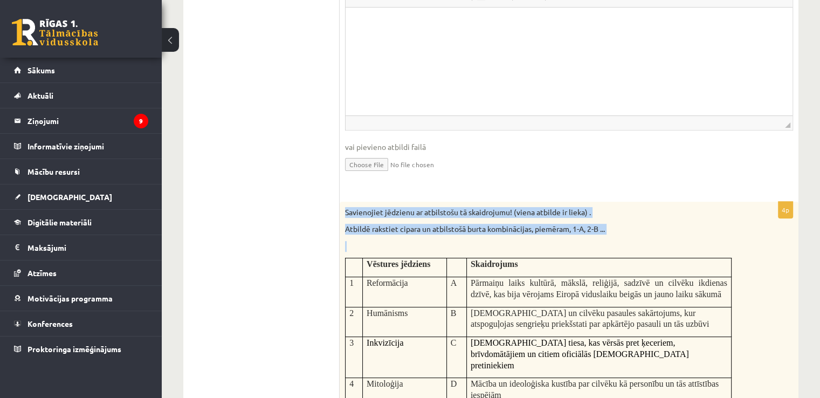
drag, startPoint x: 344, startPoint y: 208, endPoint x: 495, endPoint y: 236, distance: 153.5
click at [490, 236] on div "Savienojiet jēdzienu ar atbilstošu tā skaidrojumu! (viena atbilde ir lieka) . A…" at bounding box center [569, 323] width 459 height 242
click at [530, 243] on p at bounding box center [542, 246] width 394 height 11
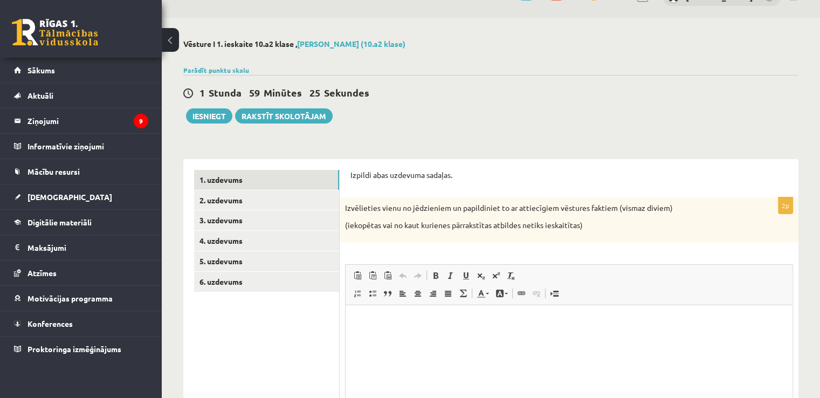
scroll to position [0, 0]
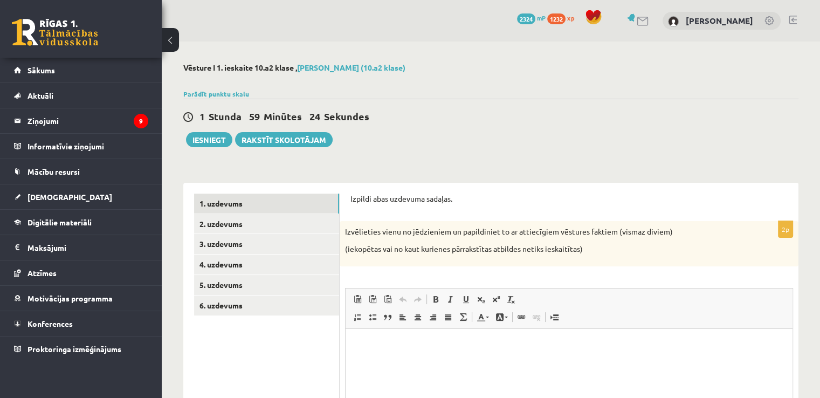
click at [386, 228] on p "Izvēlieties vienu no jēdzieniem un papildiniet to ar attiecīgiem vēstures fakti…" at bounding box center [542, 231] width 394 height 11
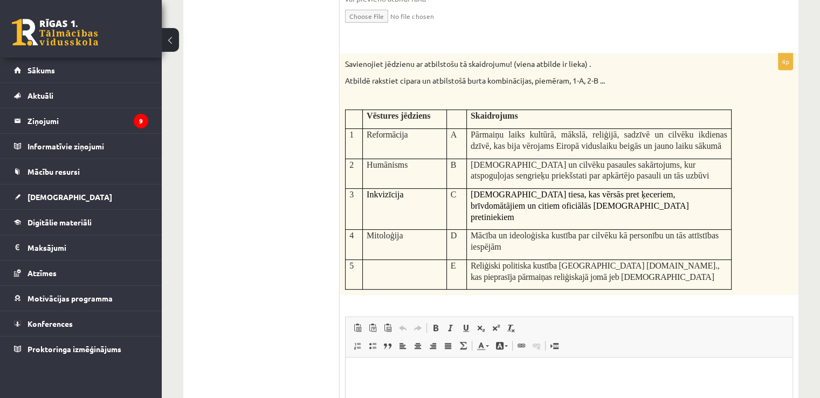
scroll to position [450, 0]
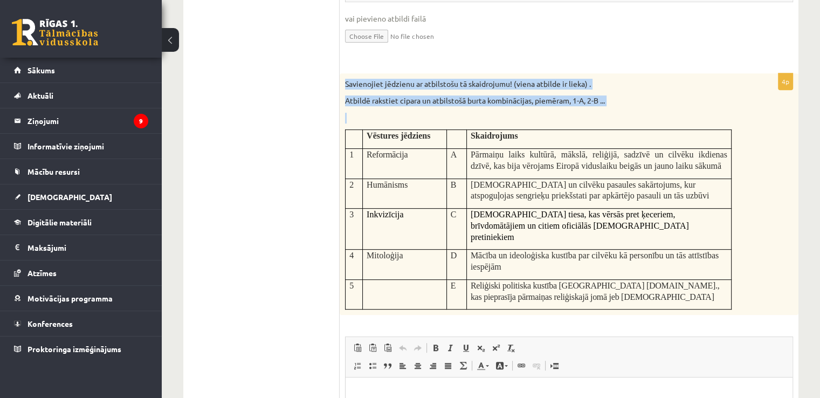
drag, startPoint x: 346, startPoint y: 80, endPoint x: 446, endPoint y: 122, distance: 108.8
click at [446, 122] on div "Savienojiet jēdzienu ar atbilstošu tā skaidrojumu! (viena atbilde ir lieka) . A…" at bounding box center [569, 194] width 459 height 242
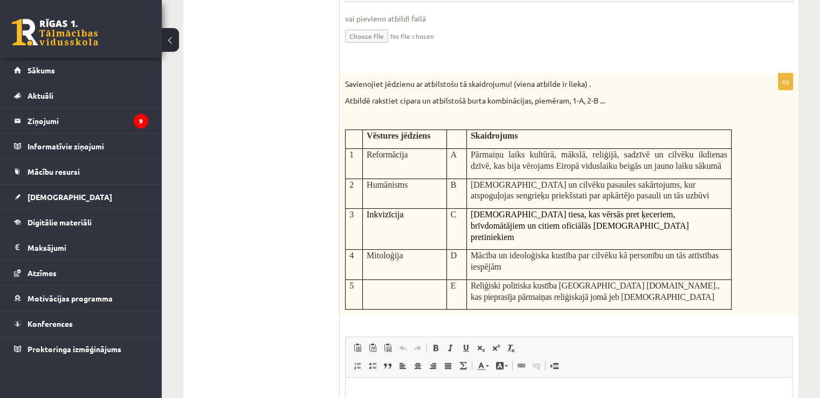
click at [373, 156] on span "Reformācija" at bounding box center [387, 154] width 41 height 9
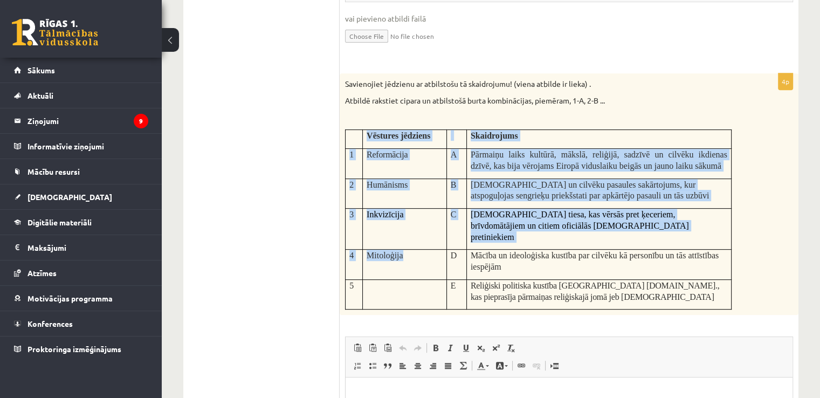
drag, startPoint x: 367, startPoint y: 132, endPoint x: 408, endPoint y: 251, distance: 125.5
click at [408, 251] on tbody "Vēstures jēdziens Skaidrojums 1 Reformācija A Pārmaiņu laiks kultūrā, mākslā, r…" at bounding box center [539, 220] width 386 height 180
click at [408, 251] on td "Mitoloģija" at bounding box center [404, 265] width 84 height 30
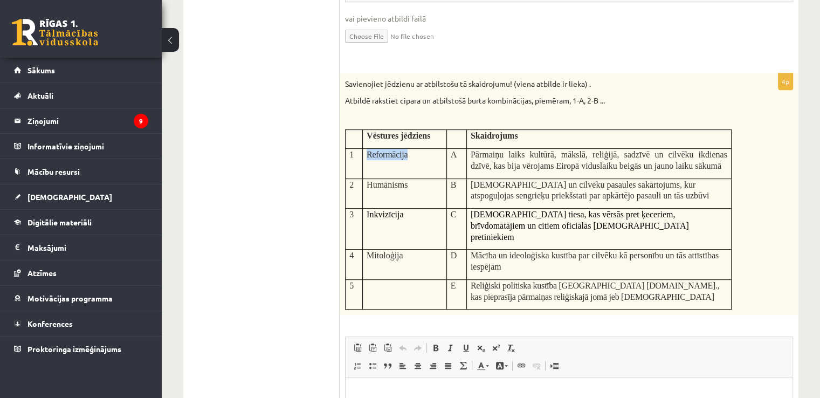
drag, startPoint x: 367, startPoint y: 152, endPoint x: 421, endPoint y: 157, distance: 54.1
click at [421, 157] on p "Reformācija" at bounding box center [404, 154] width 75 height 11
copy span "Reformācija"
drag, startPoint x: 368, startPoint y: 184, endPoint x: 409, endPoint y: 185, distance: 41.0
click at [409, 185] on p "Humānisms" at bounding box center [404, 184] width 75 height 11
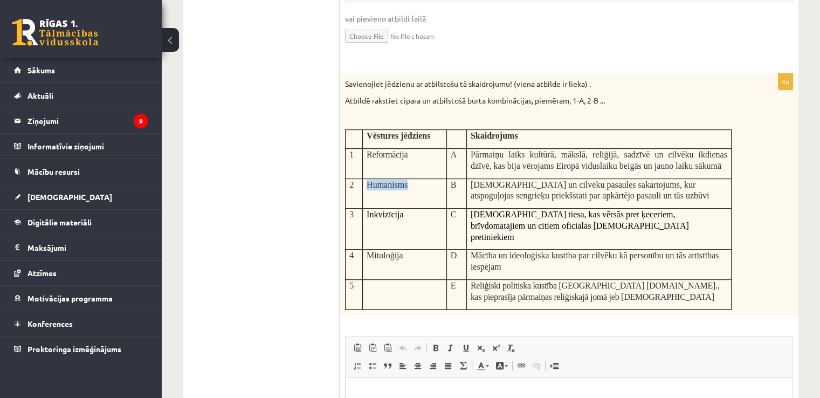
copy span "Humānisms"
drag, startPoint x: 383, startPoint y: 213, endPoint x: 408, endPoint y: 214, distance: 24.3
click at [408, 214] on td "Inkvizīcija" at bounding box center [404, 229] width 84 height 41
copy span "Inkvizīcija"
drag, startPoint x: 366, startPoint y: 244, endPoint x: 419, endPoint y: 245, distance: 52.9
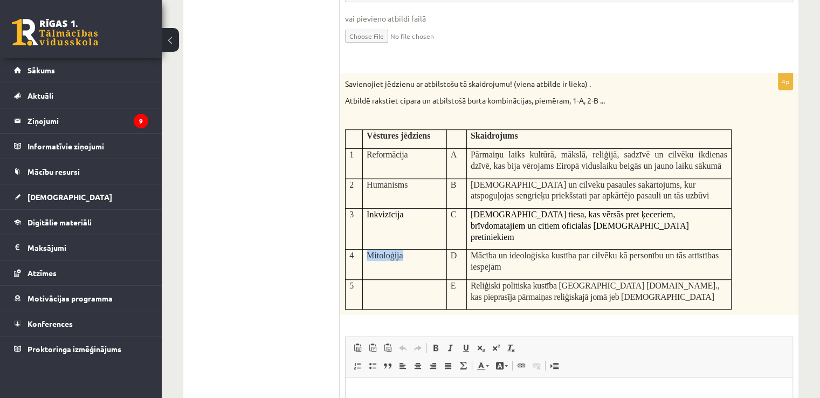
click at [419, 250] on td "Mitoloģija" at bounding box center [404, 265] width 84 height 30
copy span "Mitoloģija"
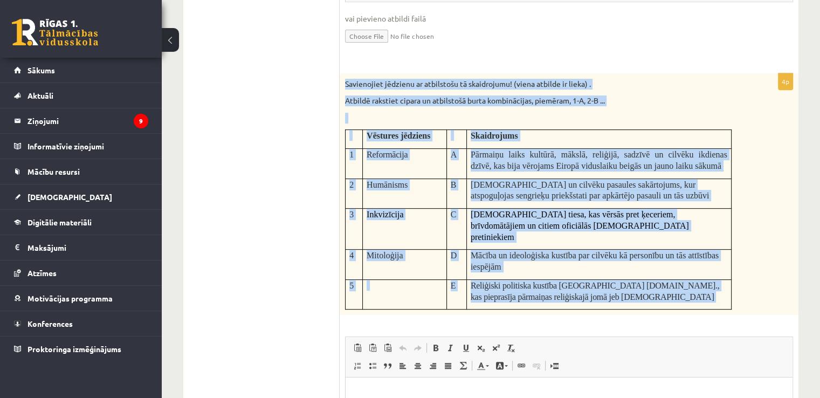
drag, startPoint x: 348, startPoint y: 79, endPoint x: 703, endPoint y: 303, distance: 419.9
click at [703, 303] on div "4p Savienojiet jēdzienu ar atbilstošu tā skaidrojumu! (viena atbilde ir lieka) …" at bounding box center [569, 317] width 459 height 488
copy div "Savienojiet jēdzienu ar atbilstošu tā skaidrojumu! (viena atbilde ir lieka) . A…"
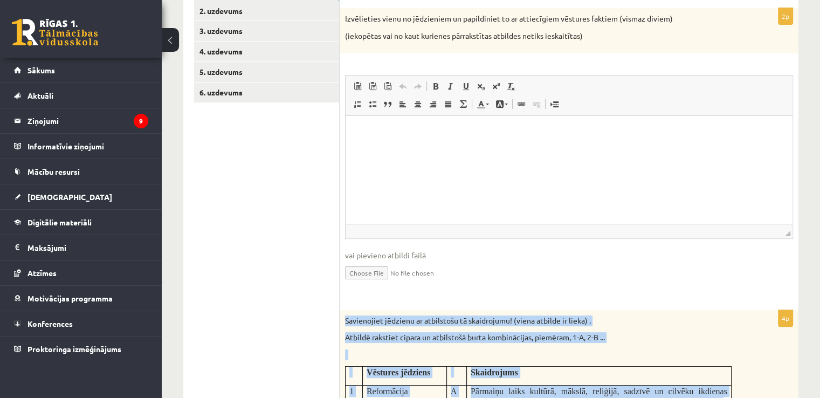
scroll to position [187, 0]
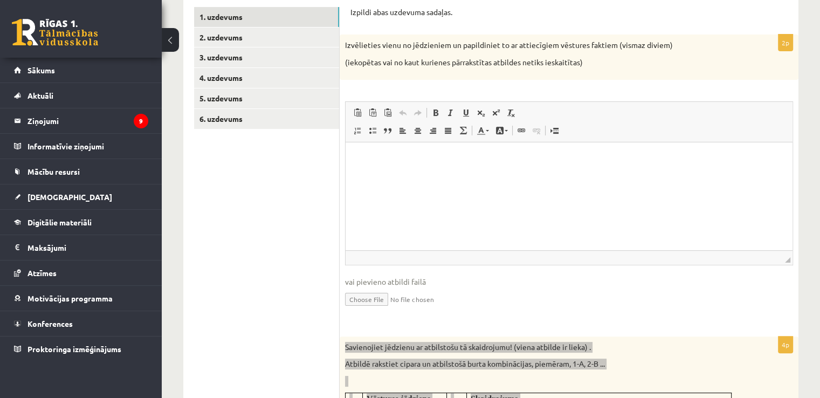
click at [445, 175] on html at bounding box center [569, 158] width 447 height 33
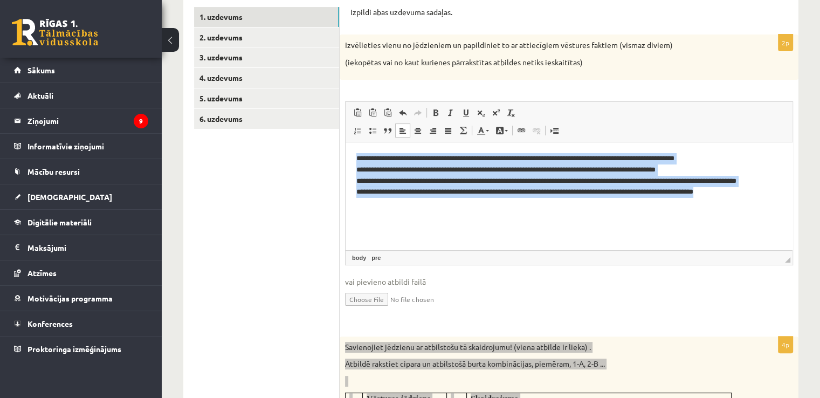
scroll to position [3, 0]
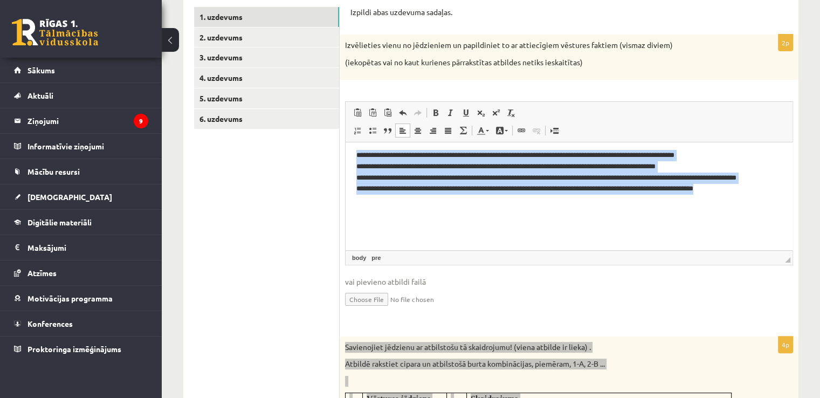
drag, startPoint x: 356, startPoint y: 160, endPoint x: 824, endPoint y: 409, distance: 530.7
click at [479, 250] on html "**********" at bounding box center [569, 194] width 447 height 111
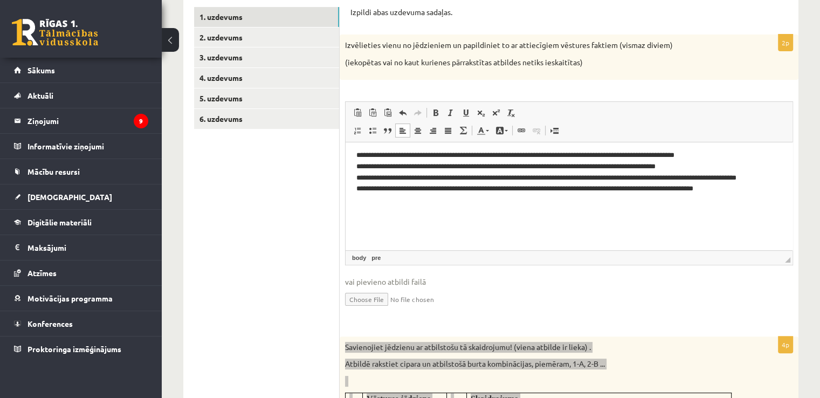
scroll to position [0, 0]
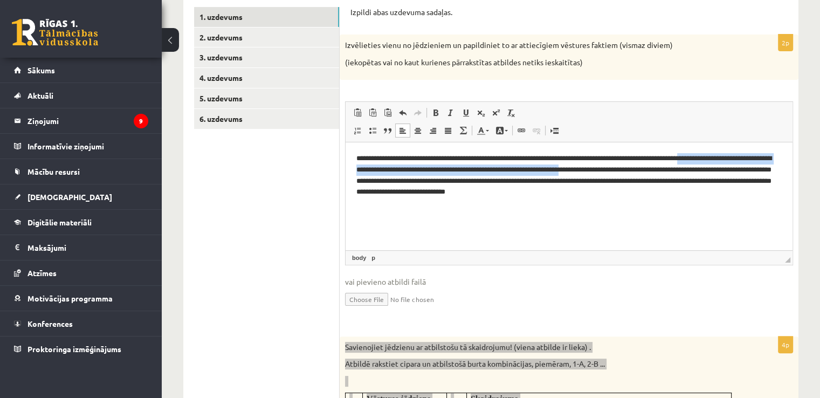
drag, startPoint x: 718, startPoint y: 155, endPoint x: 637, endPoint y: 173, distance: 82.7
click at [637, 173] on p "**********" at bounding box center [569, 175] width 426 height 45
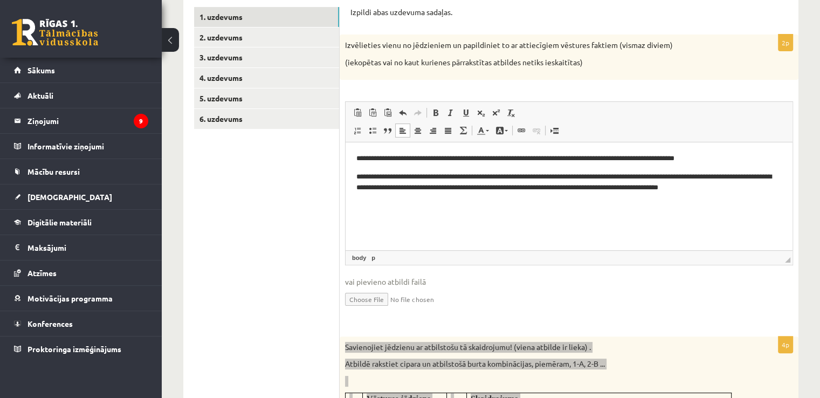
click at [359, 157] on p "**********" at bounding box center [569, 158] width 426 height 11
click at [355, 155] on html "**********" at bounding box center [569, 173] width 447 height 62
click at [777, 189] on p "**********" at bounding box center [569, 182] width 426 height 23
click at [380, 167] on body "**********" at bounding box center [568, 173] width 425 height 40
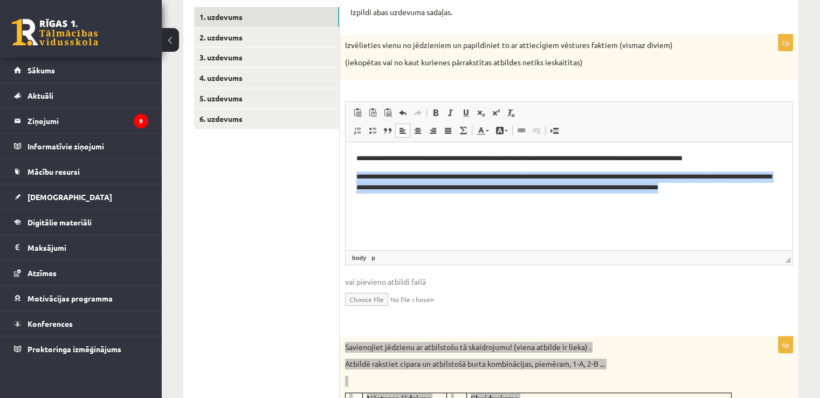
drag, startPoint x: 348, startPoint y: 171, endPoint x: 783, endPoint y: 205, distance: 437.1
click at [783, 204] on html "**********" at bounding box center [569, 173] width 447 height 62
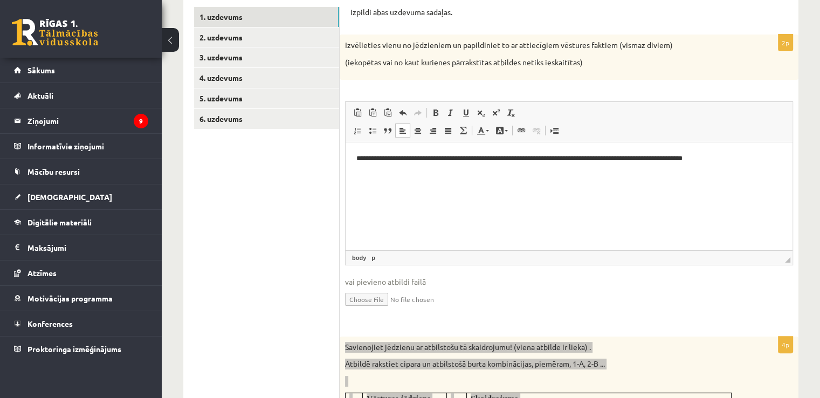
click at [443, 173] on html "**********" at bounding box center [569, 158] width 447 height 33
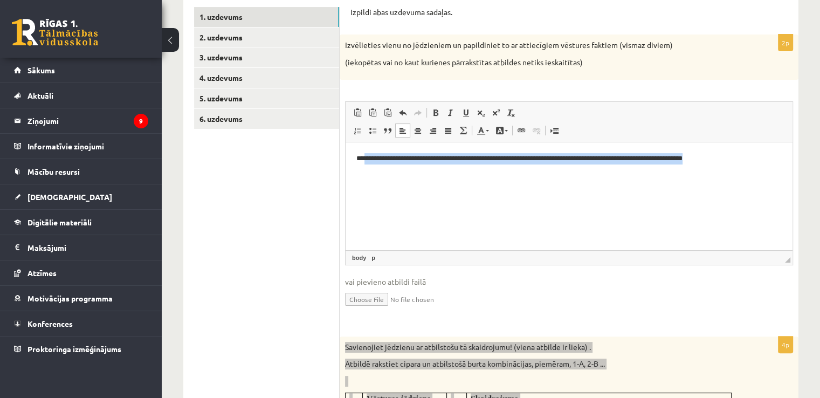
drag, startPoint x: 365, startPoint y: 156, endPoint x: 738, endPoint y: 169, distance: 373.4
click at [738, 169] on html "**********" at bounding box center [569, 158] width 447 height 33
copy p "**********"
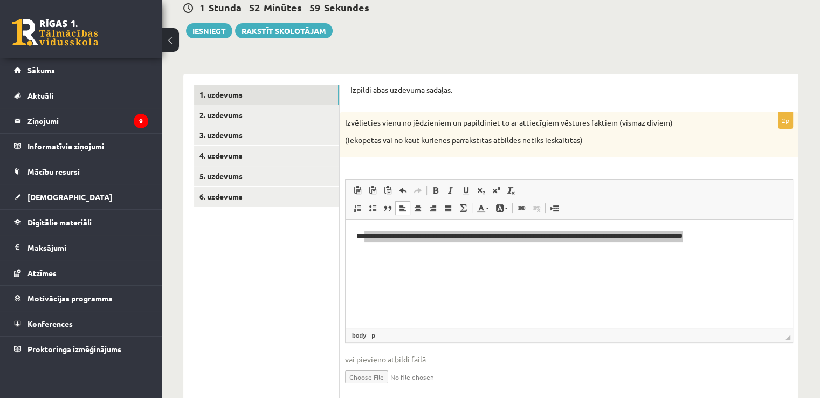
scroll to position [133, 0]
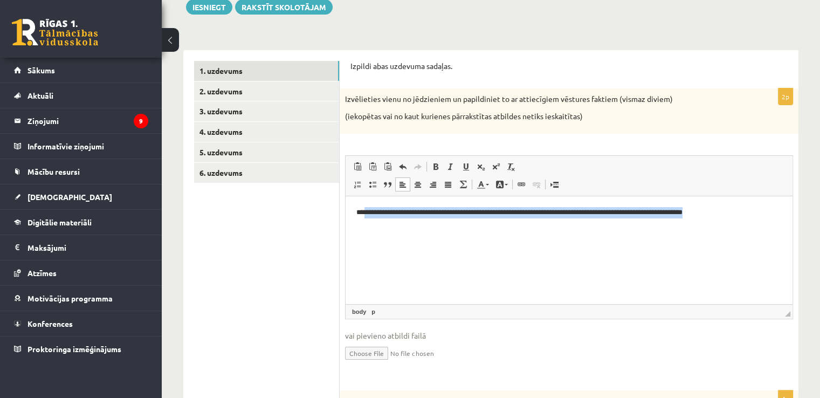
click at [418, 229] on html "**********" at bounding box center [569, 212] width 447 height 33
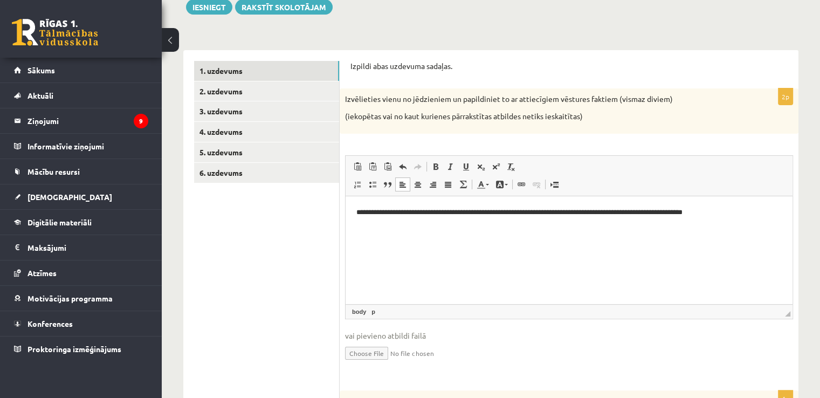
click at [417, 229] on html "**********" at bounding box center [569, 212] width 447 height 33
click at [746, 222] on html "**********" at bounding box center [569, 212] width 447 height 33
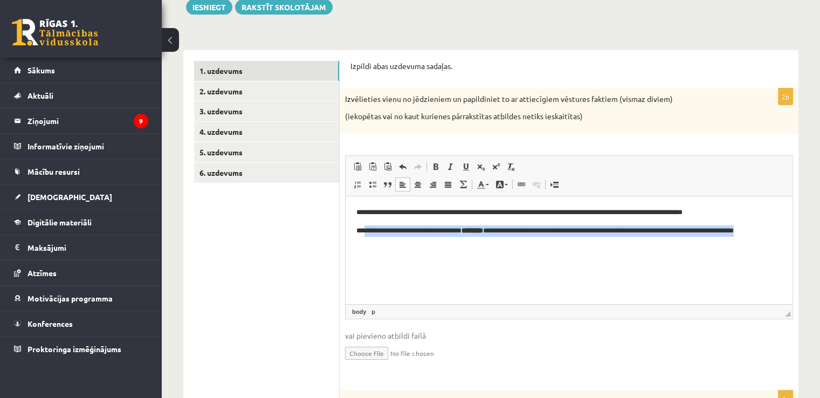
drag, startPoint x: 363, startPoint y: 229, endPoint x: 407, endPoint y: 244, distance: 46.2
click at [407, 244] on p "**********" at bounding box center [569, 236] width 426 height 23
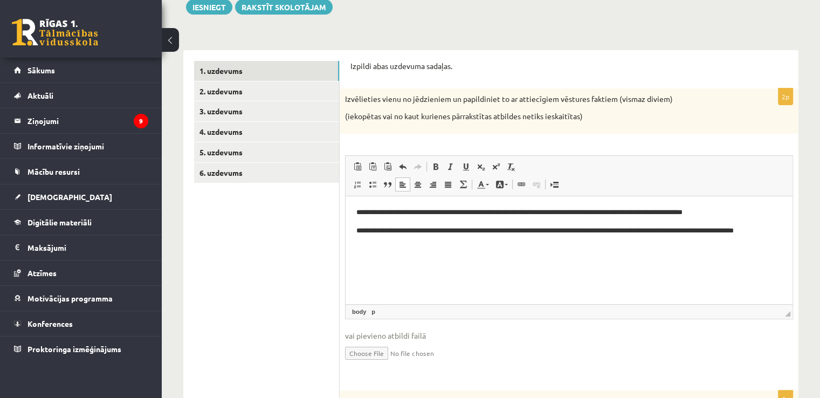
click at [368, 230] on p "**********" at bounding box center [569, 236] width 426 height 23
click at [413, 237] on p "**********" at bounding box center [569, 236] width 426 height 23
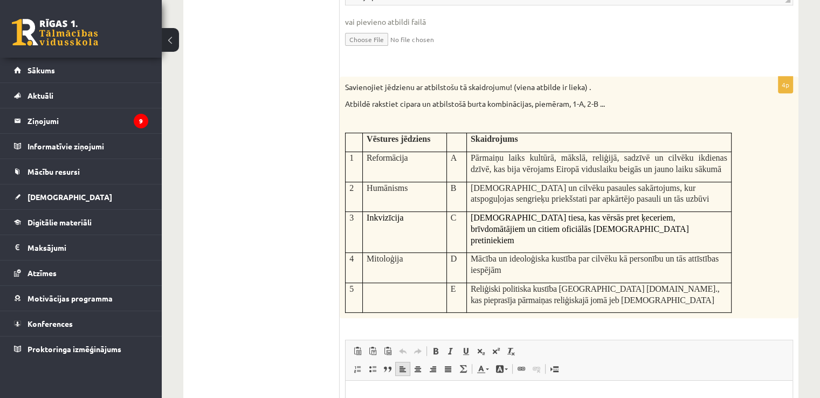
scroll to position [521, 0]
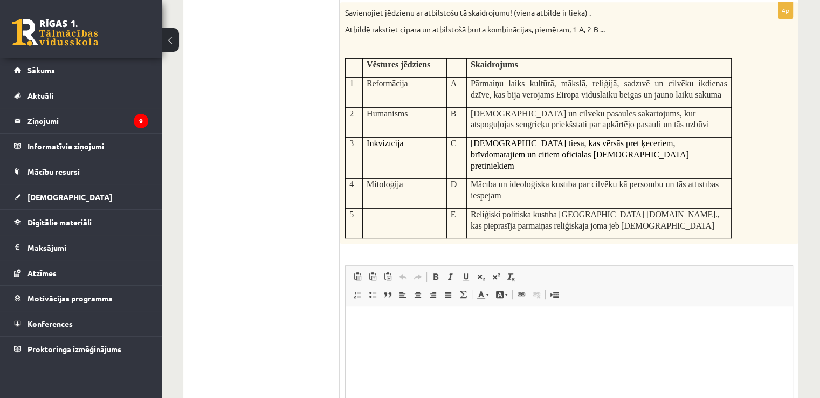
click at [398, 338] on html at bounding box center [569, 322] width 447 height 33
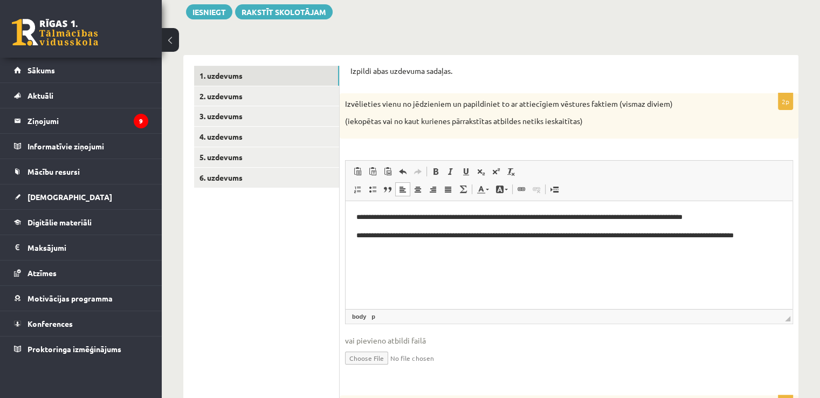
scroll to position [119, 0]
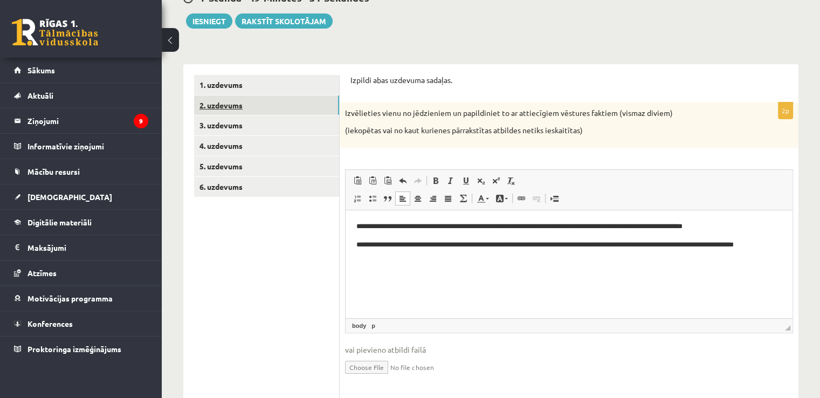
click at [251, 101] on link "2. uzdevums" at bounding box center [266, 105] width 145 height 20
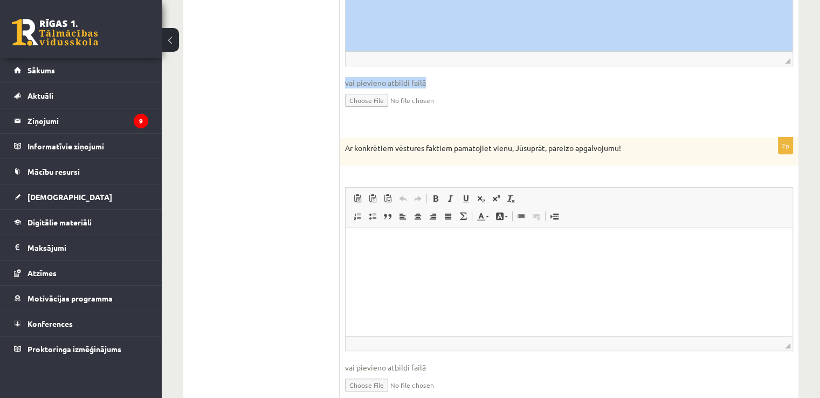
scroll to position [377, 0]
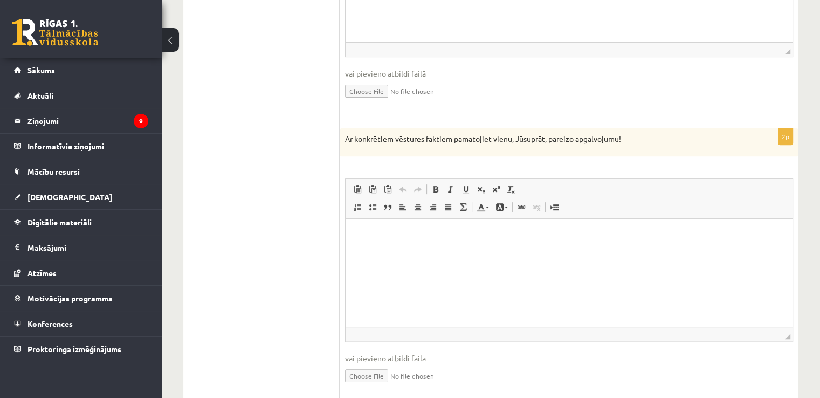
click at [668, 106] on fieldset "Rich Text Editor, wiswyg-editor-user-answer-47433953012540 Editor toolbars Past…" at bounding box center [569, 2] width 448 height 219
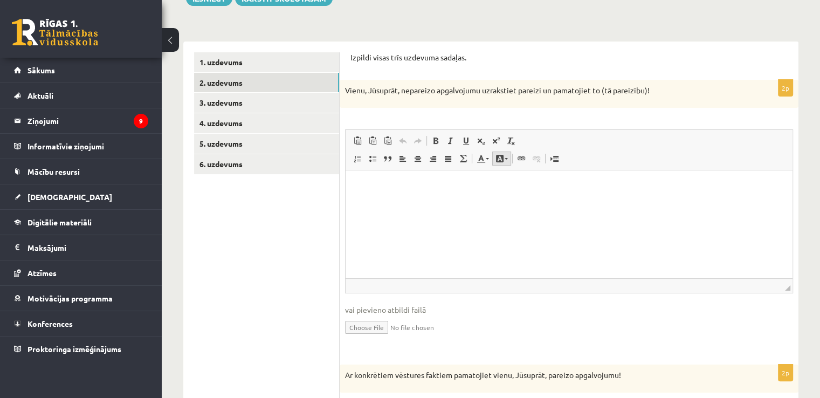
scroll to position [142, 0]
drag, startPoint x: 344, startPoint y: 91, endPoint x: 405, endPoint y: 70, distance: 64.8
click at [507, 93] on div "Vienu, Jūsuprāt, nepareizo apgalvojumu uzrakstiet pareizi un pamatojiet to (tā …" at bounding box center [569, 93] width 459 height 28
click at [358, 87] on p "Vienu, Jūsuprāt, nepareizo apgalvojumu uzrakstiet pareizi un pamatojiet to (tā …" at bounding box center [542, 90] width 394 height 11
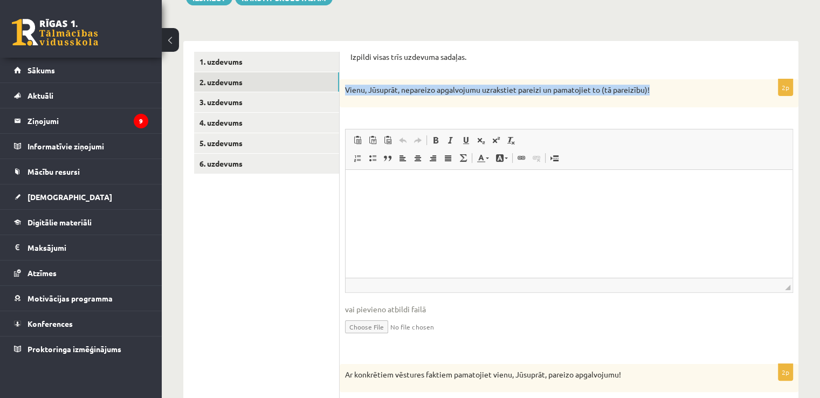
drag, startPoint x: 346, startPoint y: 87, endPoint x: 668, endPoint y: 96, distance: 322.6
click at [668, 96] on div "Vienu, Jūsuprāt, nepareizo apgalvojumu uzrakstiet pareizi un pamatojiet to (tā …" at bounding box center [569, 93] width 459 height 28
copy p "Vienu, Jūsuprāt, nepareizo apgalvojumu uzrakstiet pareizi un pamatojiet to (tā …"
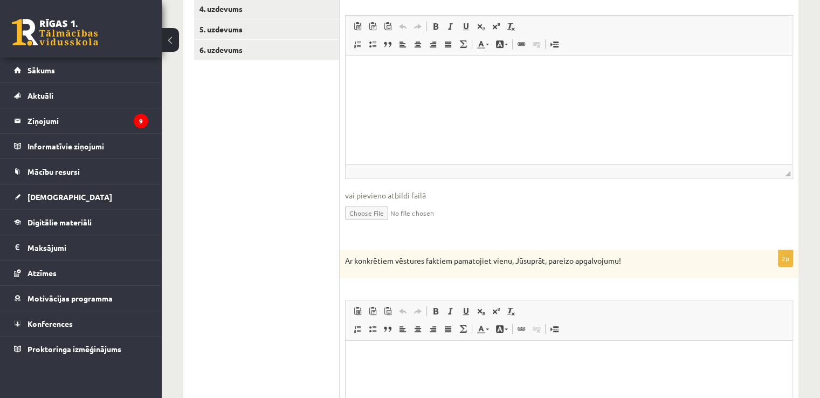
scroll to position [300, 0]
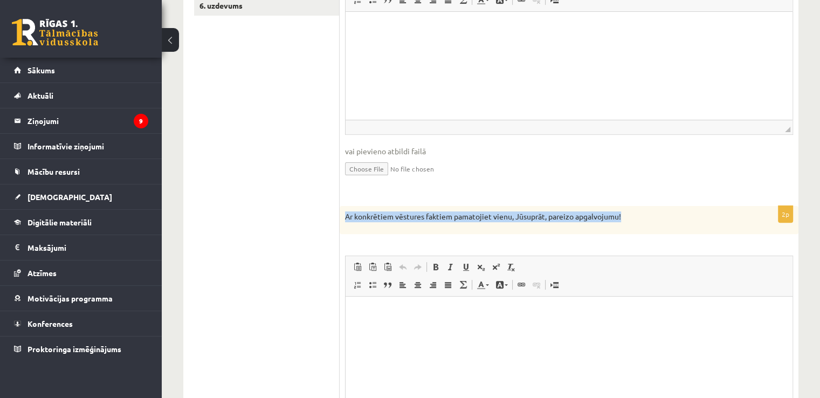
drag, startPoint x: 343, startPoint y: 217, endPoint x: 643, endPoint y: 218, distance: 299.8
click at [643, 218] on div "Ar konkrētiem vēstures faktiem pamatojiet vienu, Jūsuprāt, pareizo apgalvojumu!" at bounding box center [569, 220] width 459 height 28
copy p "Ar konkrētiem vēstures faktiem pamatojiet vienu, Jūsuprāt, pareizo apgalvojumu!"
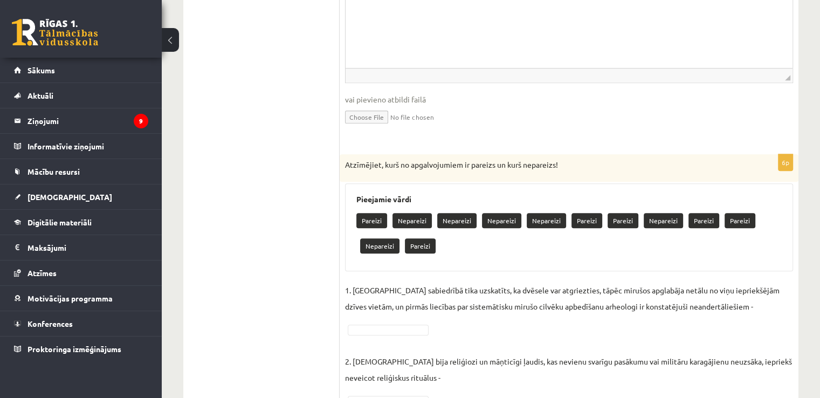
scroll to position [637, 0]
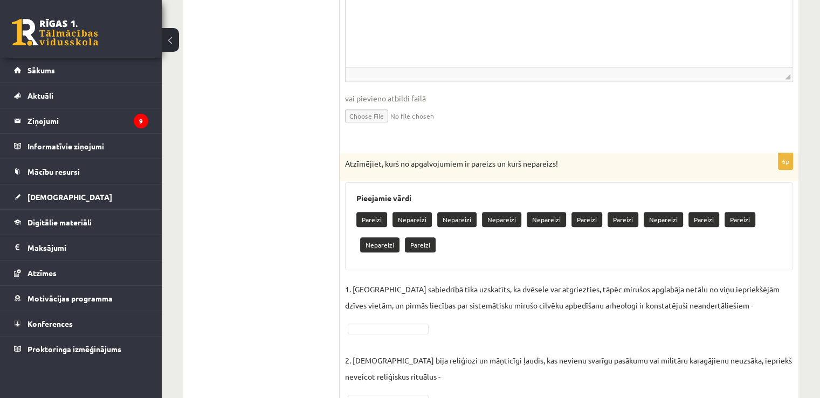
click at [354, 182] on div "Pieejamie vārdi Pareizi Nepareizi Nepareizi Nepareizi Nepareizi Pareizi Pareizi…" at bounding box center [569, 226] width 448 height 88
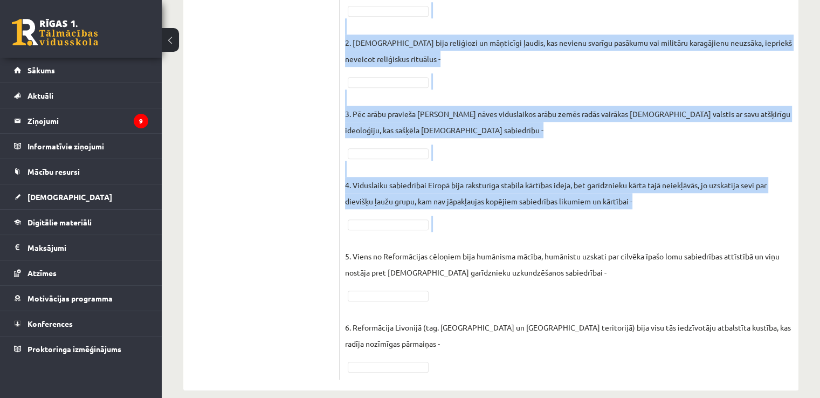
scroll to position [968, 0]
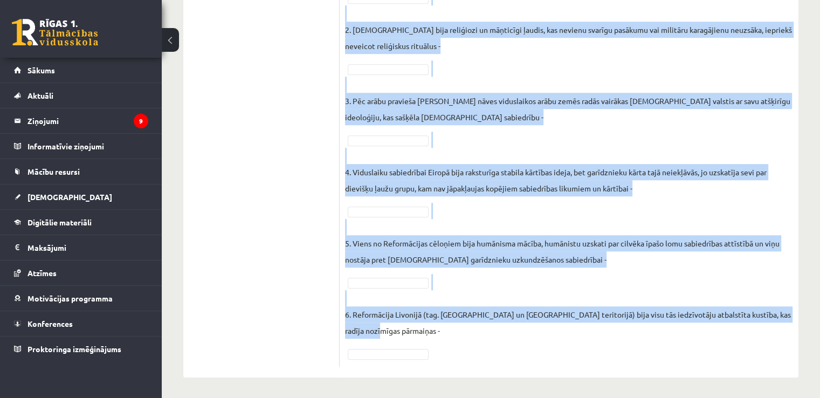
drag, startPoint x: 352, startPoint y: 191, endPoint x: 718, endPoint y: 341, distance: 396.3
click at [718, 341] on div "6p Atzīmējiet, kurš no apgalvojumiem ir pareizs un kurš nepareizs! Pieejamie vā…" at bounding box center [569, 95] width 459 height 544
copy div "Pieejamie vārdi Pareizi Nepareizi Nepareizi Nepareizi Nepareizi Pareizi Pareizi…"
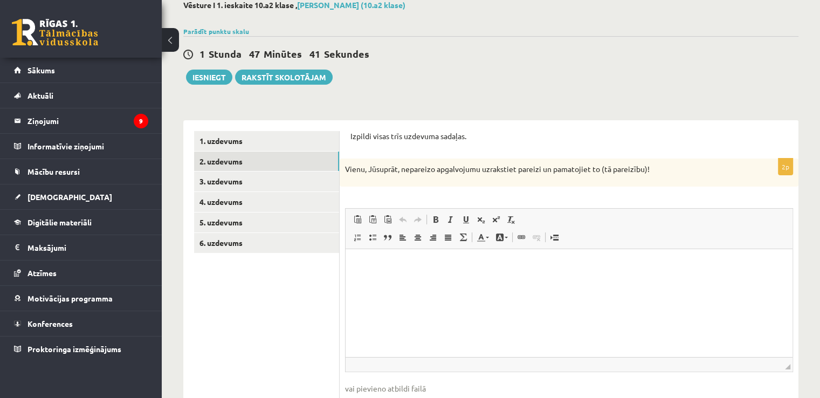
scroll to position [64, 0]
click at [417, 169] on p "Vienu, Jūsuprāt, nepareizo apgalvojumu uzrakstiet pareizi un pamatojiet to (tā …" at bounding box center [542, 168] width 394 height 11
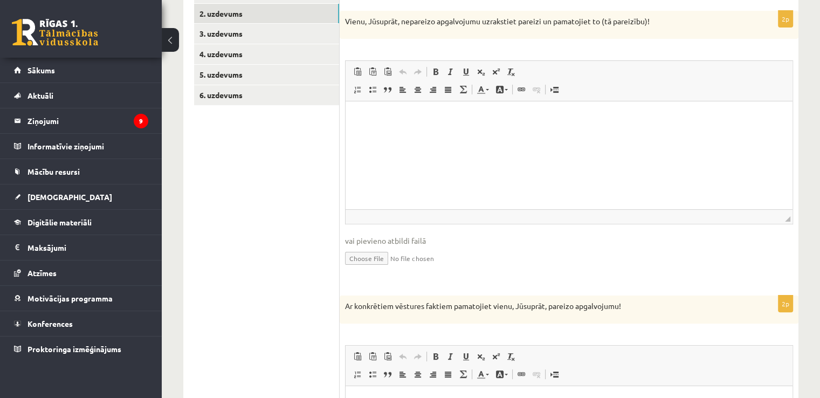
scroll to position [225, 0]
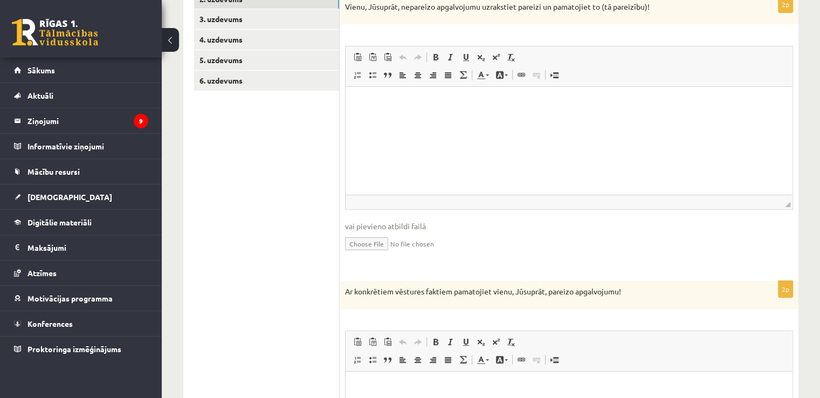
click at [483, 260] on fieldset "Rich Text Editor, wiswyg-editor-user-answer-47433953012540 Editor toolbars Past…" at bounding box center [569, 155] width 448 height 219
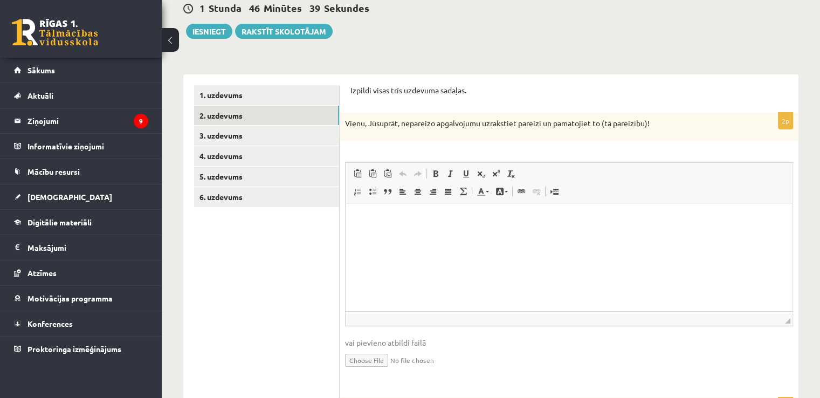
scroll to position [96, 0]
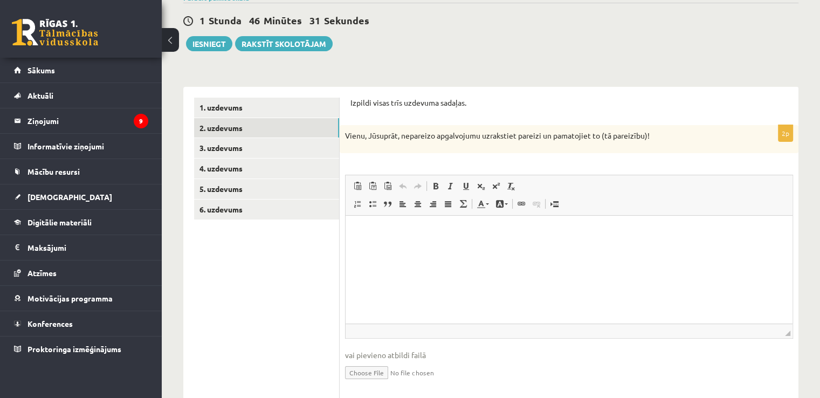
click at [438, 246] on html at bounding box center [569, 232] width 447 height 33
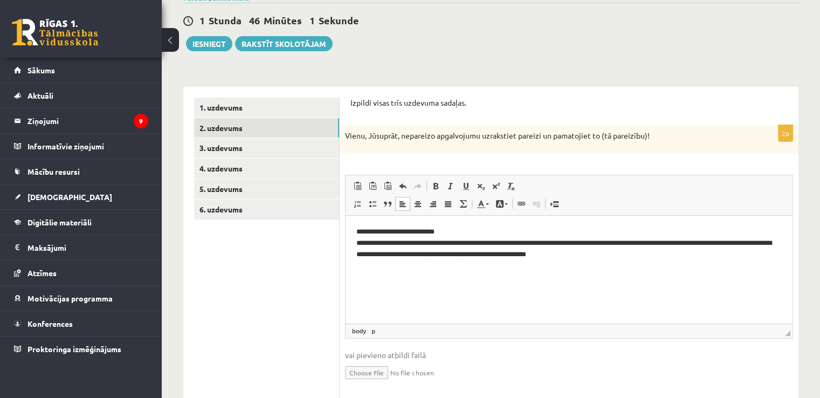
click at [356, 248] on p "**********" at bounding box center [569, 242] width 426 height 33
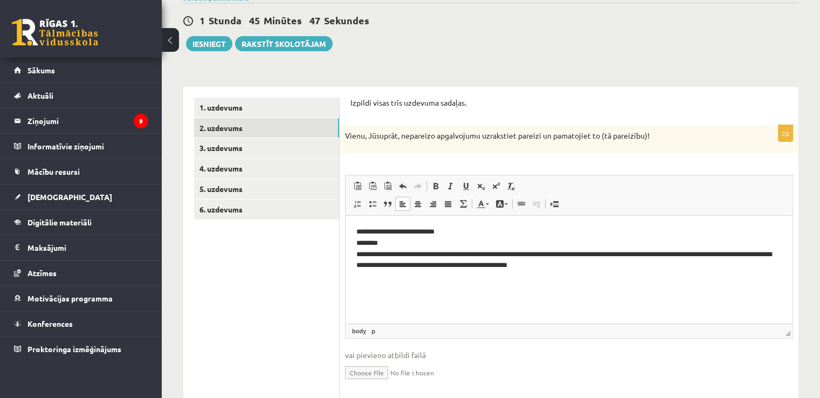
click at [413, 248] on p "**********" at bounding box center [569, 248] width 426 height 45
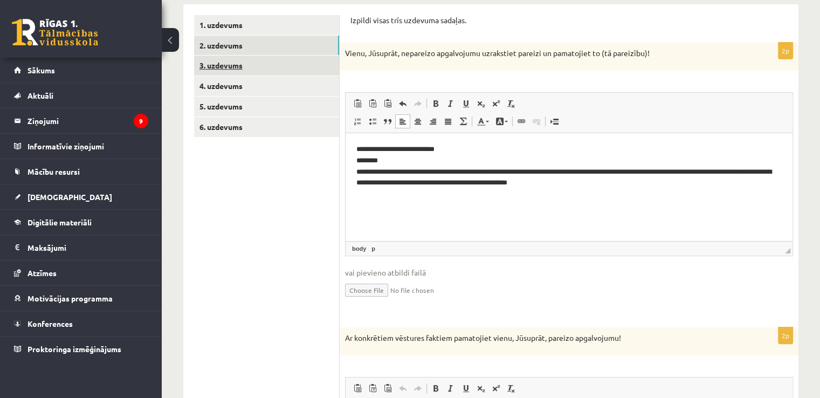
scroll to position [178, 0]
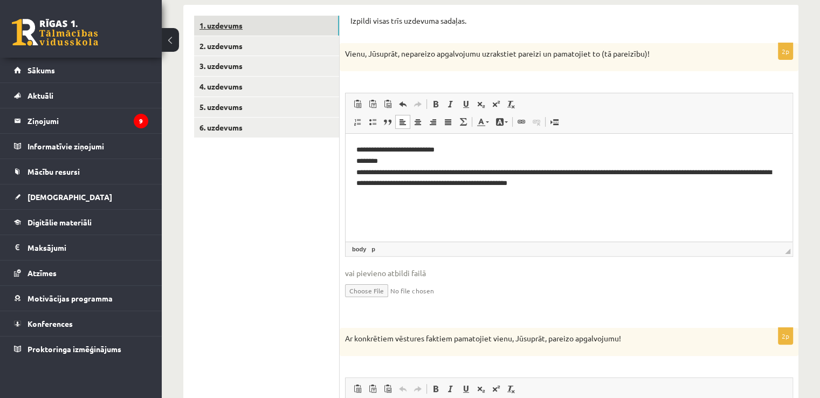
click at [228, 30] on link "1. uzdevums" at bounding box center [266, 26] width 145 height 20
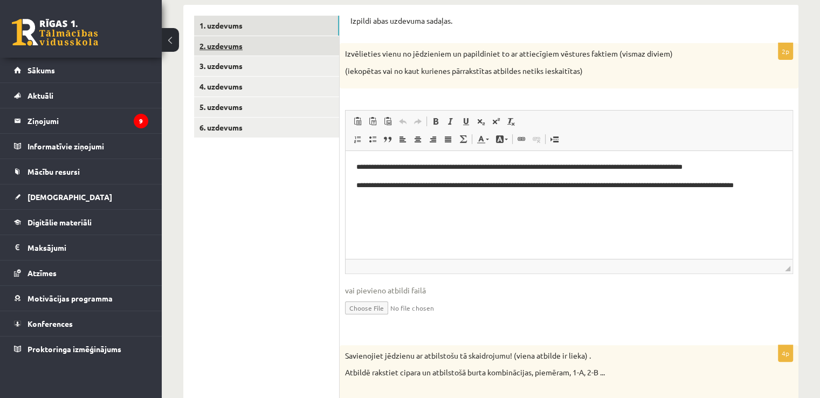
scroll to position [0, 0]
click at [233, 49] on link "2. uzdevums" at bounding box center [266, 46] width 145 height 20
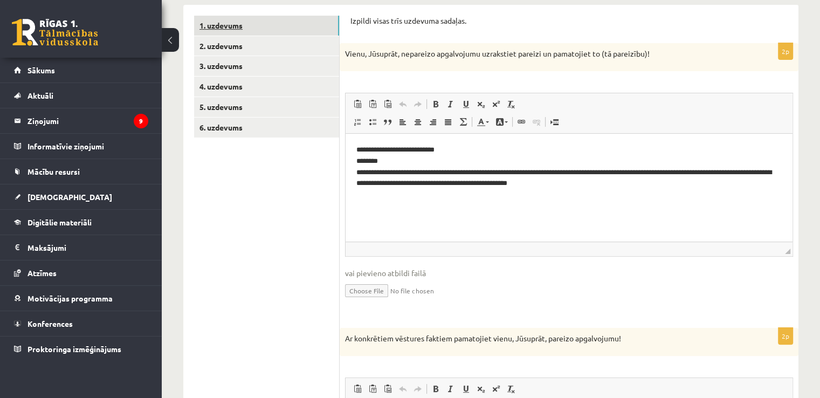
click at [234, 29] on link "1. uzdevums" at bounding box center [266, 26] width 145 height 20
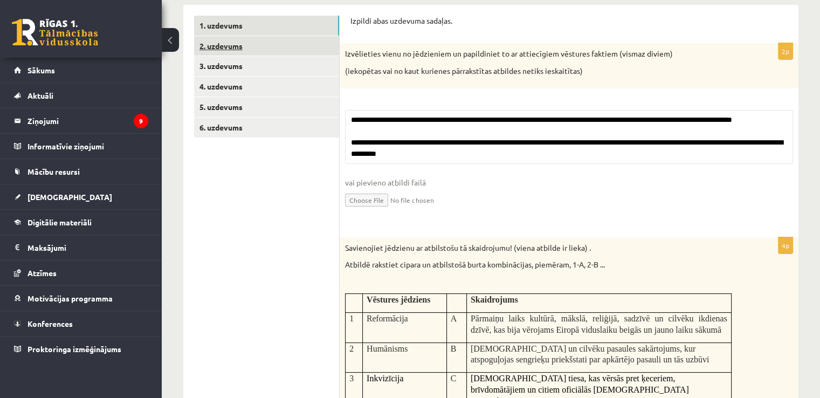
click at [235, 44] on link "2. uzdevums" at bounding box center [266, 46] width 145 height 20
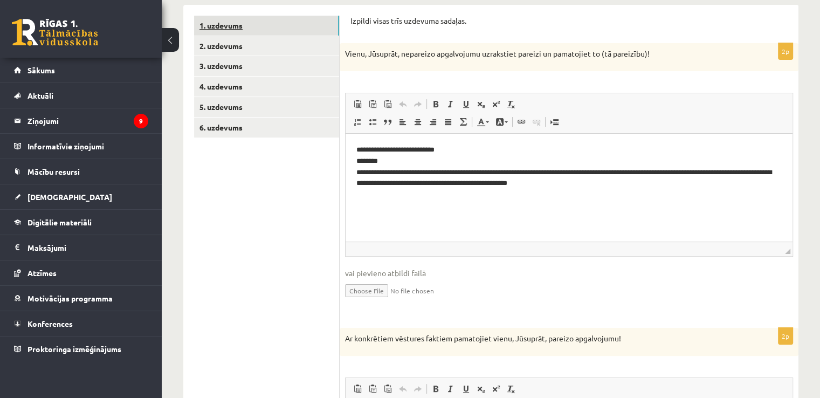
click at [238, 30] on link "1. uzdevums" at bounding box center [266, 26] width 145 height 20
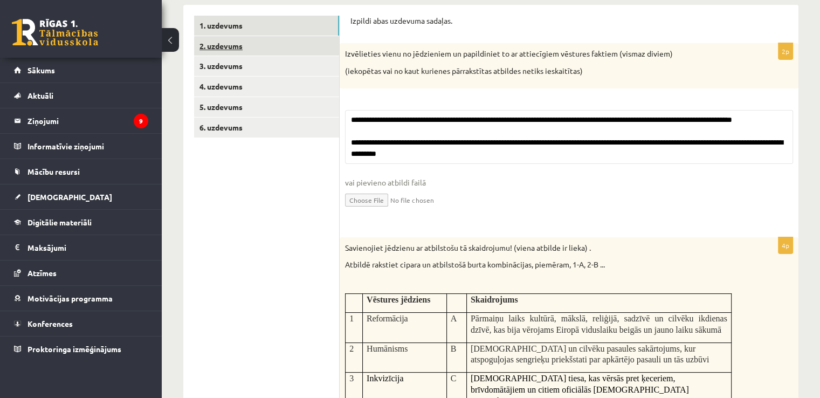
click at [235, 46] on link "2. uzdevums" at bounding box center [266, 46] width 145 height 20
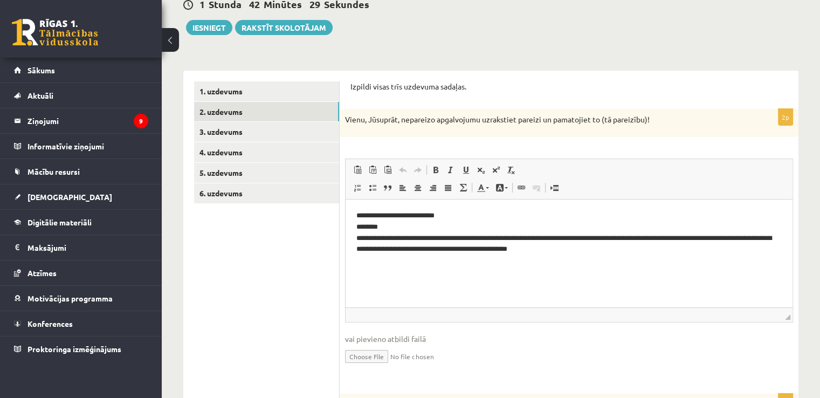
scroll to position [113, 0]
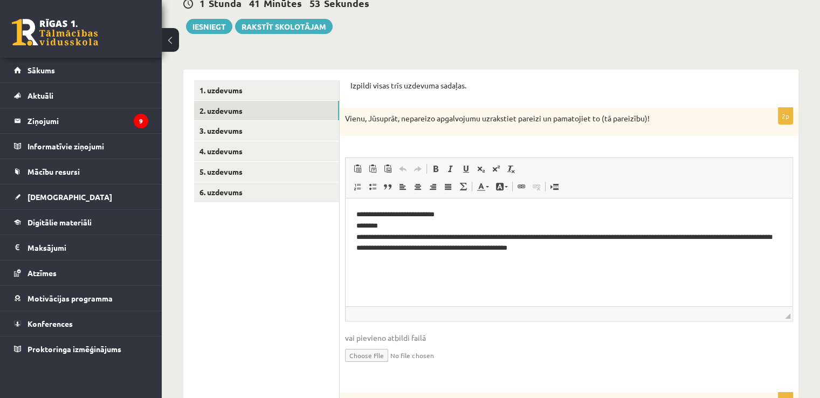
click at [532, 332] on span "vai pievieno atbildi failā" at bounding box center [569, 337] width 448 height 11
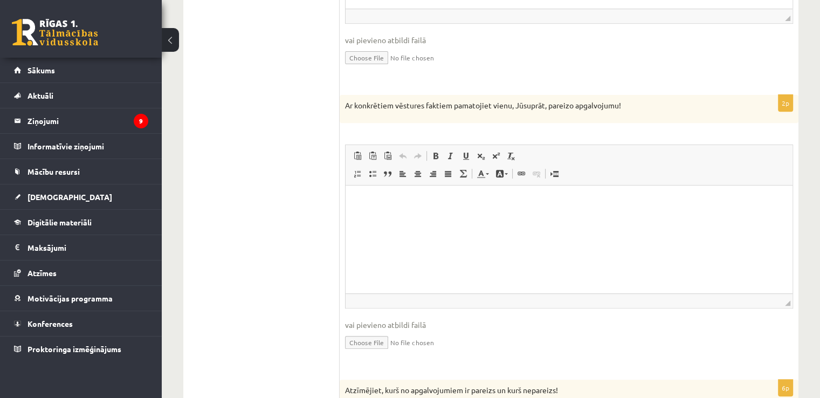
scroll to position [408, 0]
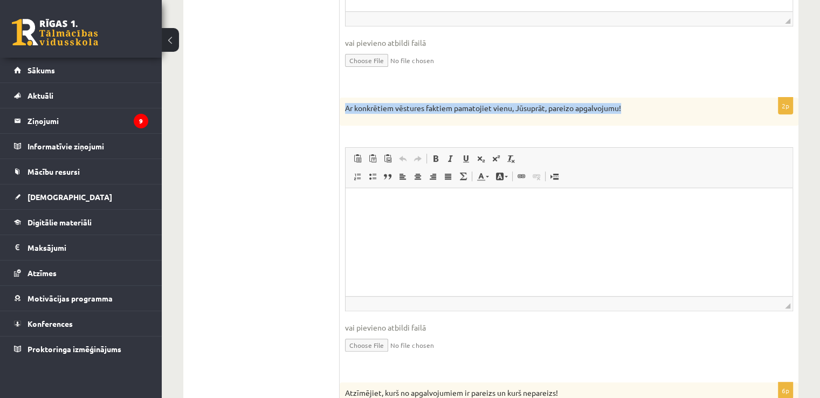
drag, startPoint x: 343, startPoint y: 106, endPoint x: 627, endPoint y: 113, distance: 283.2
click at [627, 113] on div "Ar konkrētiem vēstures faktiem pamatojiet vienu, Jūsuprāt, pareizo apgalvojumu!" at bounding box center [569, 112] width 459 height 28
click at [624, 119] on div "Ar konkrētiem vēstures faktiem pamatojiet vienu, Jūsuprāt, pareizo apgalvojumu!" at bounding box center [569, 112] width 459 height 28
click at [434, 210] on html at bounding box center [569, 204] width 447 height 33
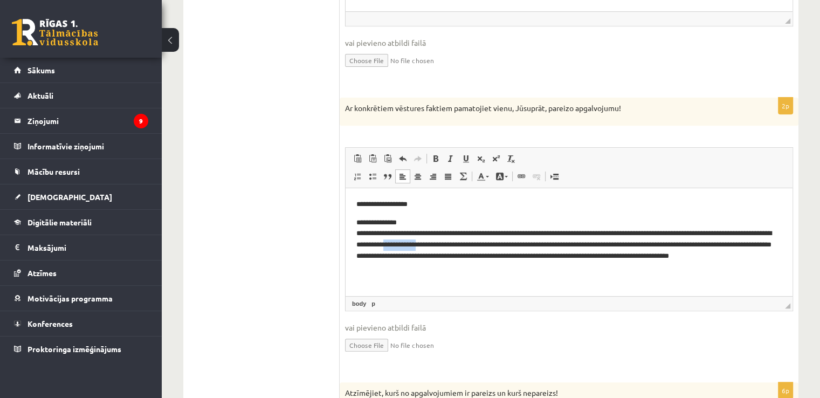
drag, startPoint x: 435, startPoint y: 245, endPoint x: 471, endPoint y: 247, distance: 35.7
click at [471, 247] on p "**********" at bounding box center [569, 245] width 426 height 56
click at [755, 261] on p "**********" at bounding box center [569, 239] width 426 height 45
click at [769, 259] on p "**********" at bounding box center [569, 239] width 426 height 45
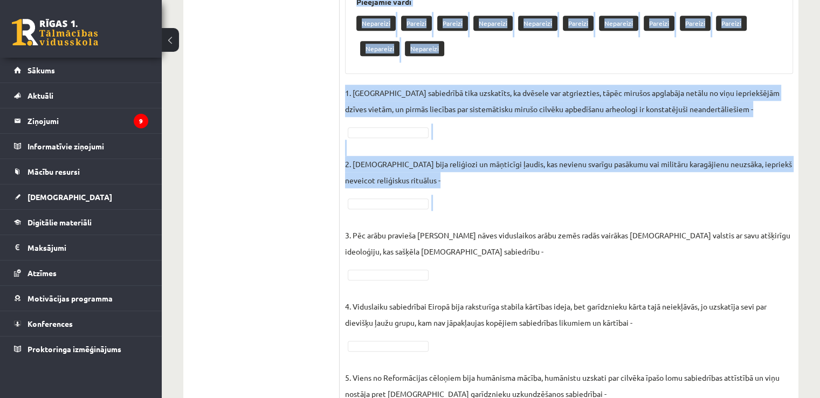
scroll to position [968, 0]
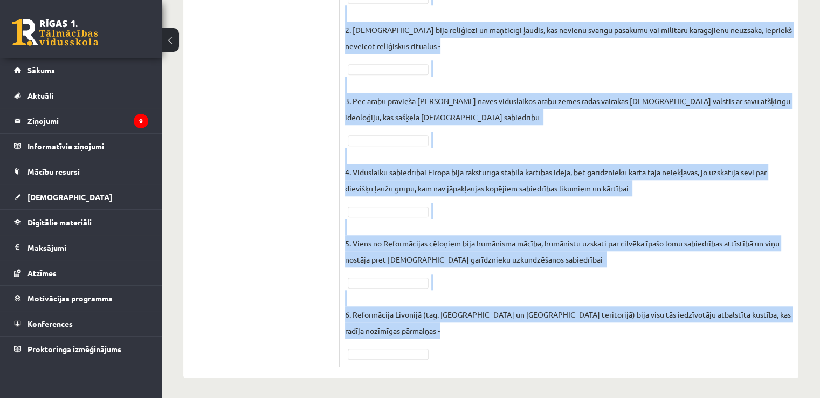
drag, startPoint x: 343, startPoint y: 177, endPoint x: 634, endPoint y: 346, distance: 335.4
click at [634, 346] on div "6p Atzīmējiet, kurš no apgalvojumiem ir pareizs un kurš nepareizs! Pieejamie vā…" at bounding box center [569, 95] width 459 height 544
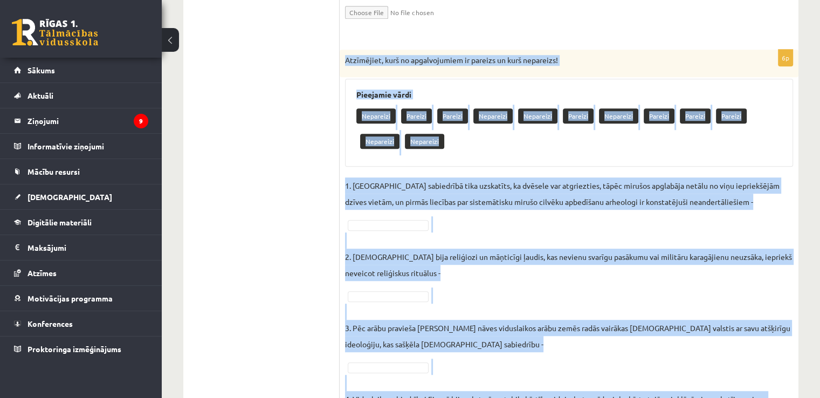
scroll to position [740, 0]
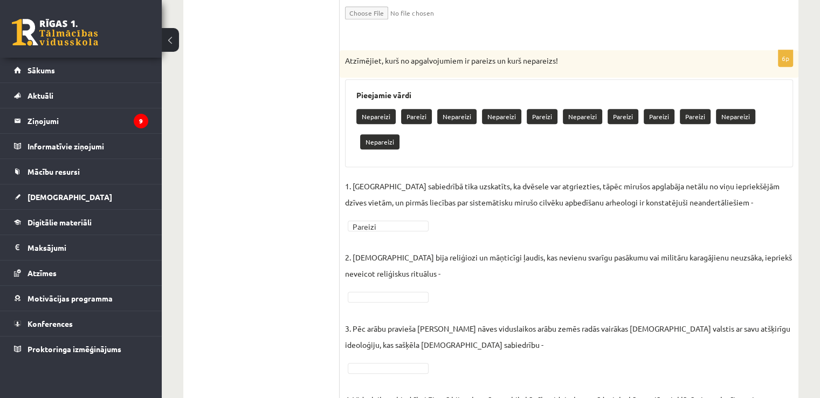
click at [377, 291] on fieldset "1. Pirmatnējā sabiedrībā tika uzskatīts, ka dvēsele var atgriezties, tāpēc miru…" at bounding box center [569, 383] width 448 height 411
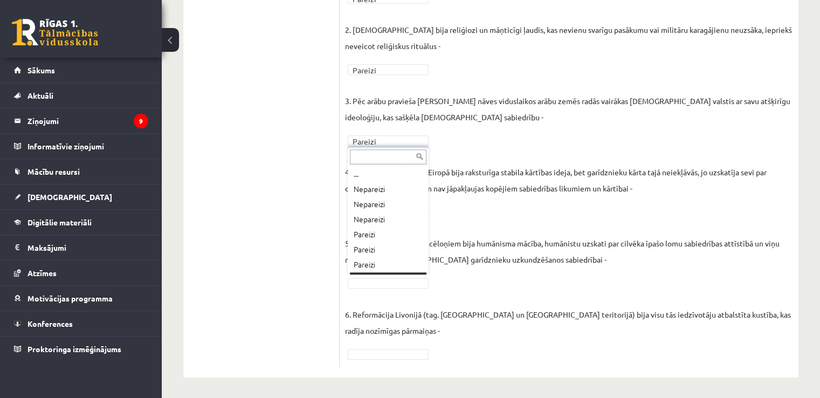
scroll to position [13, 0]
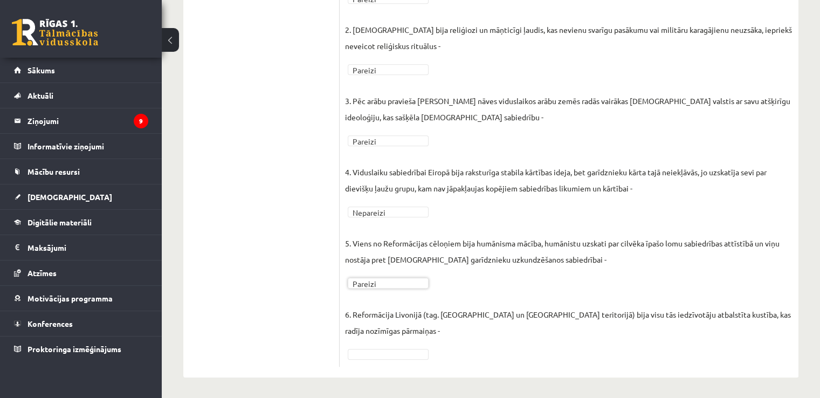
click at [373, 358] on fieldset "1. Pirmatnējā sabiedrībā tika uzskatīts, ka dvēsele var atgriezties, tāpēc miru…" at bounding box center [569, 155] width 448 height 411
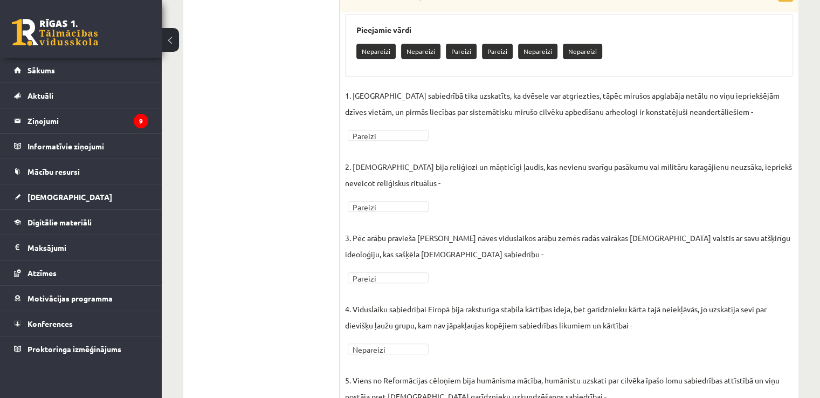
scroll to position [805, 0]
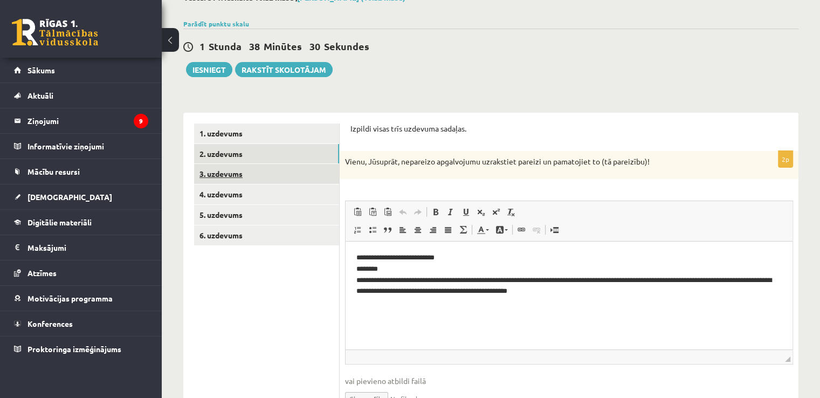
click at [246, 174] on link "3. uzdevums" at bounding box center [266, 174] width 145 height 20
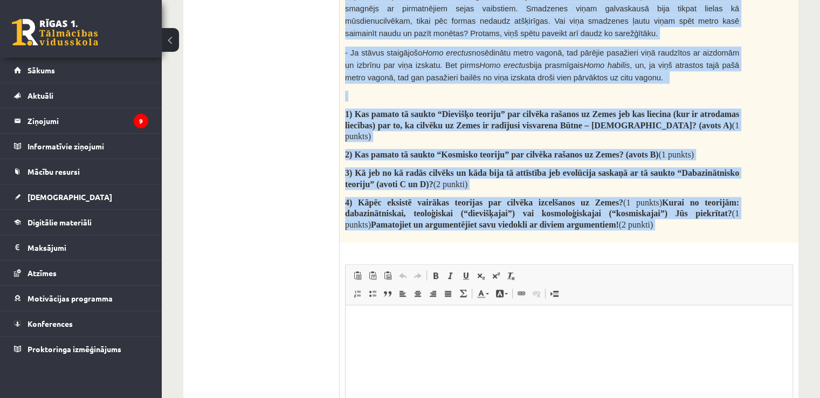
scroll to position [1381, 0]
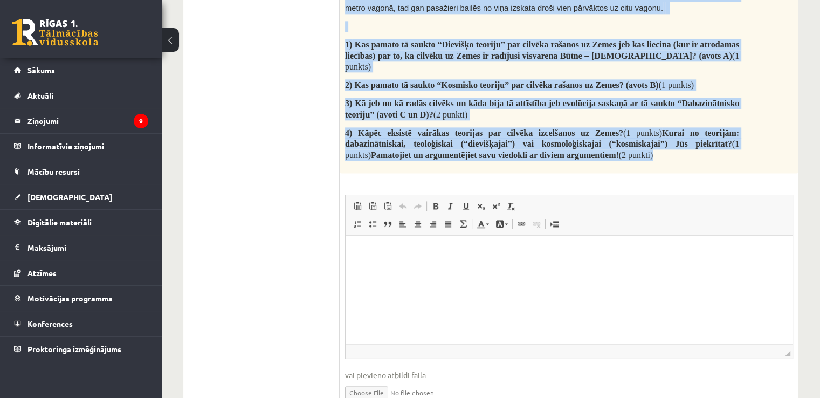
drag, startPoint x: 345, startPoint y: 149, endPoint x: 693, endPoint y: 110, distance: 350.0
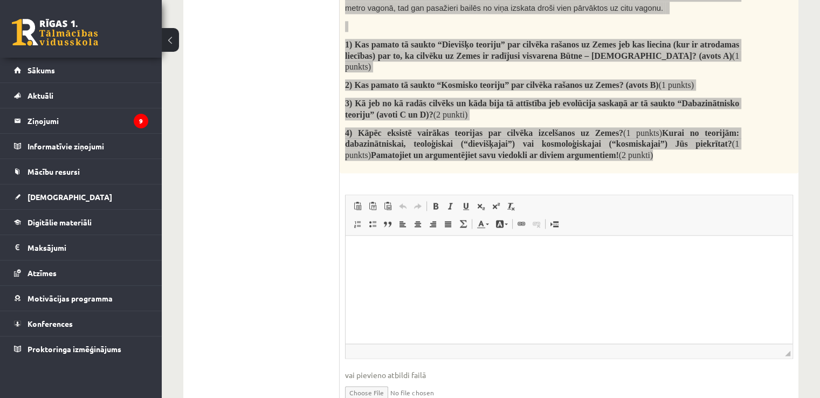
click at [385, 248] on p "Editor, wiswyg-editor-user-answer-47433958784760" at bounding box center [568, 251] width 425 height 11
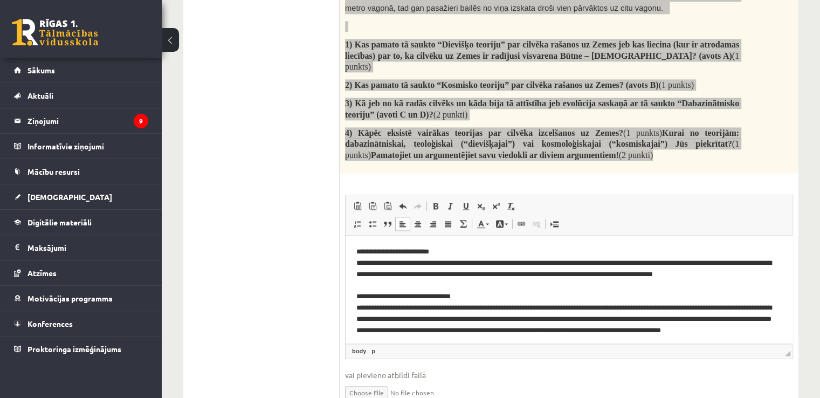
scroll to position [2, 0]
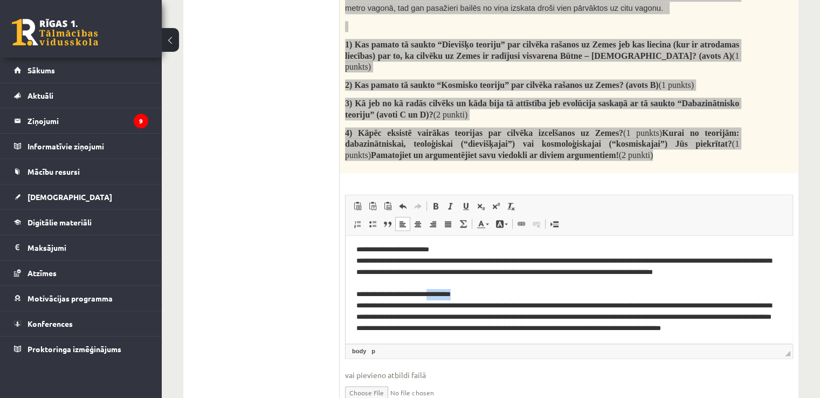
drag, startPoint x: 438, startPoint y: 293, endPoint x: 414, endPoint y: 293, distance: 24.8
click at [414, 293] on p "**********" at bounding box center [564, 294] width 417 height 101
drag, startPoint x: 436, startPoint y: 246, endPoint x: 408, endPoint y: 248, distance: 28.1
click at [408, 248] on p "**********" at bounding box center [564, 294] width 417 height 101
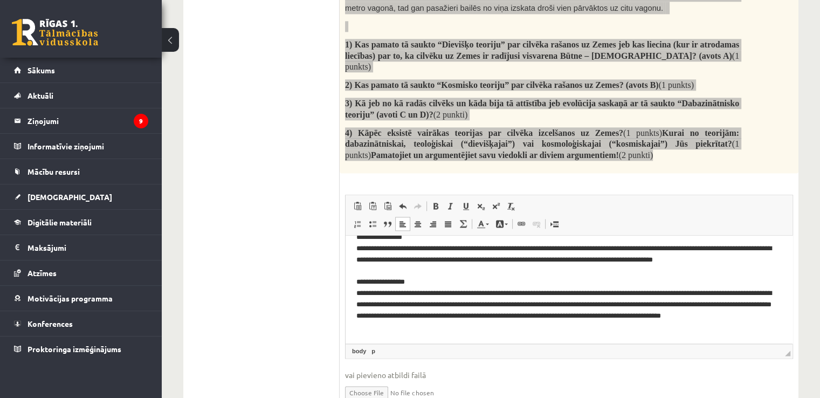
click at [460, 334] on html "**********" at bounding box center [569, 282] width 447 height 122
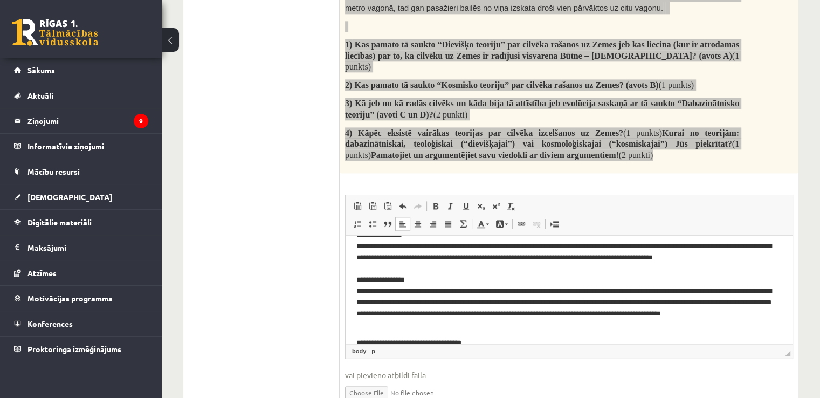
scroll to position [0, 0]
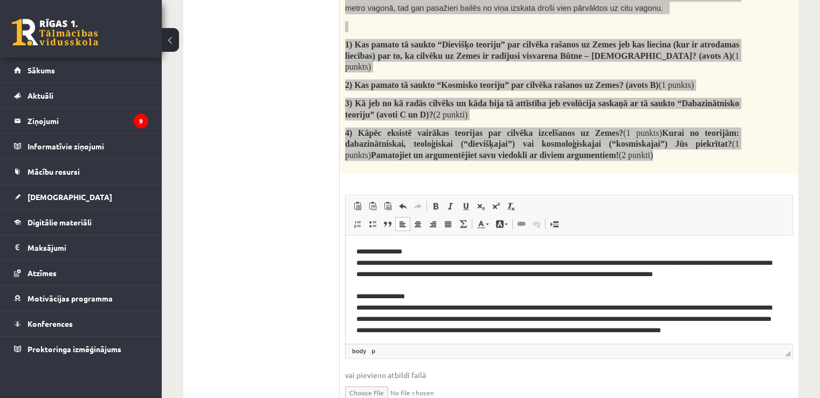
click at [354, 249] on html "**********" at bounding box center [569, 322] width 447 height 174
click at [353, 295] on html "**********" at bounding box center [569, 322] width 447 height 174
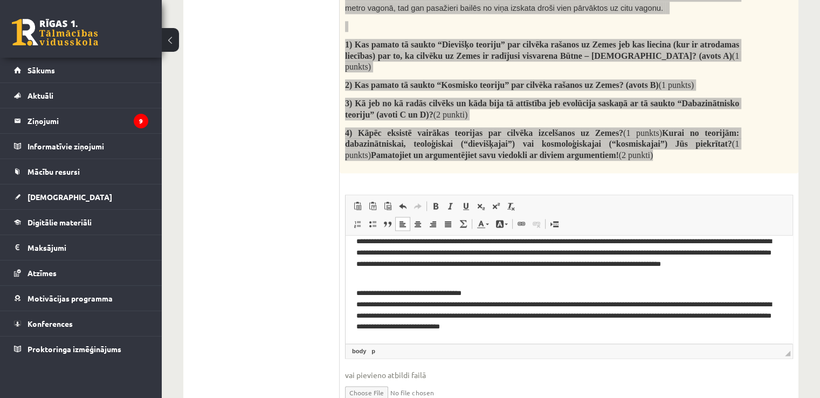
click at [350, 293] on html "**********" at bounding box center [569, 256] width 447 height 174
drag, startPoint x: 485, startPoint y: 291, endPoint x: 441, endPoint y: 294, distance: 44.3
click at [441, 294] on p "**********" at bounding box center [564, 309] width 417 height 45
click at [645, 332] on p "**********" at bounding box center [564, 309] width 417 height 45
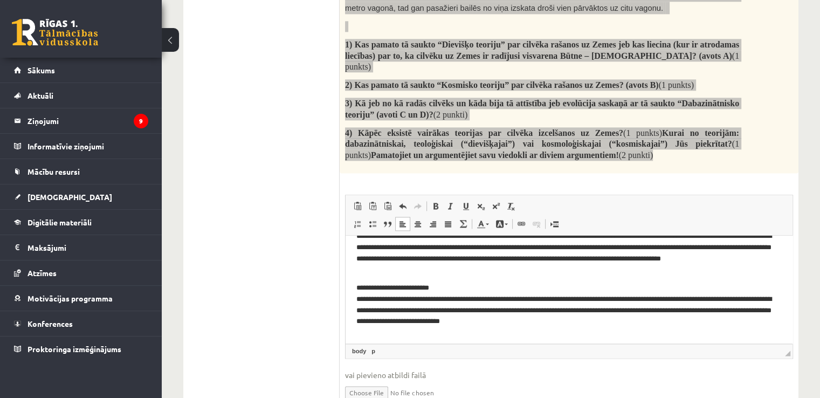
scroll to position [94, 0]
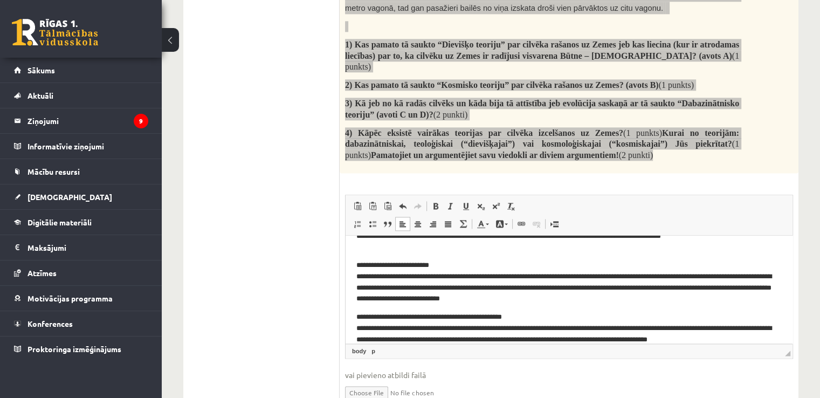
click at [352, 315] on html "**********" at bounding box center [569, 248] width 447 height 215
drag, startPoint x: 366, startPoint y: 316, endPoint x: 558, endPoint y: 317, distance: 192.0
click at [558, 317] on p "**********" at bounding box center [564, 327] width 417 height 33
click at [353, 330] on html "**********" at bounding box center [569, 248] width 447 height 215
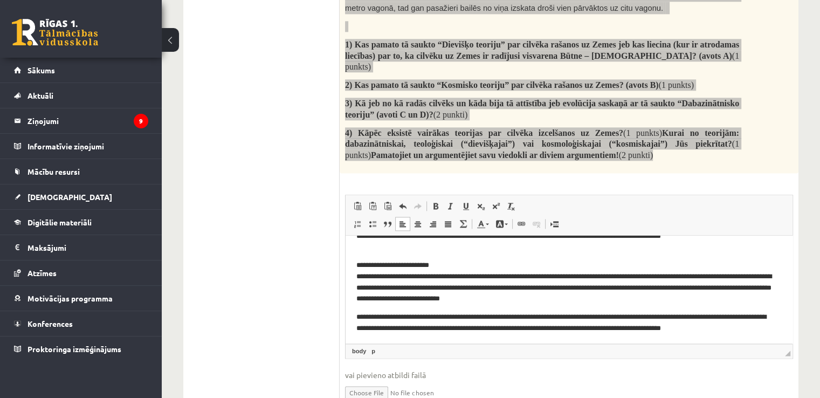
scroll to position [96, 0]
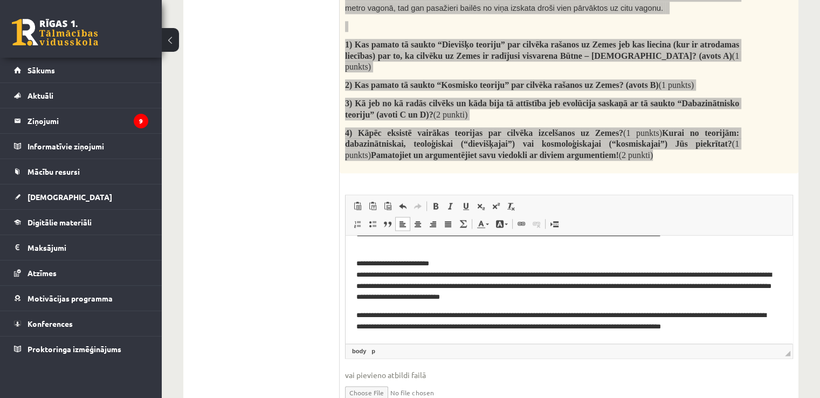
click at [759, 336] on html "**********" at bounding box center [569, 241] width 447 height 204
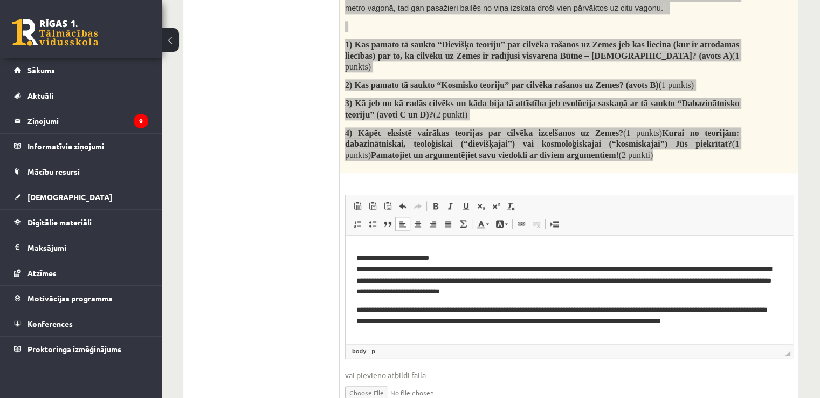
scroll to position [135, 0]
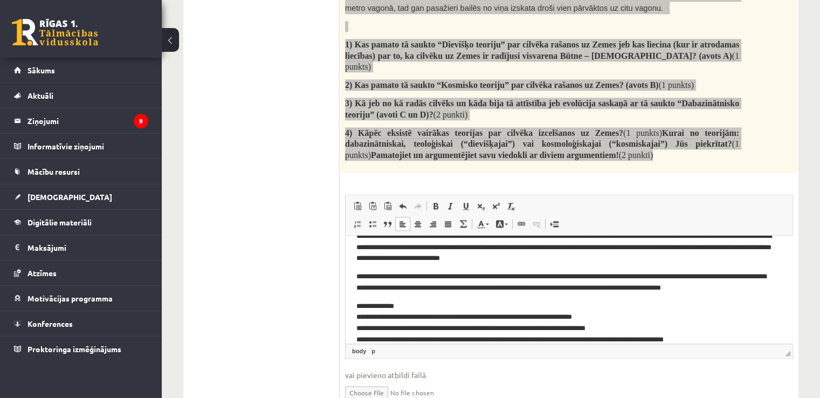
click at [351, 308] on html "**********" at bounding box center [569, 228] width 447 height 256
click at [414, 306] on p "**********" at bounding box center [564, 322] width 417 height 45
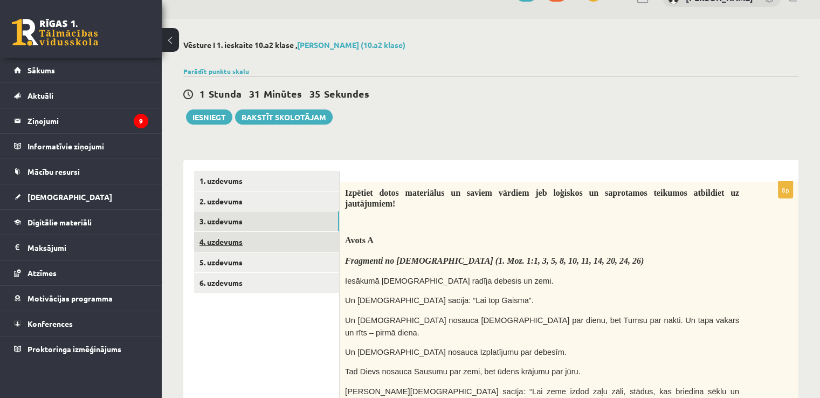
scroll to position [26, 0]
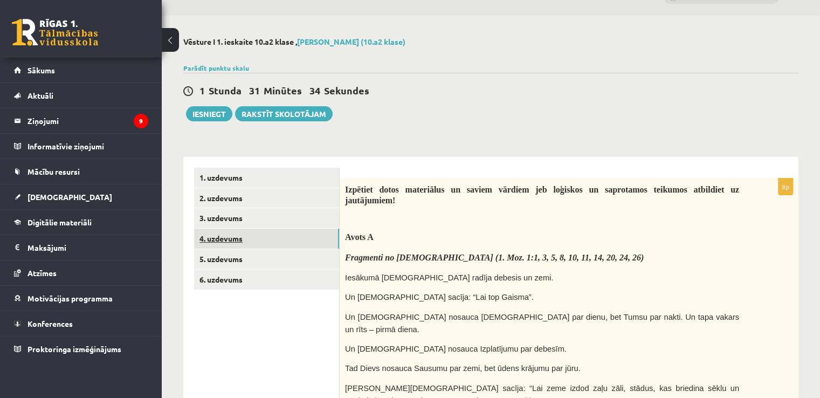
click at [238, 233] on link "4. uzdevums" at bounding box center [266, 239] width 145 height 20
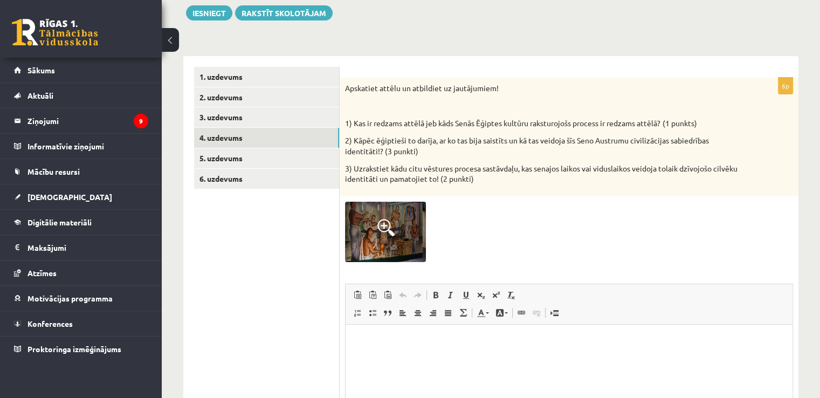
scroll to position [127, 0]
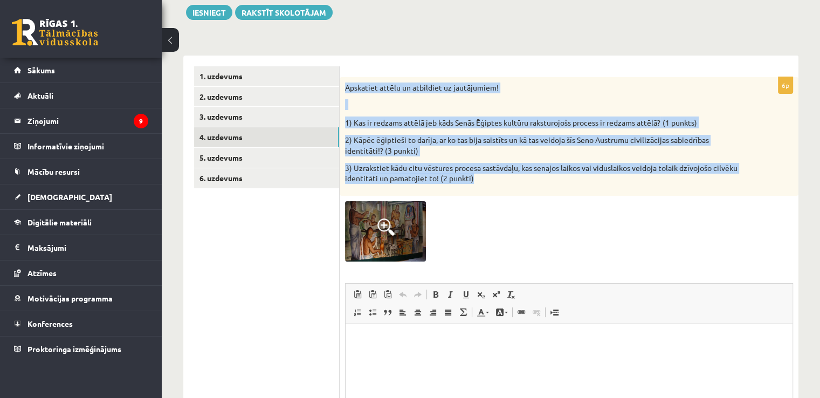
drag, startPoint x: 345, startPoint y: 85, endPoint x: 526, endPoint y: 176, distance: 203.0
click at [526, 176] on div "Apskatiet attēlu un atbildiet uz jautājumiem! 1) Kas ir redzams attēlā jeb kāds…" at bounding box center [569, 136] width 459 height 119
click at [379, 226] on span at bounding box center [385, 226] width 17 height 17
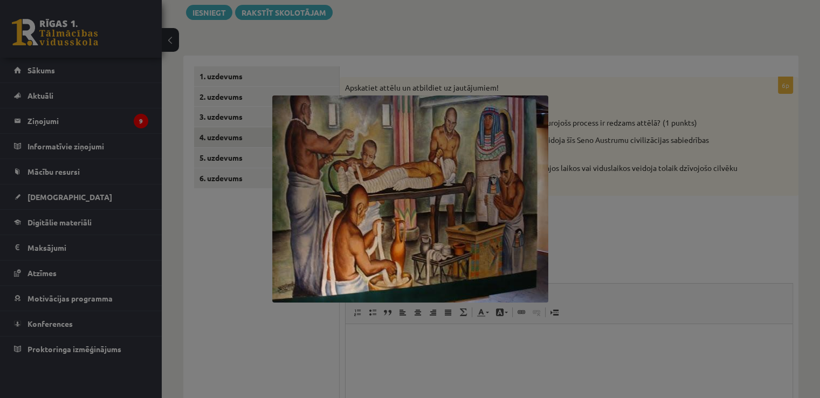
click at [394, 354] on div at bounding box center [410, 199] width 820 height 398
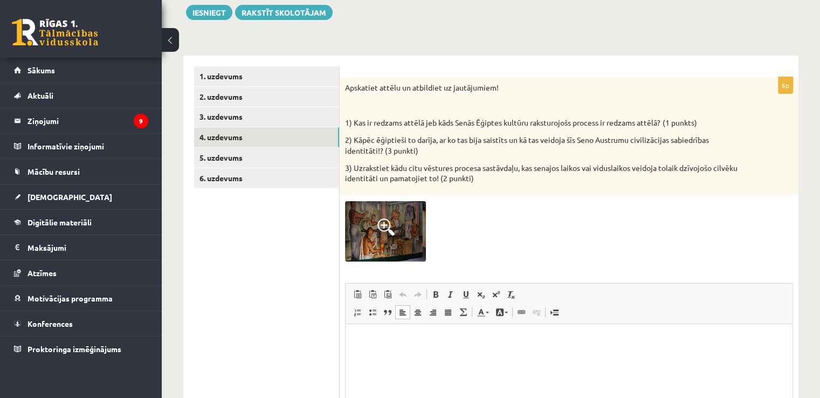
click at [394, 338] on p "Editor, wiswyg-editor-user-answer-47433844292000" at bounding box center [568, 340] width 425 height 11
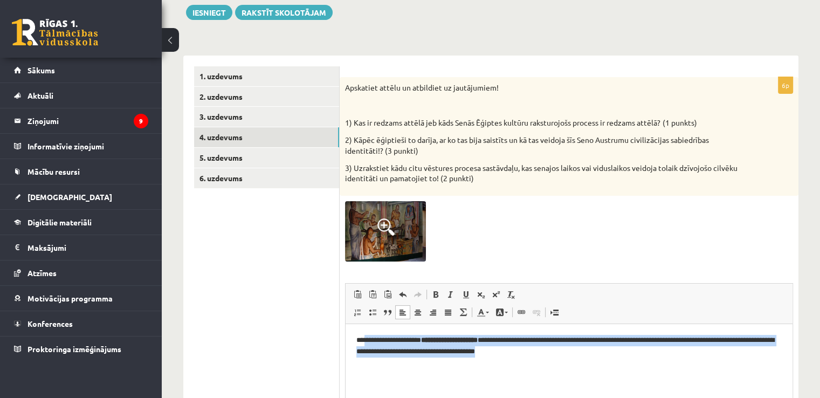
drag, startPoint x: 365, startPoint y: 340, endPoint x: 570, endPoint y: 367, distance: 207.2
click at [570, 367] on html "**********" at bounding box center [569, 346] width 447 height 44
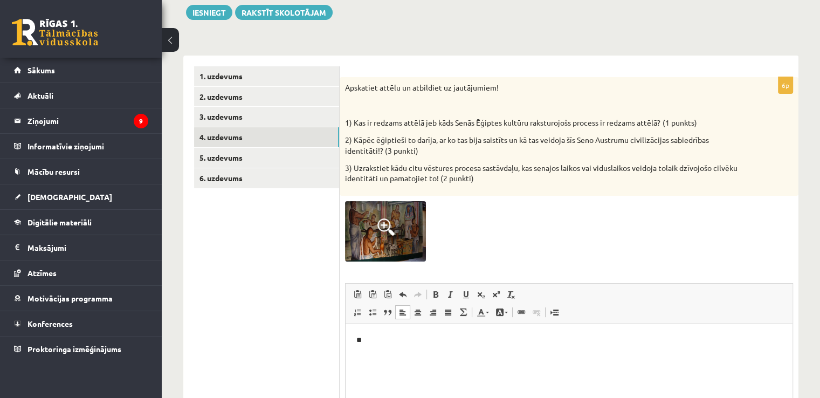
click at [399, 357] on html "**" at bounding box center [569, 340] width 447 height 33
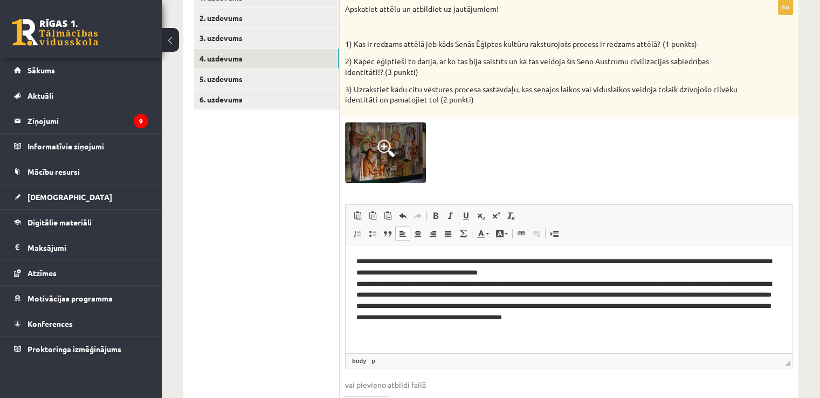
scroll to position [207, 0]
click at [556, 269] on p "**********" at bounding box center [569, 289] width 426 height 67
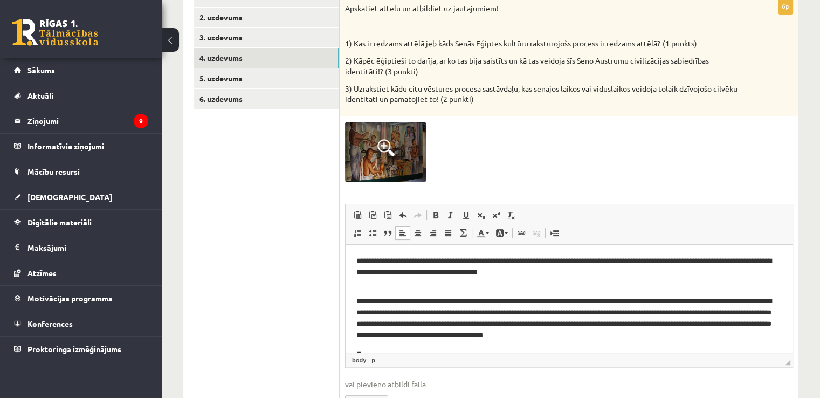
scroll to position [17, 0]
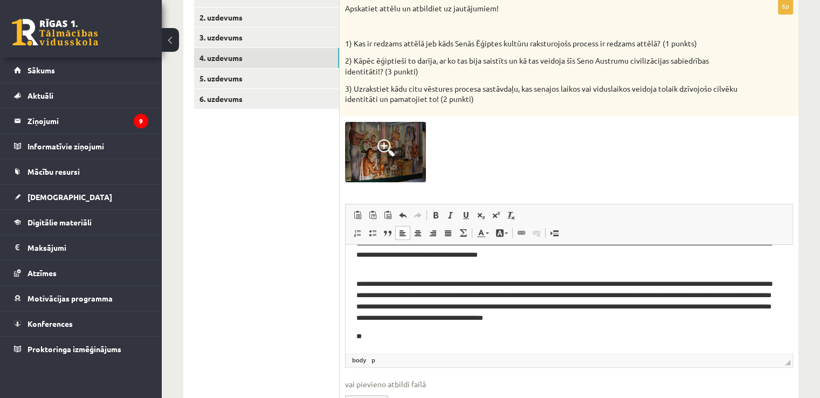
click at [422, 335] on p "**" at bounding box center [564, 336] width 417 height 11
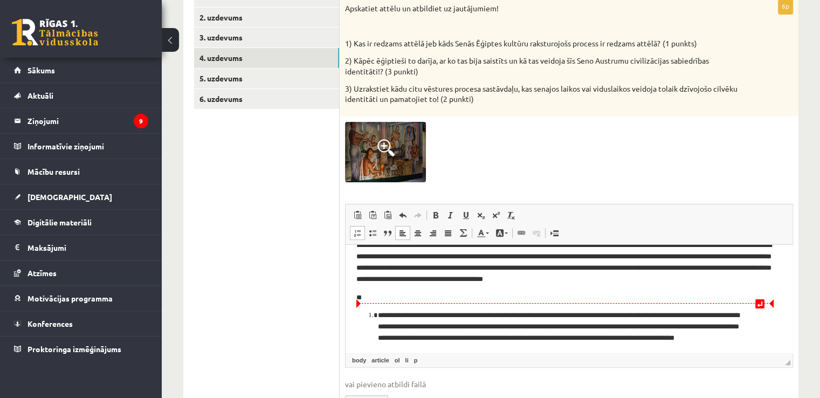
click at [378, 313] on li "**********" at bounding box center [569, 332] width 382 height 45
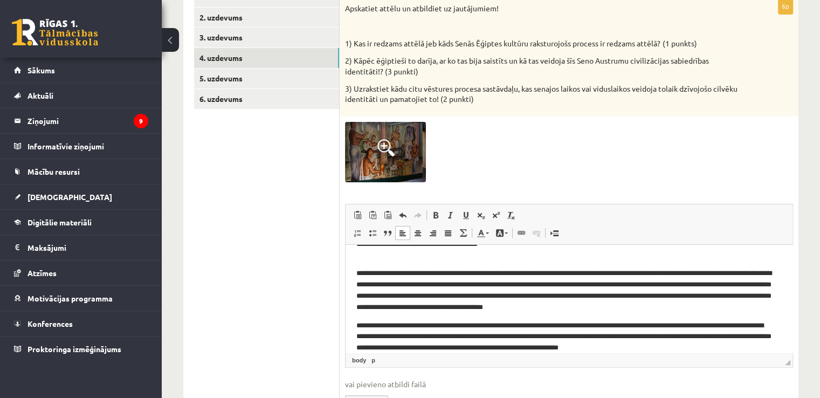
scroll to position [40, 0]
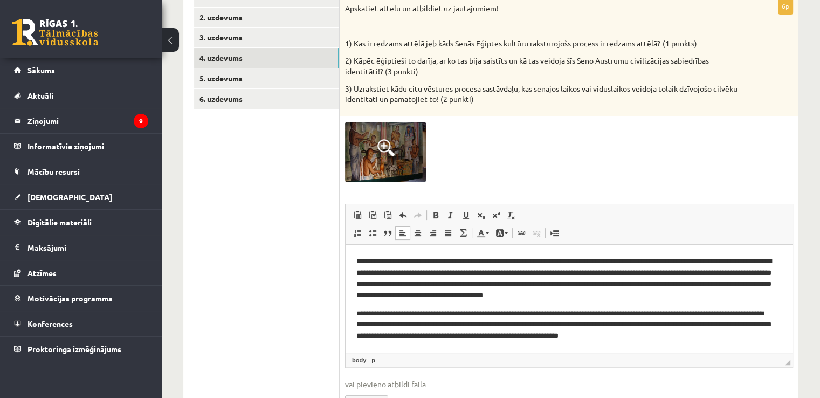
click at [684, 298] on p "**********" at bounding box center [564, 273] width 417 height 56
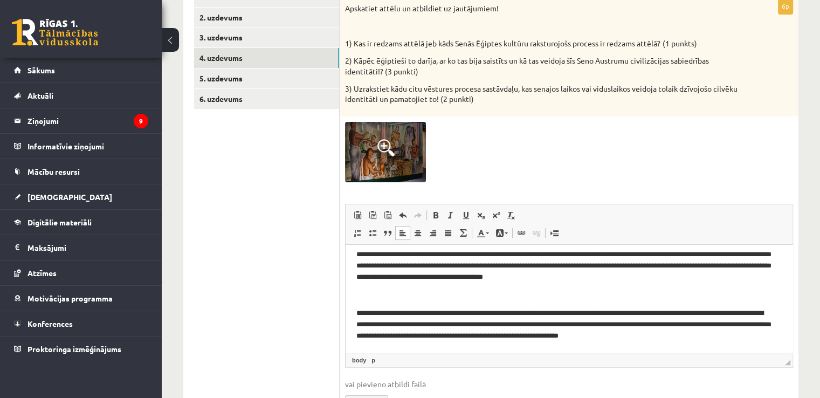
scroll to position [0, 0]
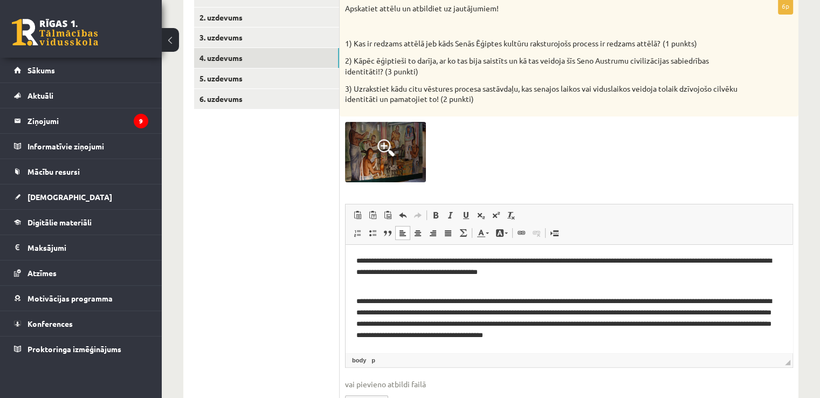
click at [455, 290] on p "**********" at bounding box center [564, 313] width 417 height 56
click at [455, 283] on body "**********" at bounding box center [568, 328] width 425 height 145
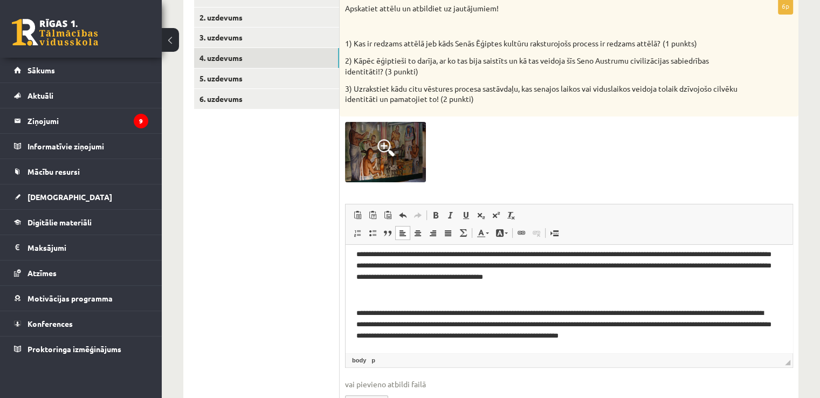
click at [482, 302] on body "**********" at bounding box center [568, 269] width 425 height 145
click at [483, 290] on p "Editor, wiswyg-editor-user-answer-47433844292000" at bounding box center [568, 295] width 425 height 11
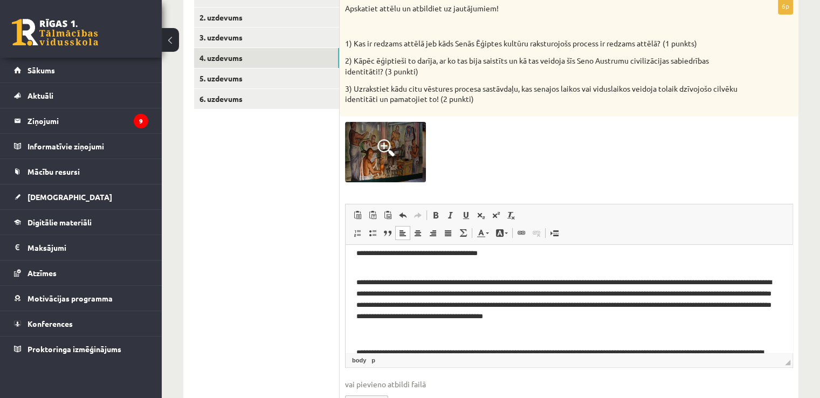
scroll to position [17, 0]
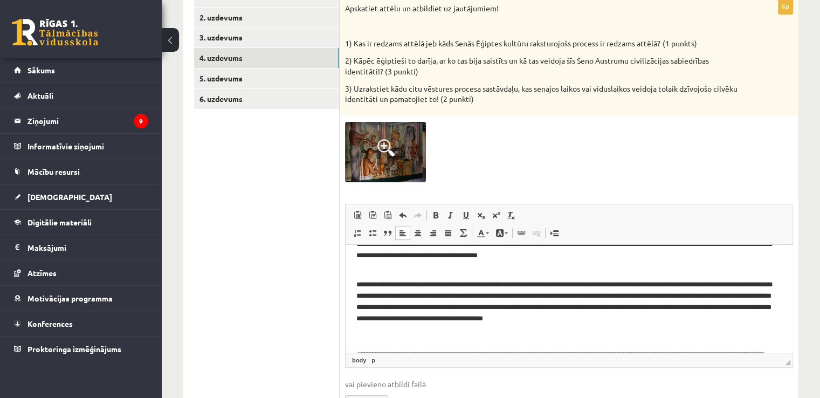
click at [411, 270] on p "**********" at bounding box center [564, 297] width 417 height 56
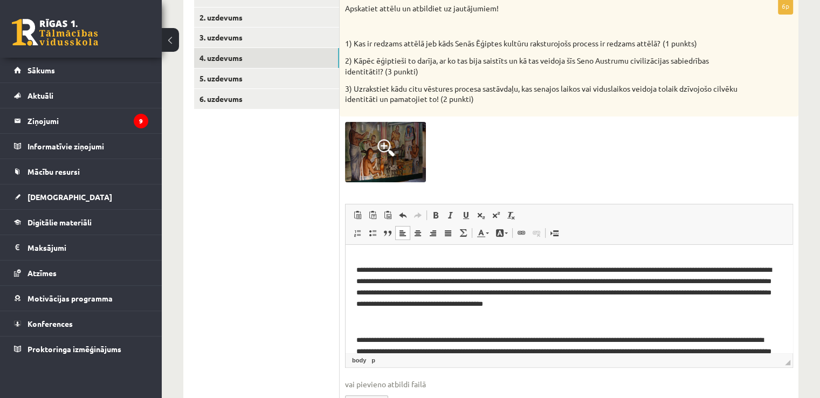
scroll to position [31, 0]
click at [389, 323] on p "Editor, wiswyg-editor-user-answer-47433844292000" at bounding box center [568, 322] width 425 height 11
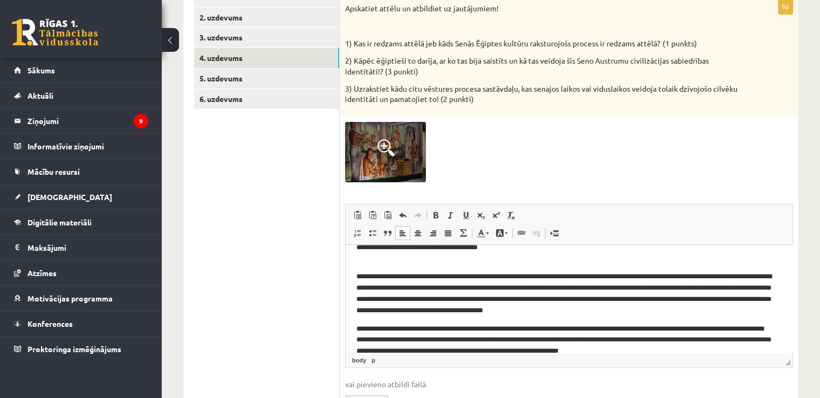
scroll to position [23, 0]
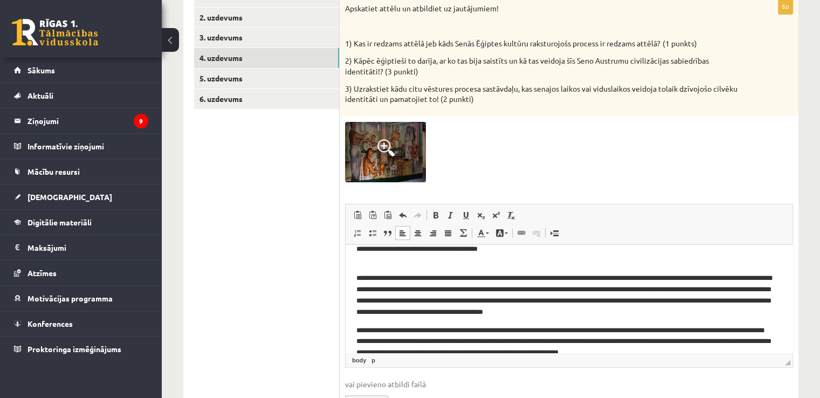
click at [585, 250] on p "**********" at bounding box center [564, 243] width 417 height 23
click at [675, 315] on p "**********" at bounding box center [564, 290] width 417 height 56
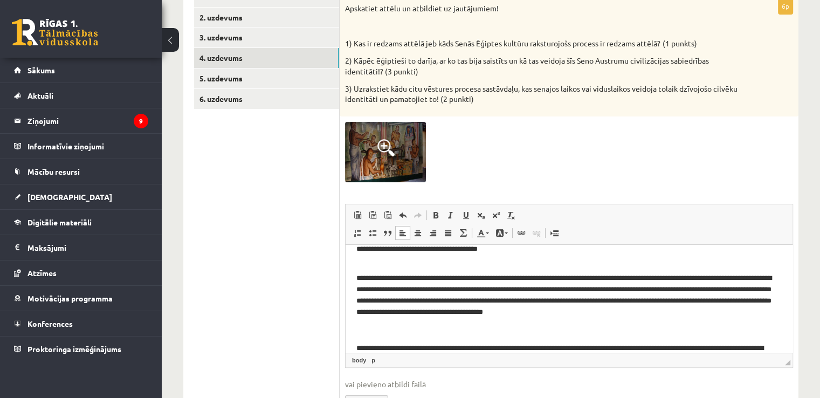
scroll to position [58, 0]
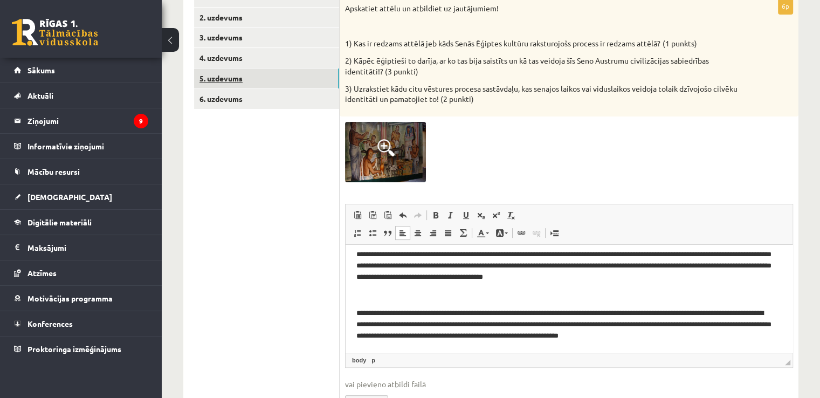
click at [237, 78] on link "5. uzdevums" at bounding box center [266, 78] width 145 height 20
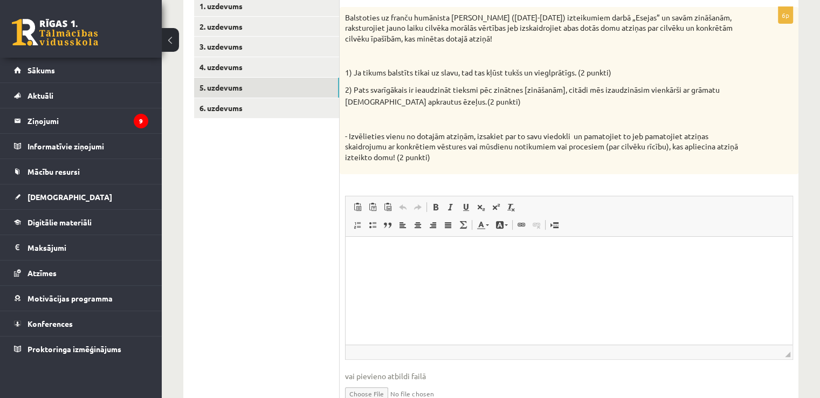
scroll to position [198, 0]
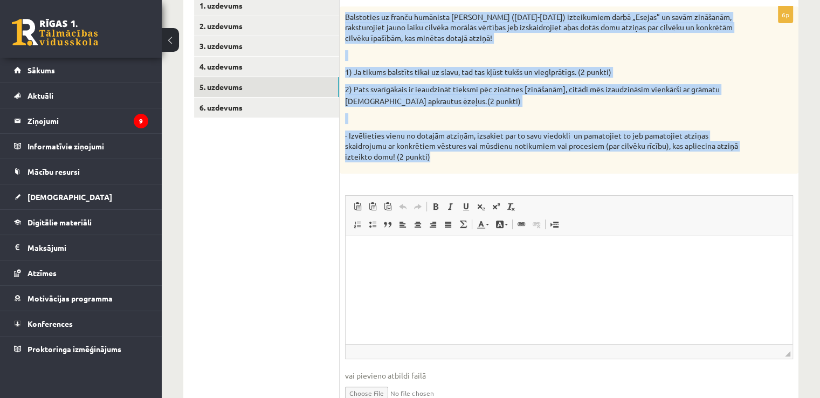
drag, startPoint x: 343, startPoint y: 16, endPoint x: 482, endPoint y: 154, distance: 196.0
click at [482, 154] on div "Balstoties uz franču humānista Mišela de Monteņa (1533-1592) izteikumiem darbā …" at bounding box center [569, 90] width 459 height 168
click at [361, 169] on div "Balstoties uz franču humānista Mišela de Monteņa (1533-1592) izteikumiem darbā …" at bounding box center [569, 90] width 459 height 168
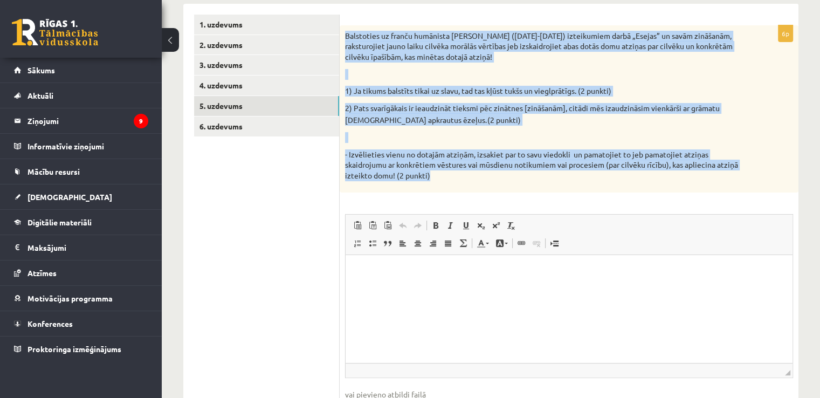
scroll to position [174, 0]
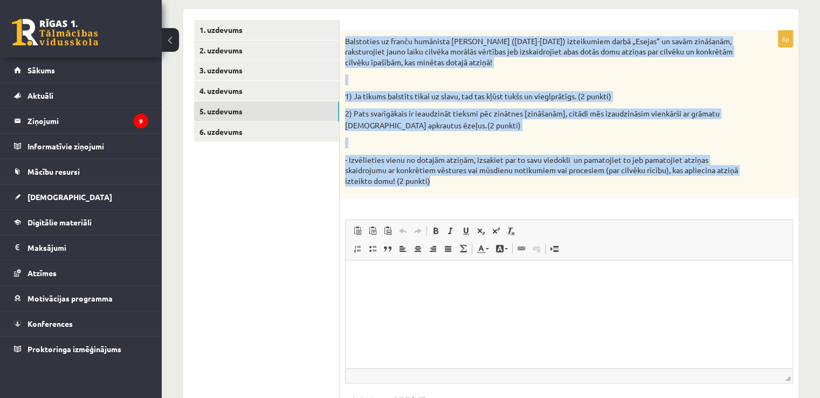
click at [388, 162] on p "- Izvēlieties vienu no dotajām atziņām, izsakiet par to savu viedokli un pamato…" at bounding box center [542, 171] width 394 height 32
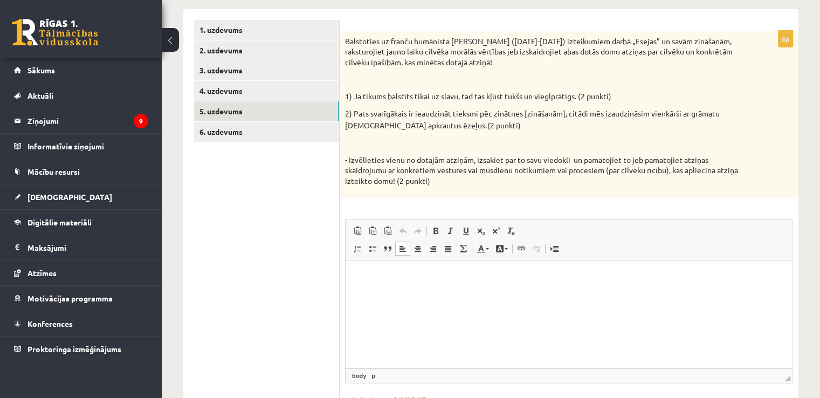
drag, startPoint x: 444, startPoint y: 325, endPoint x: 435, endPoint y: 314, distance: 13.8
click at [437, 293] on html at bounding box center [569, 276] width 447 height 33
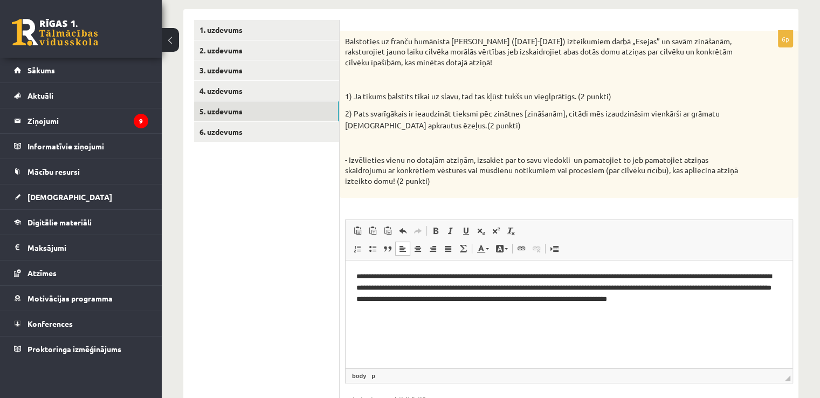
drag, startPoint x: 339, startPoint y: 111, endPoint x: 483, endPoint y: 127, distance: 144.3
click at [483, 127] on div "Balstoties uz franču humānista Mišela de Monteņa (1533-1592) izteikumiem darbā …" at bounding box center [569, 115] width 459 height 168
click at [494, 136] on div "Balstoties uz franču humānista Mišela de Monteņa (1533-1592) izteikumiem darbā …" at bounding box center [569, 115] width 459 height 168
drag, startPoint x: 343, startPoint y: 113, endPoint x: 479, endPoint y: 122, distance: 136.2
click at [479, 122] on div "Balstoties uz franču humānista Mišela de Monteņa (1533-1592) izteikumiem darbā …" at bounding box center [569, 115] width 459 height 168
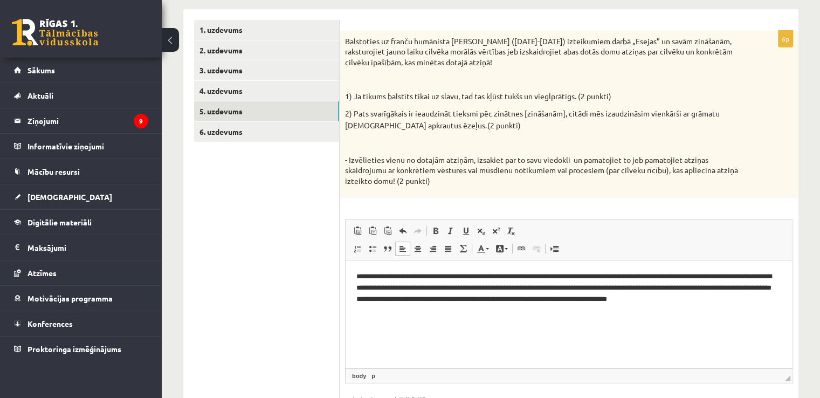
click at [416, 325] on html "**********" at bounding box center [569, 296] width 447 height 73
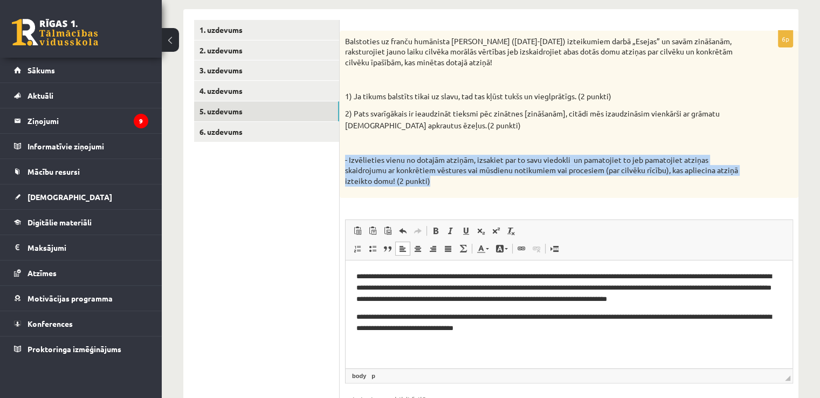
drag, startPoint x: 344, startPoint y: 157, endPoint x: 468, endPoint y: 190, distance: 128.3
click at [468, 190] on div "Balstoties uz franču humānista Mišela de Monteņa (1533-1592) izteikumiem darbā …" at bounding box center [569, 115] width 459 height 168
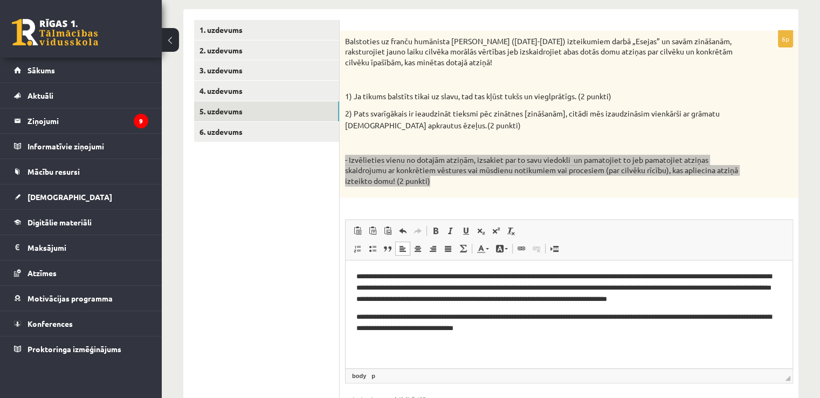
click at [623, 317] on p "**********" at bounding box center [569, 323] width 426 height 23
click at [625, 329] on p "**********" at bounding box center [569, 323] width 426 height 23
click at [462, 345] on p "Editor, wiswyg-editor-user-answer-47433987470000" at bounding box center [568, 346] width 425 height 11
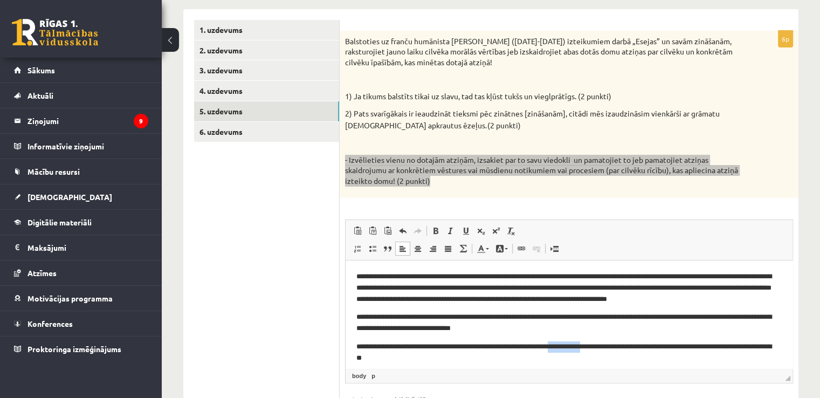
drag, startPoint x: 610, startPoint y: 346, endPoint x: 570, endPoint y: 348, distance: 40.0
click at [570, 348] on p "**********" at bounding box center [564, 352] width 417 height 23
click at [440, 361] on p "**********" at bounding box center [564, 352] width 417 height 23
click at [552, 332] on p "**********" at bounding box center [564, 323] width 417 height 23
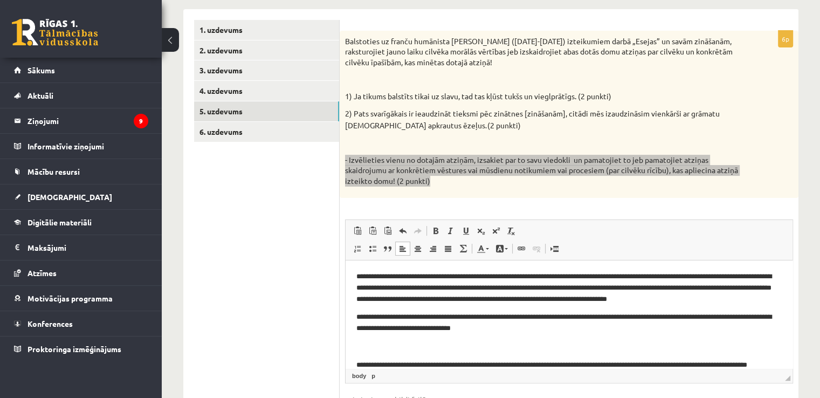
scroll to position [24, 0]
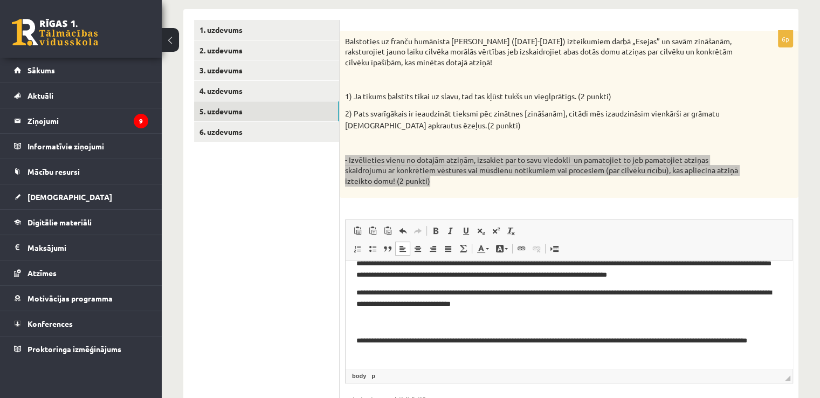
click at [478, 362] on html "**********" at bounding box center [569, 302] width 447 height 132
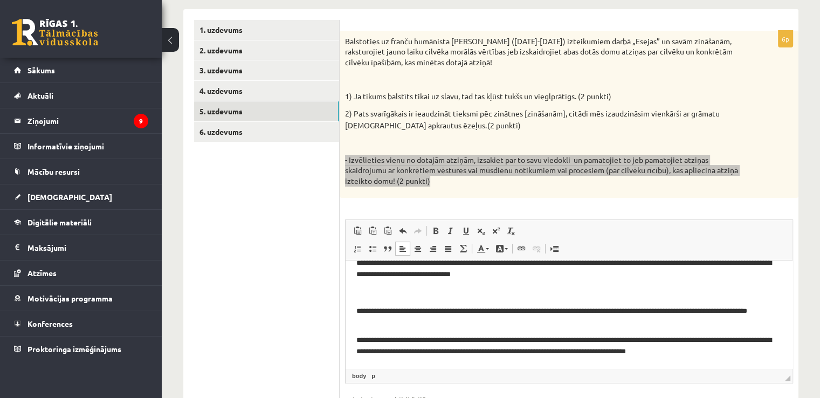
scroll to position [0, 0]
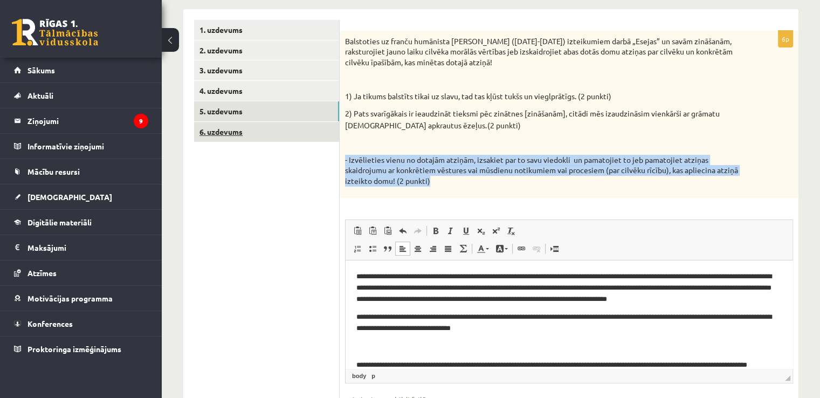
click at [248, 136] on link "6. uzdevums" at bounding box center [266, 132] width 145 height 20
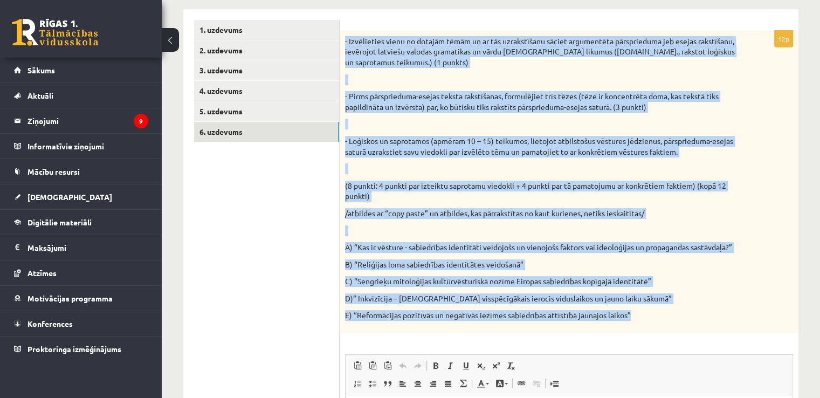
drag, startPoint x: 343, startPoint y: 39, endPoint x: 634, endPoint y: 333, distance: 412.9
click at [634, 333] on div "12p - Izvēlieties vienu no dotajām tēmām un ar tās uzrakstīšanu sāciet argument…" at bounding box center [569, 305] width 459 height 548
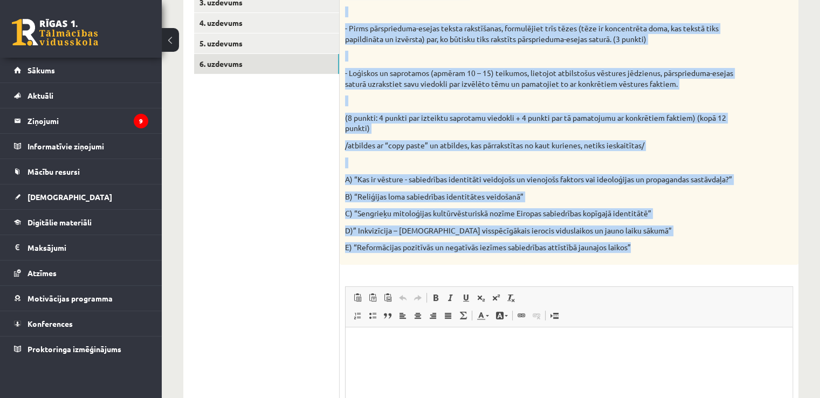
scroll to position [280, 0]
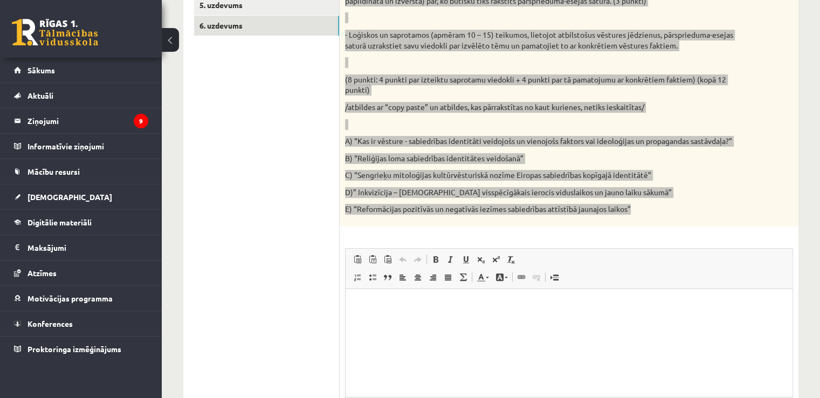
click at [417, 307] on p "Editor, wiswyg-editor-user-answer-47433953645760" at bounding box center [568, 305] width 425 height 11
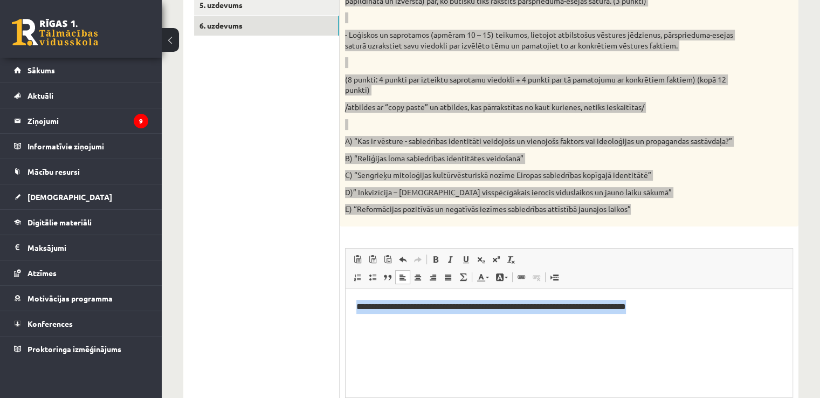
drag, startPoint x: 637, startPoint y: 307, endPoint x: 672, endPoint y: 601, distance: 296.5
click at [346, 312] on html "**********" at bounding box center [569, 307] width 447 height 36
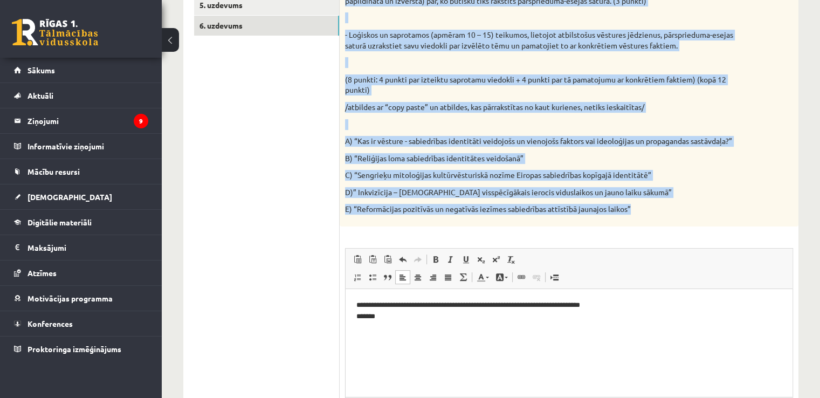
click at [598, 223] on div "- Izvēlieties vienu no dotajām tēmām un ar tās uzrakstīšanu sāciet argumentēta …" at bounding box center [569, 76] width 459 height 302
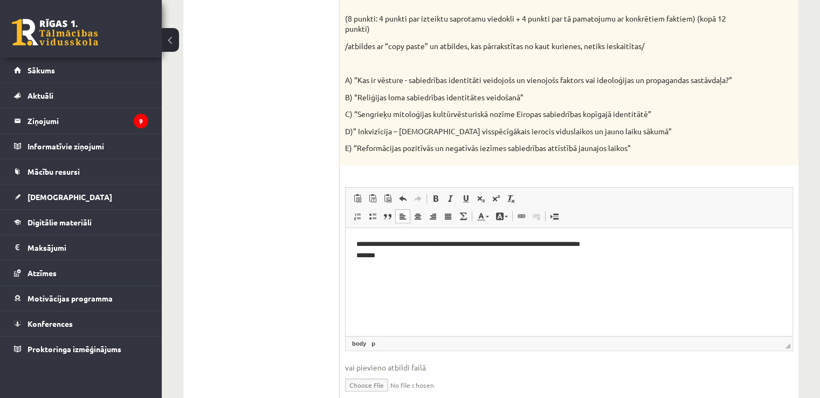
scroll to position [387, 0]
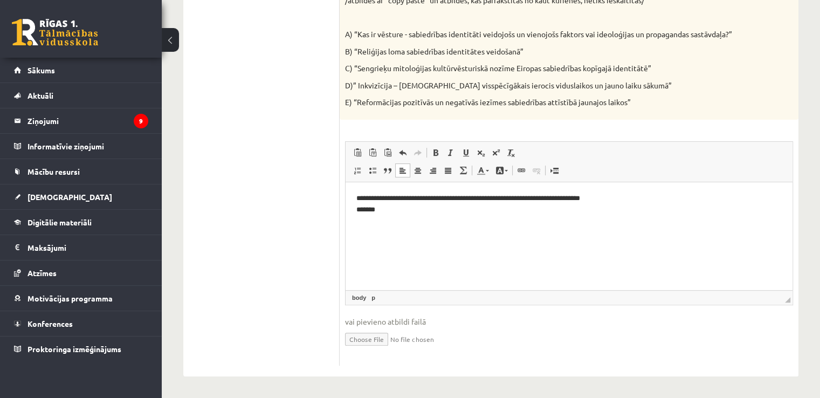
click at [635, 202] on p "**********" at bounding box center [569, 204] width 426 height 23
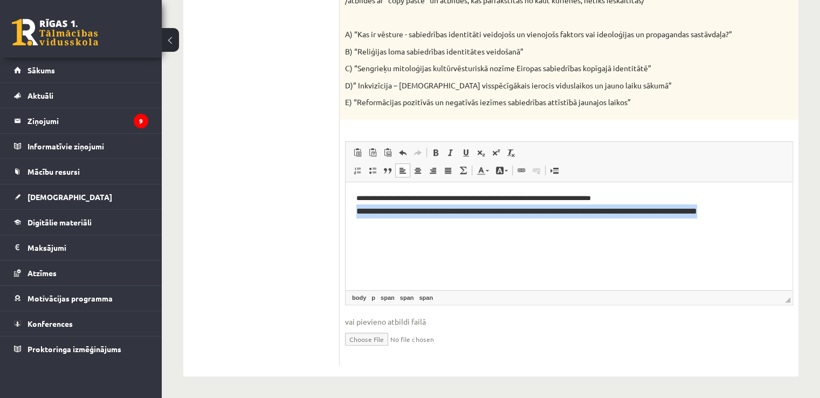
drag, startPoint x: 355, startPoint y: 218, endPoint x: 799, endPoint y: 244, distance: 444.6
click at [793, 229] on html "**********" at bounding box center [569, 205] width 447 height 46
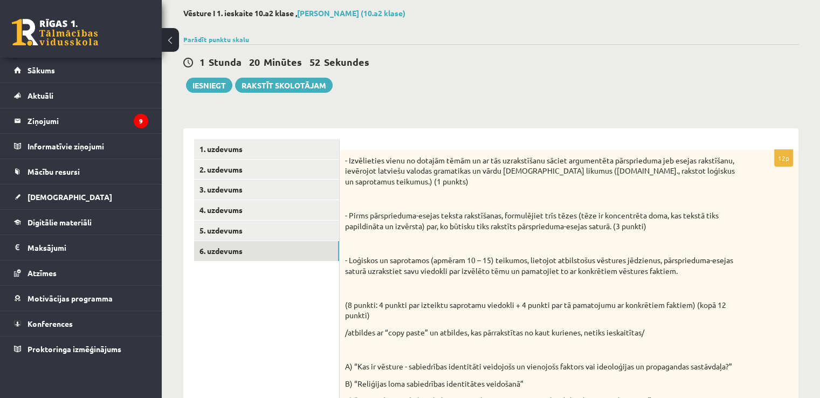
scroll to position [50, 0]
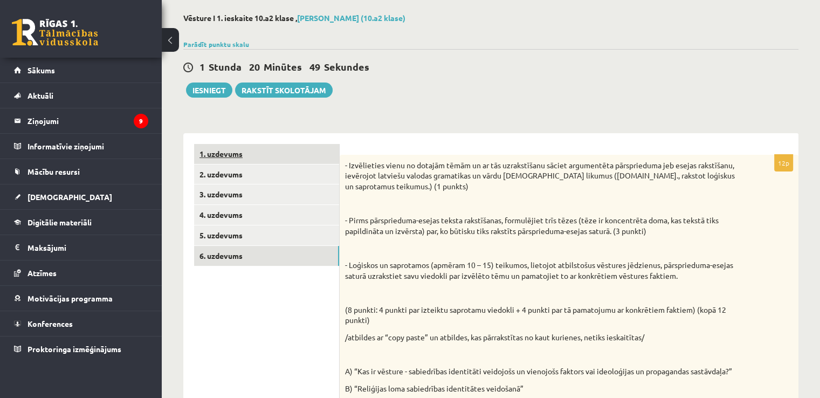
click at [232, 162] on link "1. uzdevums" at bounding box center [266, 154] width 145 height 20
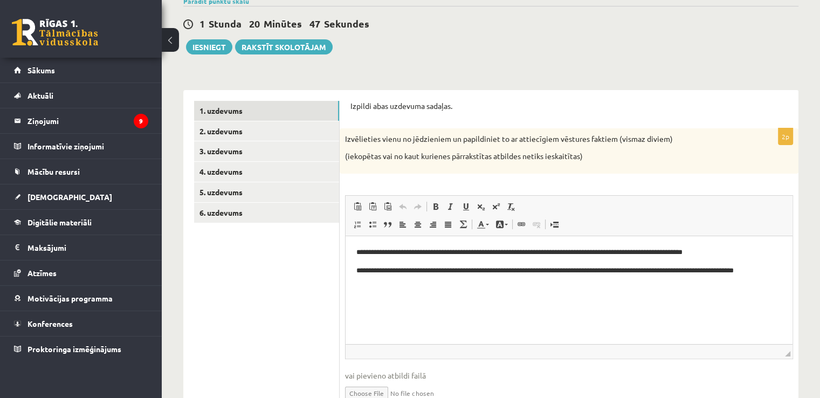
scroll to position [0, 0]
click at [269, 132] on link "2. uzdevums" at bounding box center [266, 131] width 145 height 20
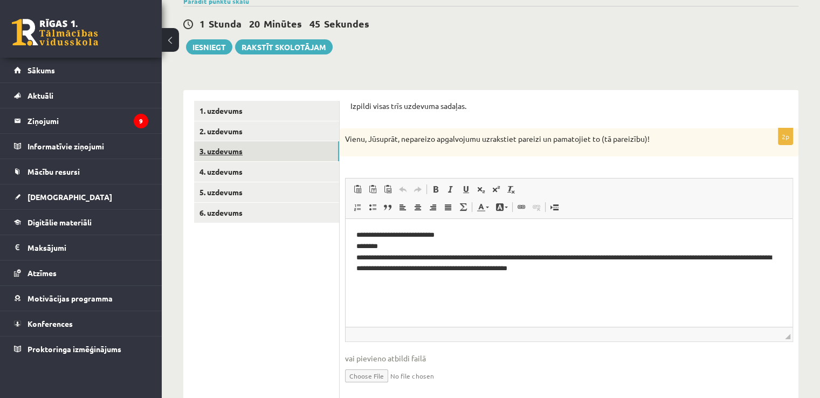
click at [265, 150] on link "3. uzdevums" at bounding box center [266, 151] width 145 height 20
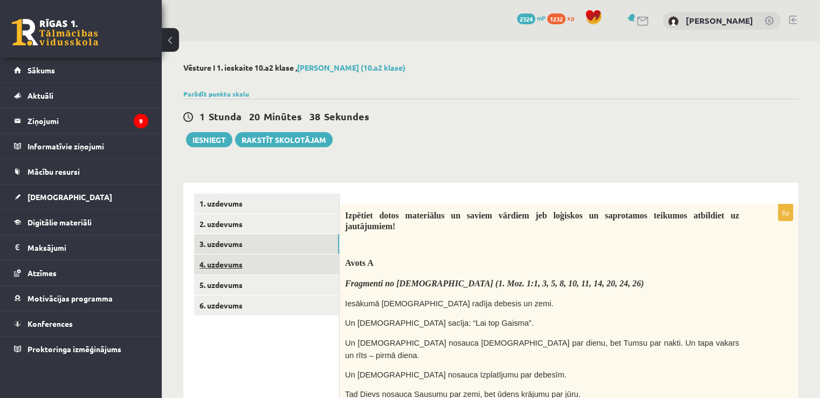
click at [235, 262] on link "4. uzdevums" at bounding box center [266, 265] width 145 height 20
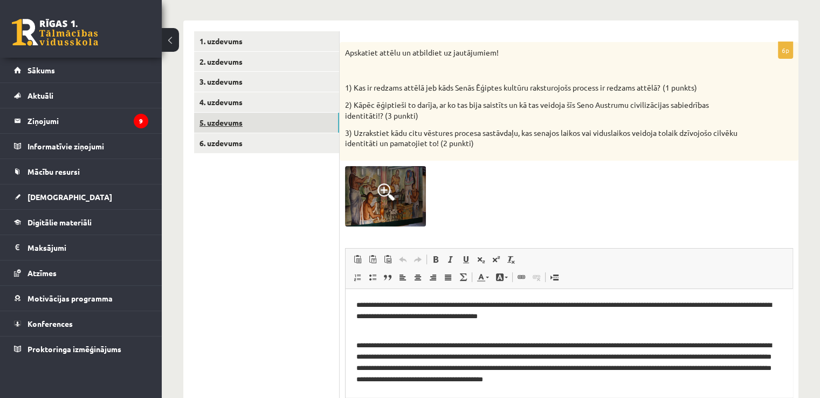
click at [248, 121] on link "5. uzdevums" at bounding box center [266, 123] width 145 height 20
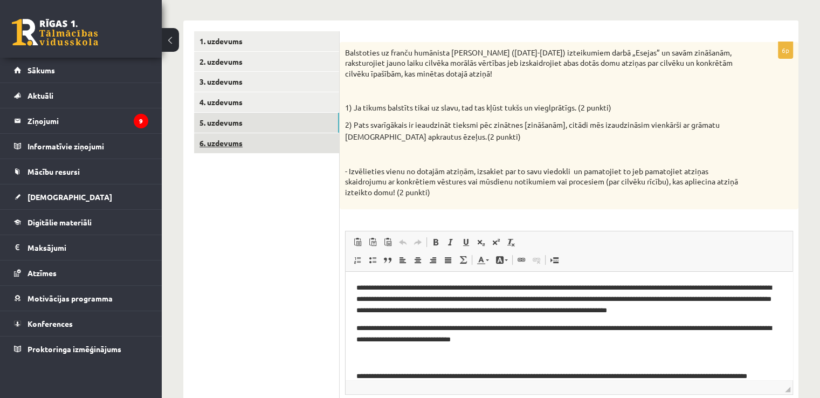
click at [271, 149] on link "6. uzdevums" at bounding box center [266, 143] width 145 height 20
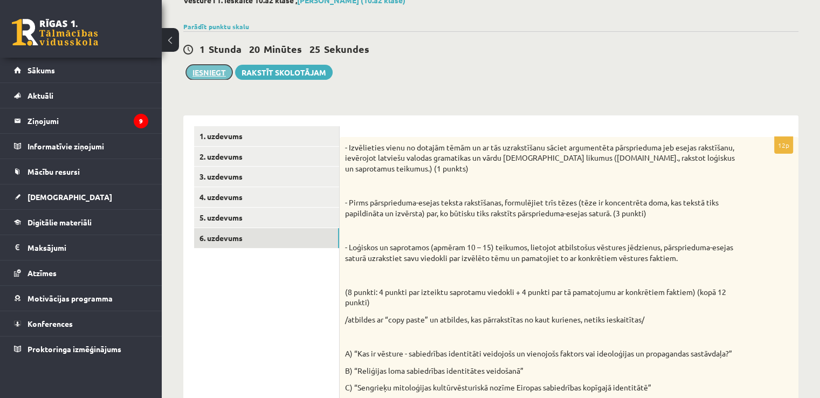
click at [215, 75] on button "Iesniegt" at bounding box center [209, 72] width 46 height 15
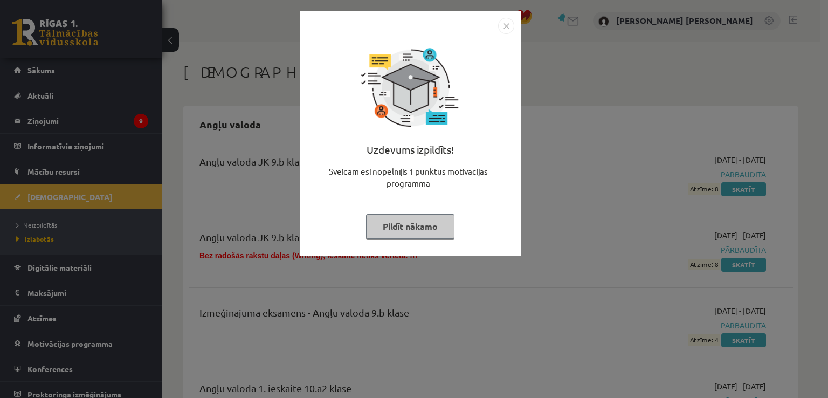
click at [412, 226] on button "Pildīt nākamo" at bounding box center [410, 226] width 88 height 25
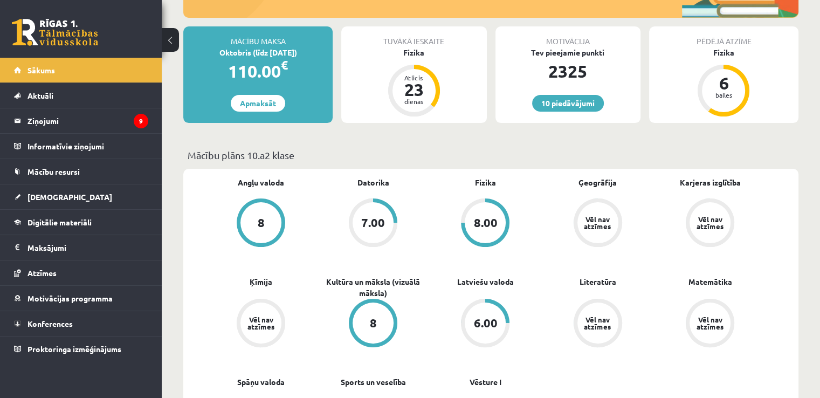
scroll to position [178, 0]
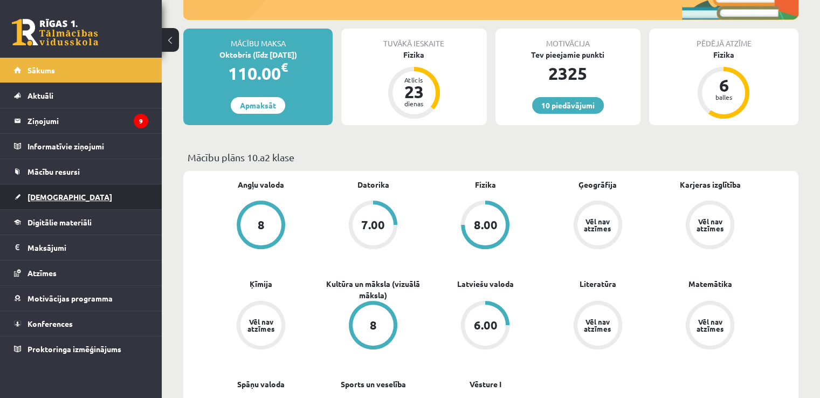
click at [52, 201] on link "[DEMOGRAPHIC_DATA]" at bounding box center [81, 196] width 134 height 25
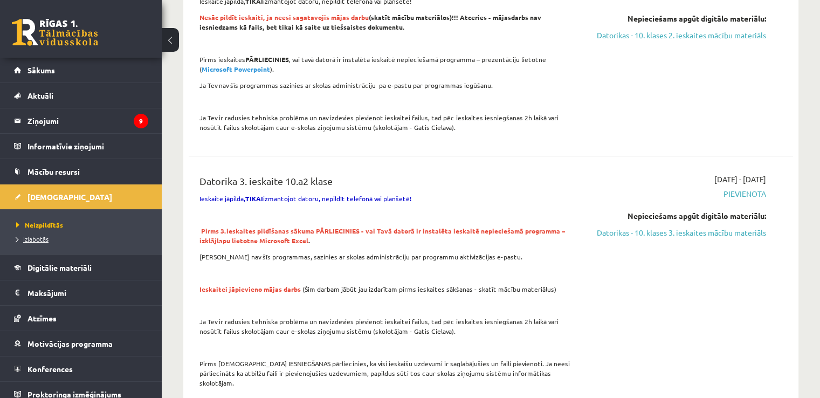
click at [38, 235] on span "Izlabotās" at bounding box center [32, 239] width 32 height 9
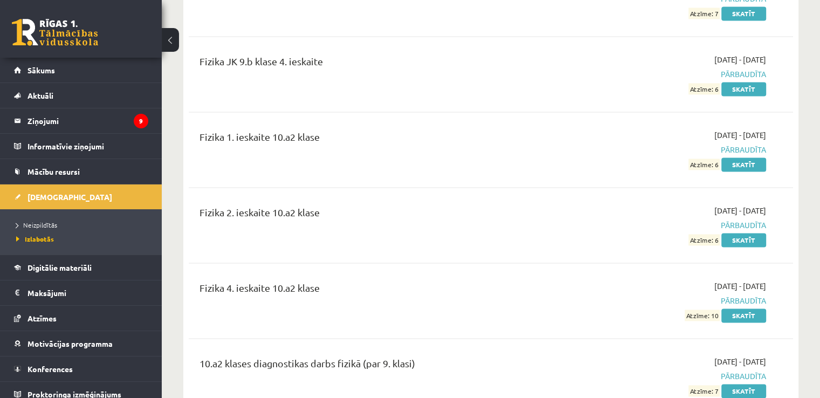
scroll to position [1610, 0]
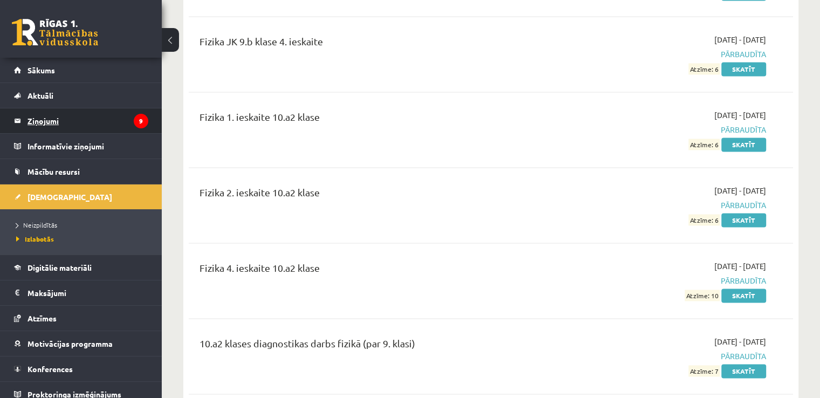
click at [70, 123] on legend "Ziņojumi 9" at bounding box center [88, 120] width 121 height 25
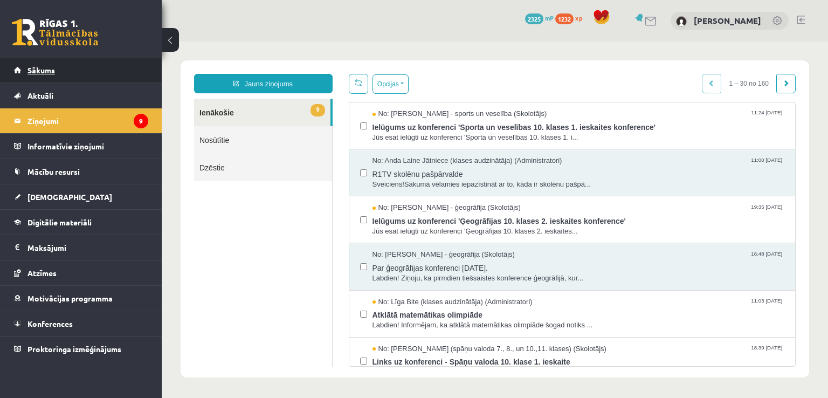
click at [94, 68] on link "Sākums" at bounding box center [81, 70] width 134 height 25
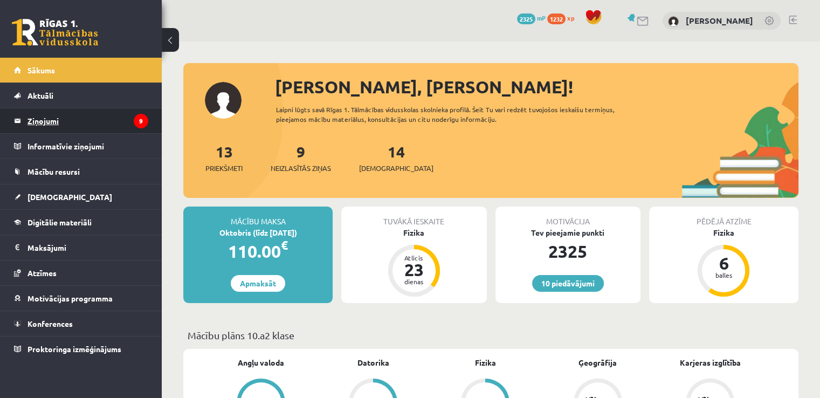
click at [88, 127] on legend "Ziņojumi 9" at bounding box center [88, 120] width 121 height 25
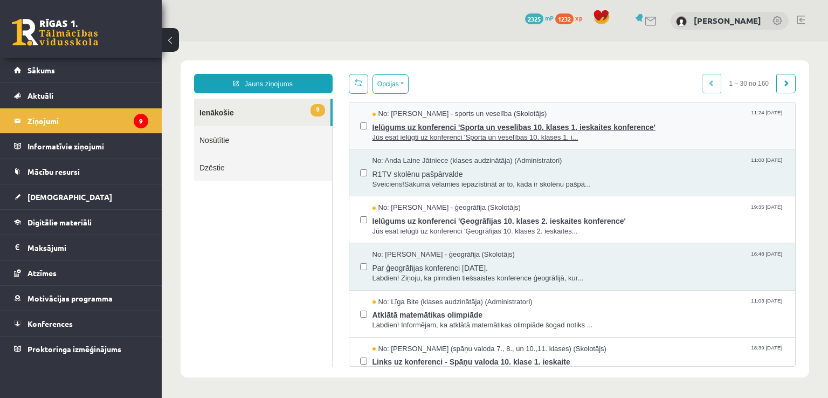
click at [413, 124] on span "Ielūgums uz konferenci 'Sporta un veselības 10. klases 1. ieskaites konference'" at bounding box center [579, 125] width 413 height 13
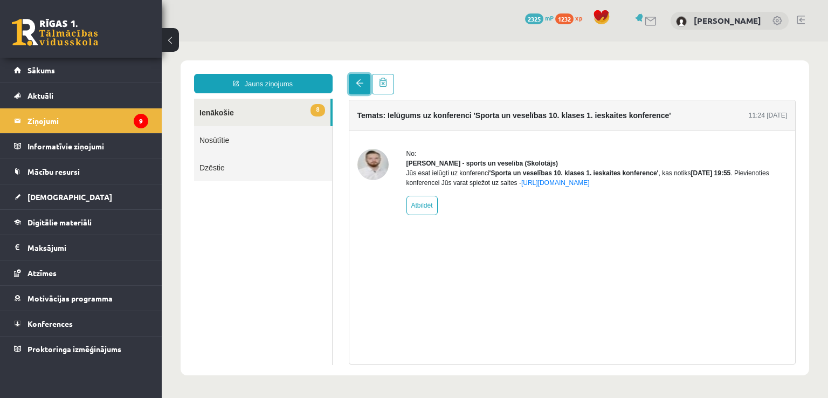
click at [355, 84] on link at bounding box center [360, 84] width 22 height 20
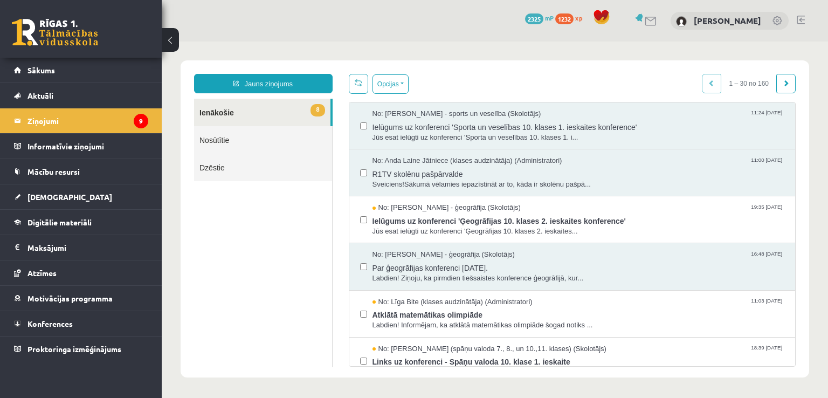
click at [355, 86] on span at bounding box center [359, 83] width 8 height 8
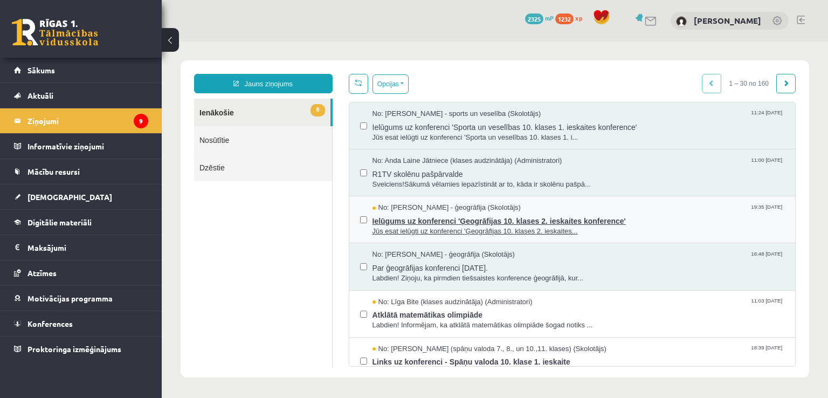
click at [419, 226] on span "Jūs esat ielūgti uz konferenci 'Ģeogrāfijas 10. klases 2. ieskaites..." at bounding box center [579, 231] width 413 height 10
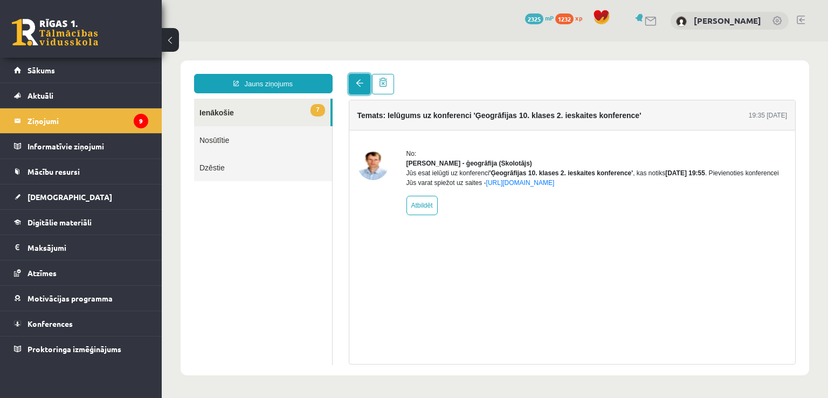
click at [356, 93] on link at bounding box center [360, 84] width 22 height 20
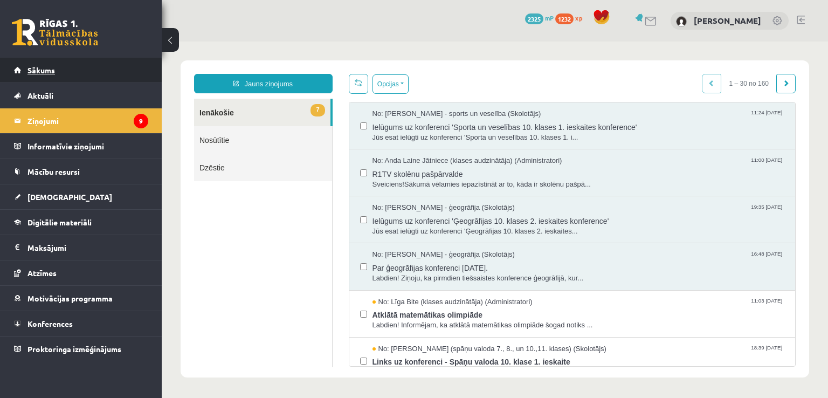
click at [101, 73] on link "Sākums" at bounding box center [81, 70] width 134 height 25
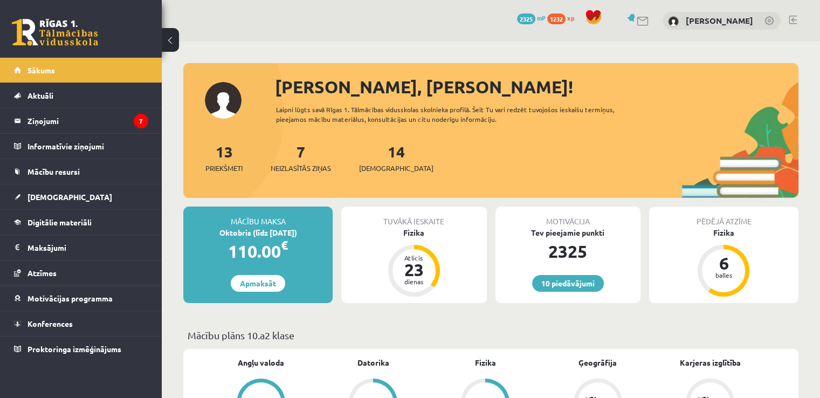
drag, startPoint x: 578, startPoint y: 11, endPoint x: 492, endPoint y: 35, distance: 88.8
click at [492, 35] on div "10 Dāvanas 2325 mP 1232 xp [PERSON_NAME]" at bounding box center [491, 21] width 658 height 42
click at [74, 112] on legend "Ziņojumi 7" at bounding box center [88, 120] width 121 height 25
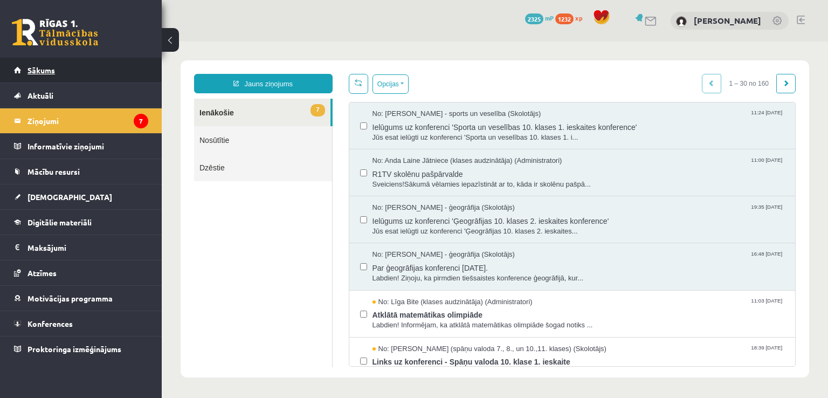
click at [72, 77] on link "Sākums" at bounding box center [81, 70] width 134 height 25
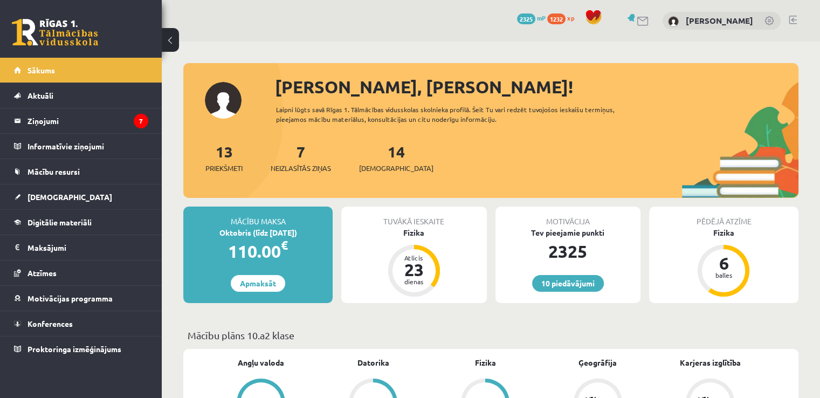
drag, startPoint x: 456, startPoint y: 53, endPoint x: 483, endPoint y: 58, distance: 27.9
